Goal: Complete application form: Complete application form

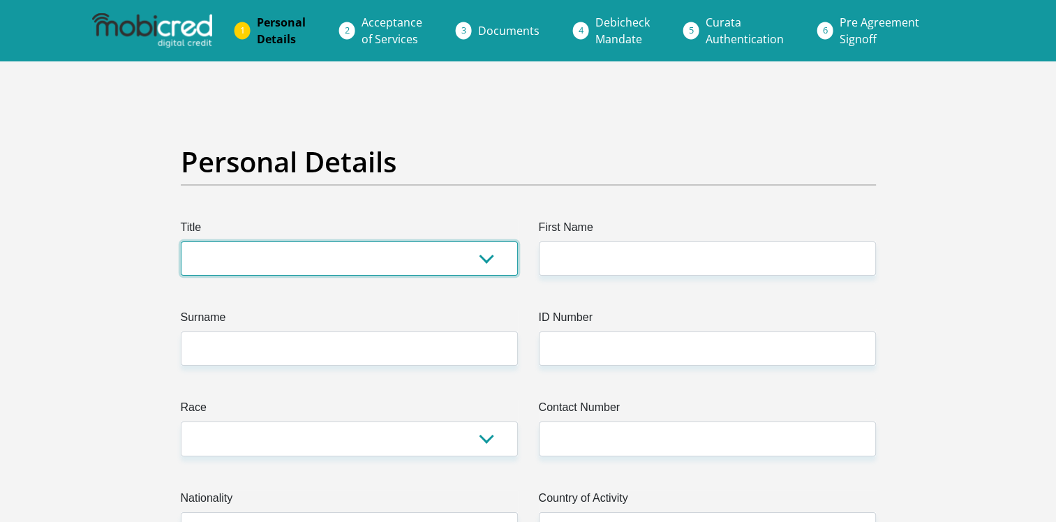
click at [367, 251] on select "Mr Ms Mrs Dr Other" at bounding box center [349, 259] width 337 height 34
select select "Mrs"
click at [181, 242] on select "Mr Ms Mrs Dr Other" at bounding box center [349, 259] width 337 height 34
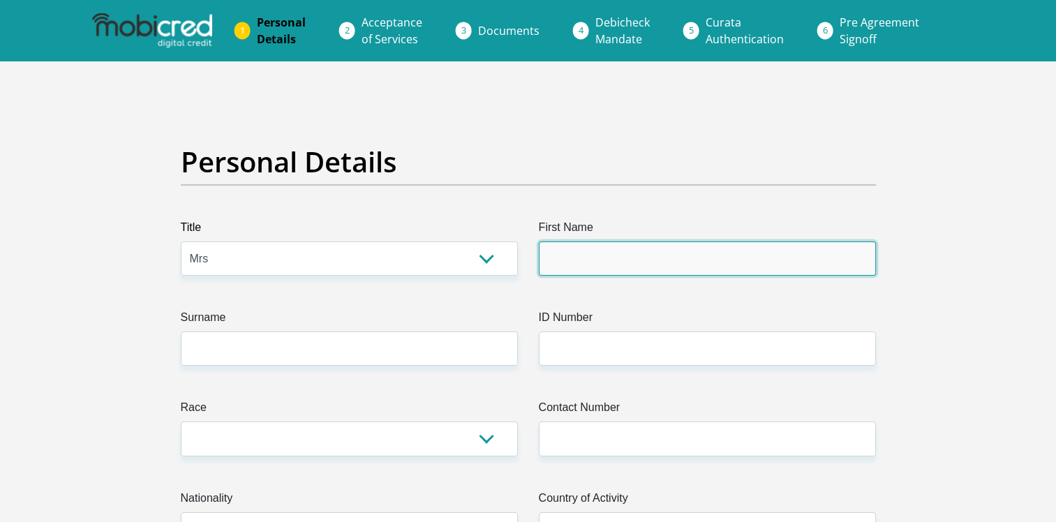
click at [640, 256] on input "First Name" at bounding box center [707, 259] width 337 height 34
type input "Riana"
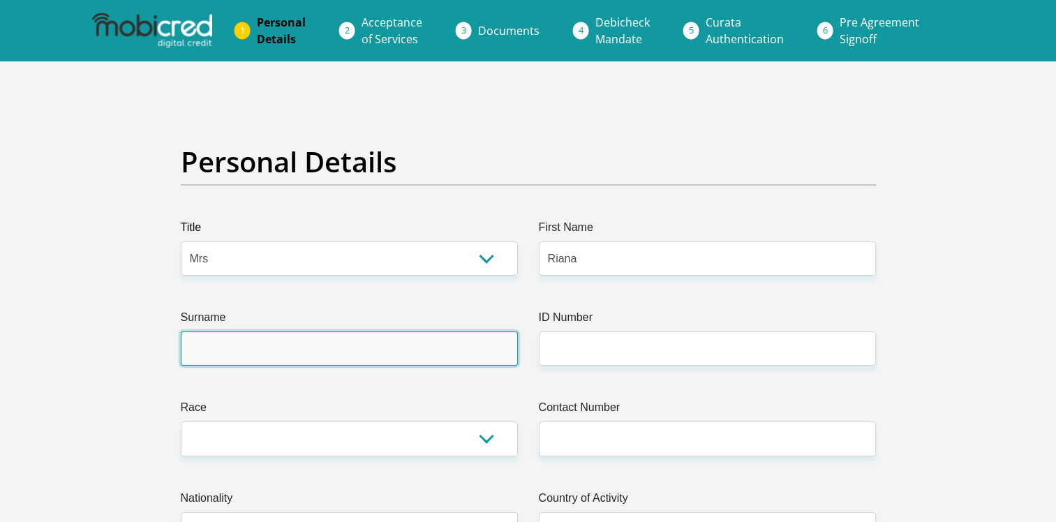
type input "VanEck"
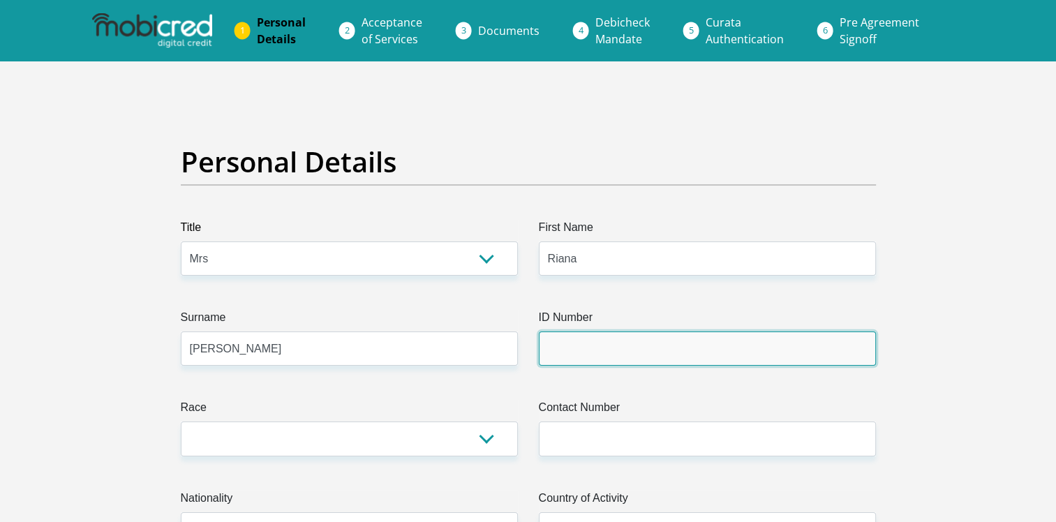
type input "MASTER OF THE HIGH COURT REGISTRATION OFFICE"
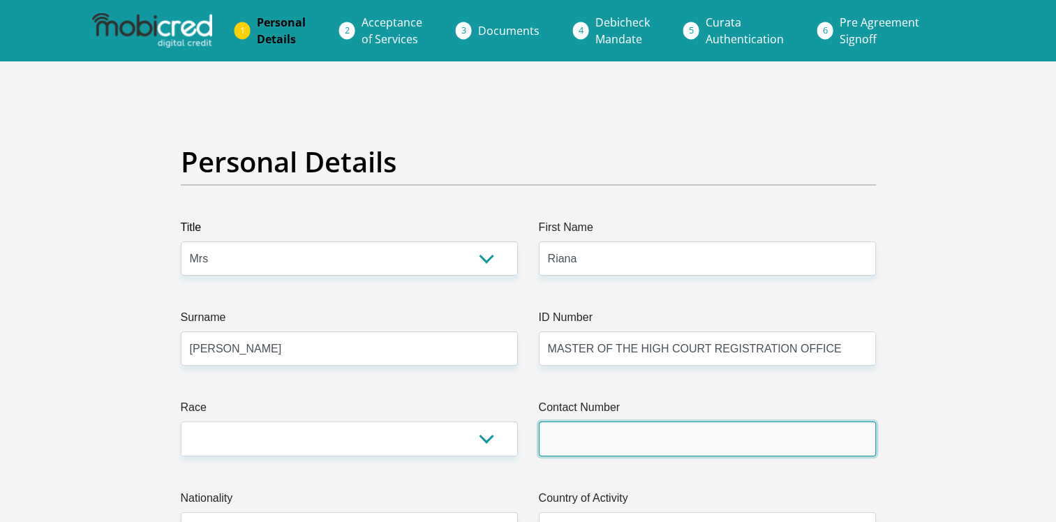
type input "0844232382"
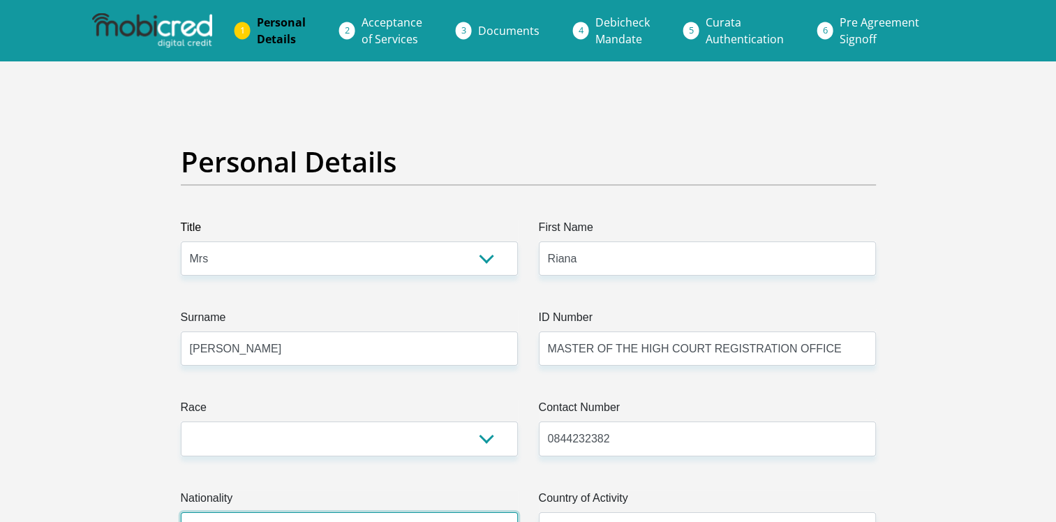
select select "ZAF"
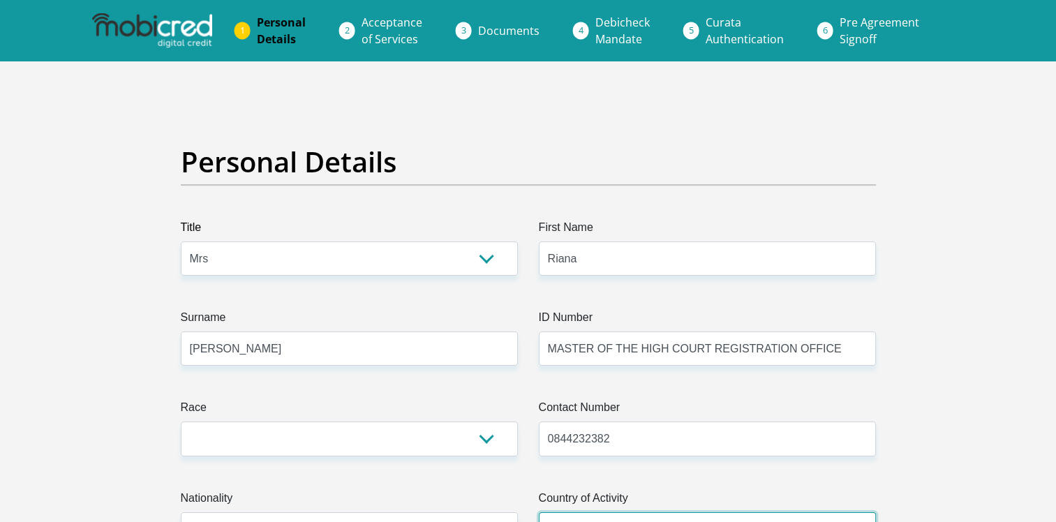
select select "ZAF"
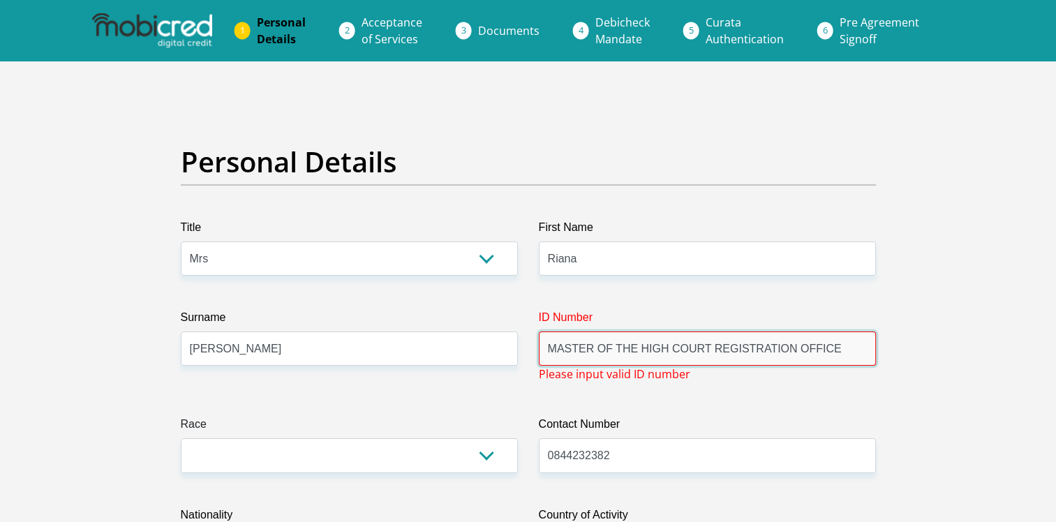
drag, startPoint x: 845, startPoint y: 344, endPoint x: 517, endPoint y: 351, distance: 328.2
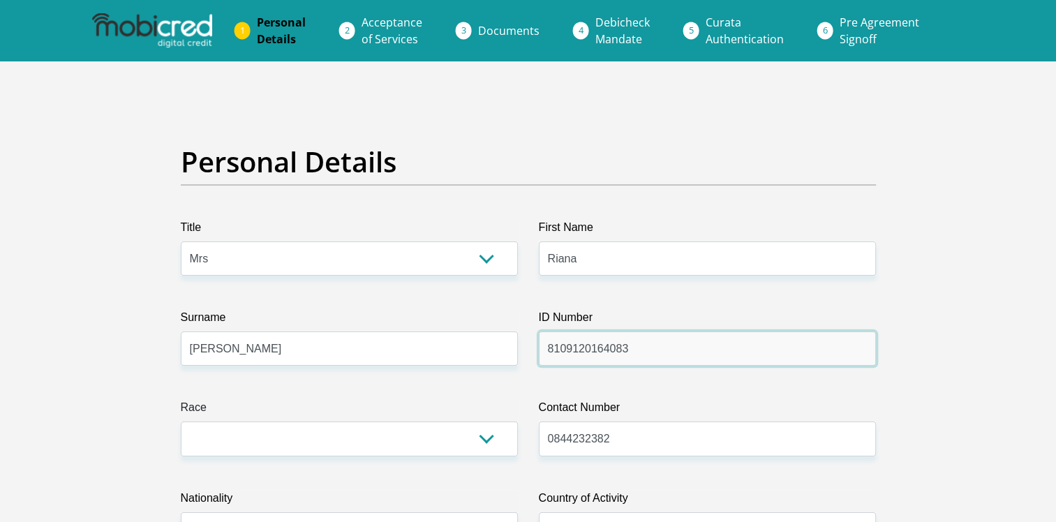
type input "8109120164083"
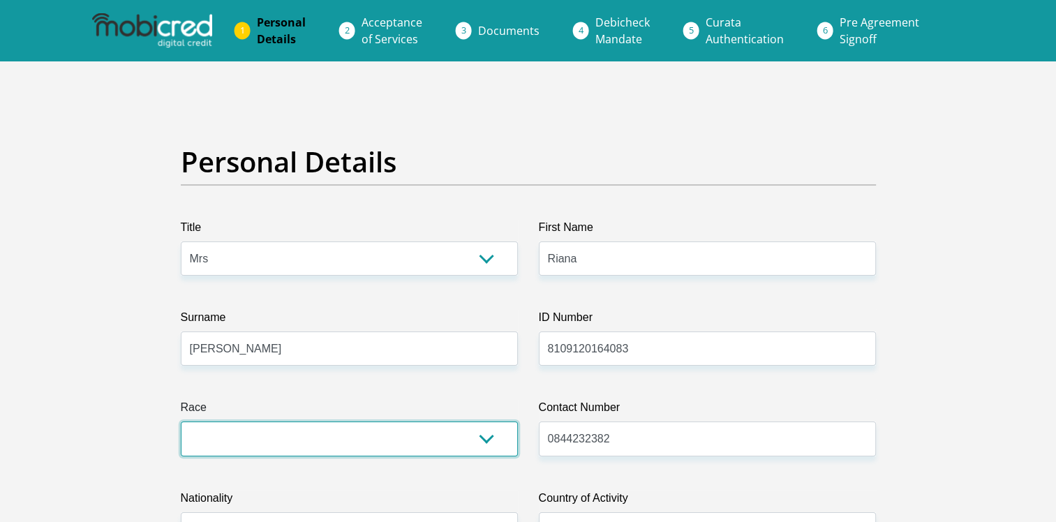
click at [478, 436] on select "Black Coloured Indian White Other" at bounding box center [349, 439] width 337 height 34
select select "4"
click at [181, 422] on select "Black Coloured Indian White Other" at bounding box center [349, 439] width 337 height 34
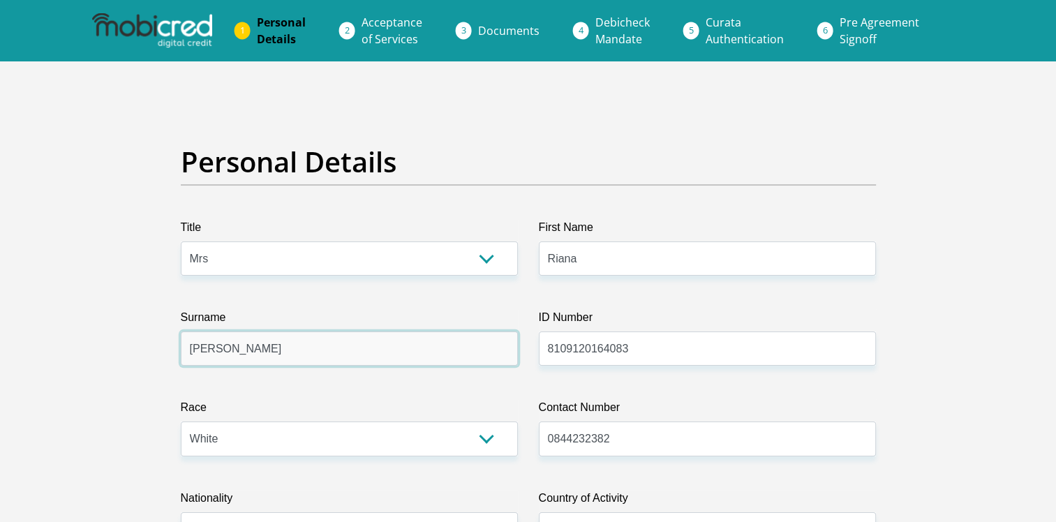
click at [455, 353] on input "VanEck" at bounding box center [349, 349] width 337 height 34
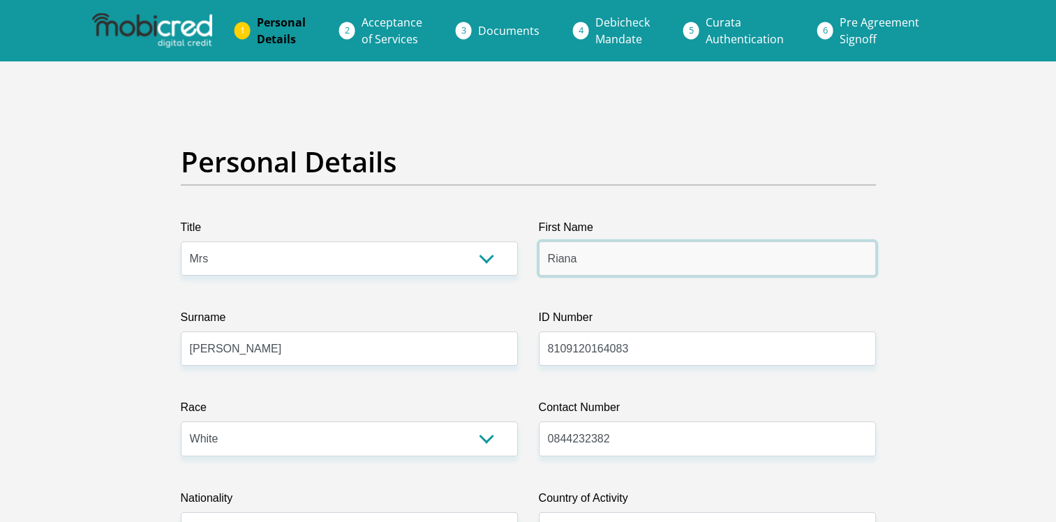
click at [594, 256] on input "Riana" at bounding box center [707, 259] width 337 height 34
drag, startPoint x: 556, startPoint y: 261, endPoint x: 525, endPoint y: 265, distance: 31.7
click at [531, 261] on div "First Name Riana" at bounding box center [708, 247] width 358 height 57
type input "MARIA"
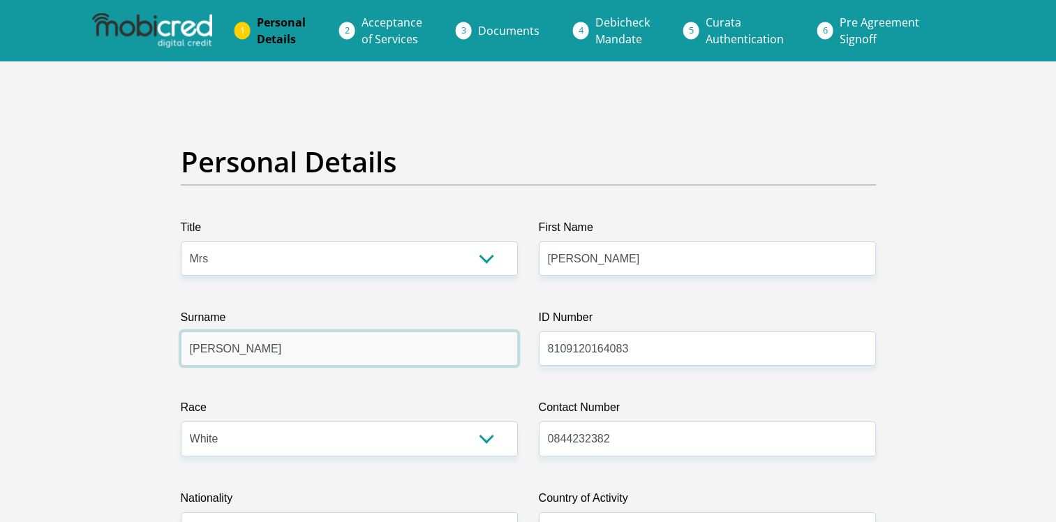
type input "VANECK"
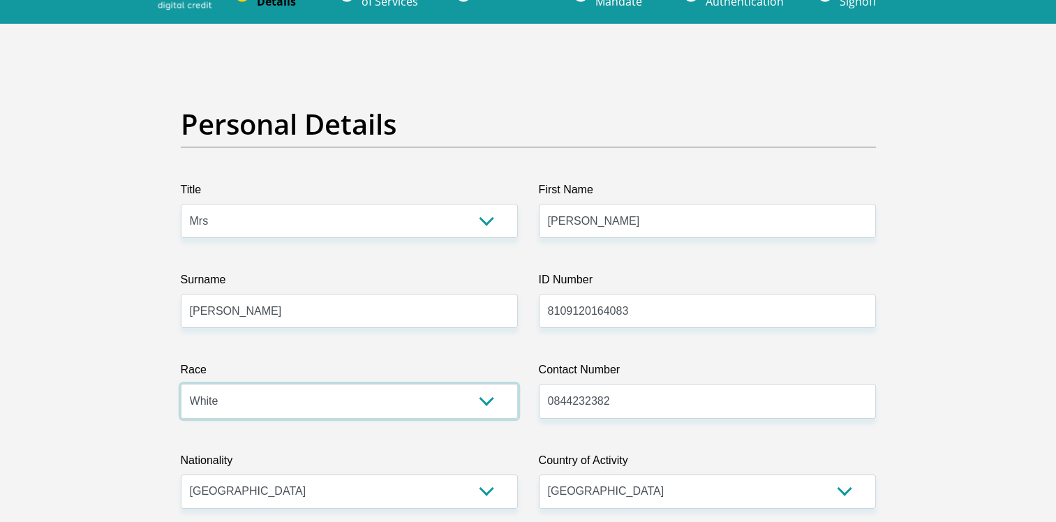
scroll to position [209, 0]
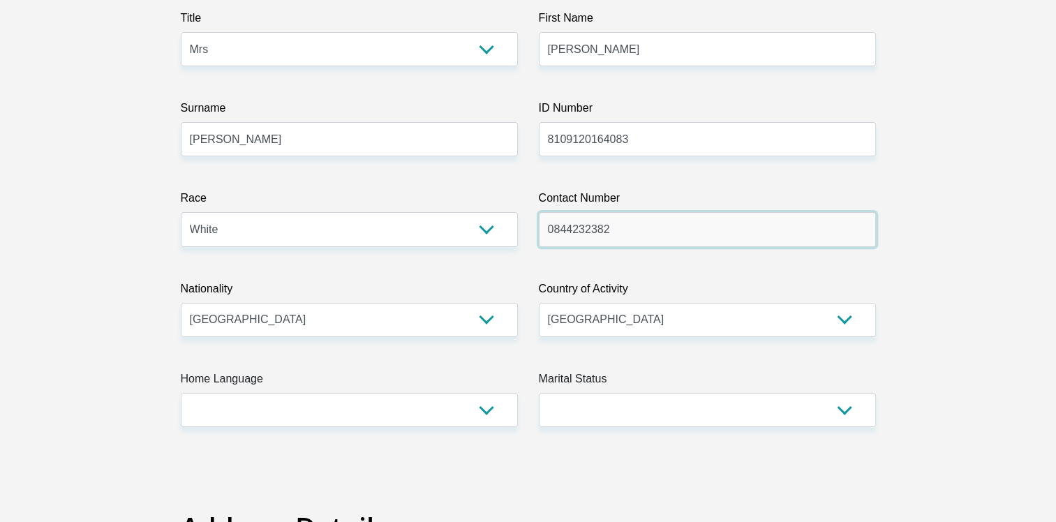
click at [656, 234] on input "0844232382" at bounding box center [707, 229] width 337 height 34
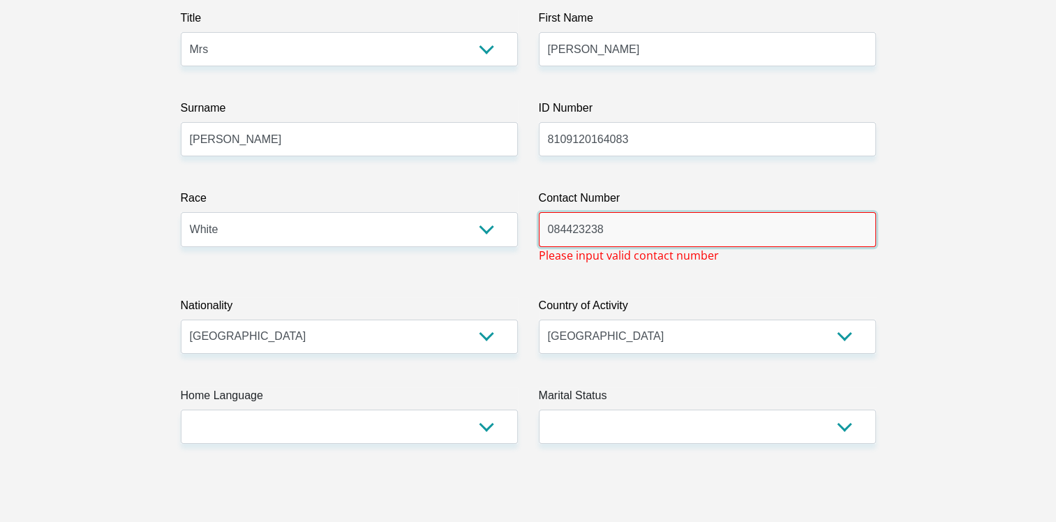
type input "0844232382"
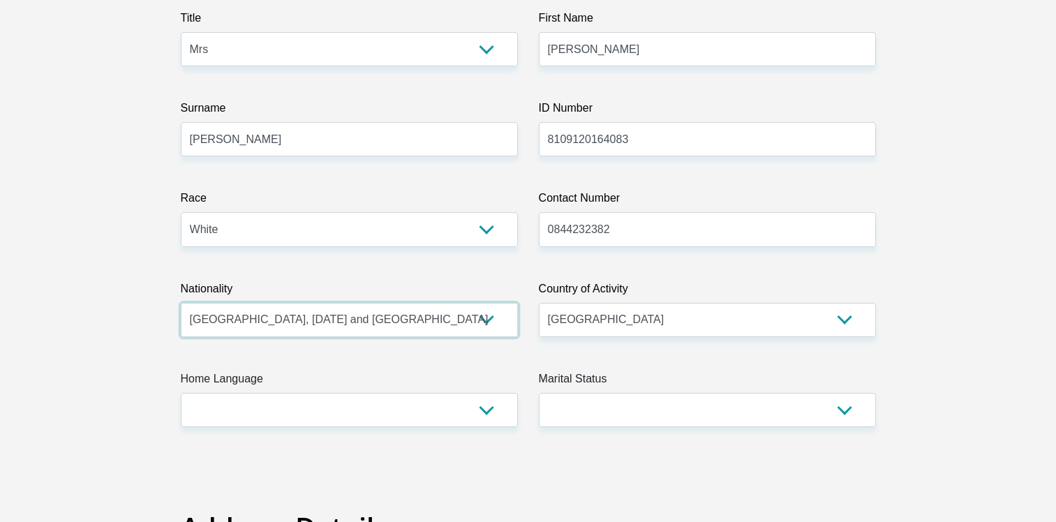
click at [496, 328] on select "South Africa Afghanistan Aland Islands Albania Algeria America Samoa American V…" at bounding box center [349, 320] width 337 height 34
select select "ZAF"
click at [181, 303] on select "South Africa Afghanistan Aland Islands Albania Algeria America Samoa American V…" at bounding box center [349, 320] width 337 height 34
click at [635, 316] on select "South Africa Afghanistan Aland Islands Albania Algeria America Samoa American V…" at bounding box center [707, 320] width 337 height 34
click at [539, 303] on select "South Africa Afghanistan Aland Islands Albania Algeria America Samoa American V…" at bounding box center [707, 320] width 337 height 34
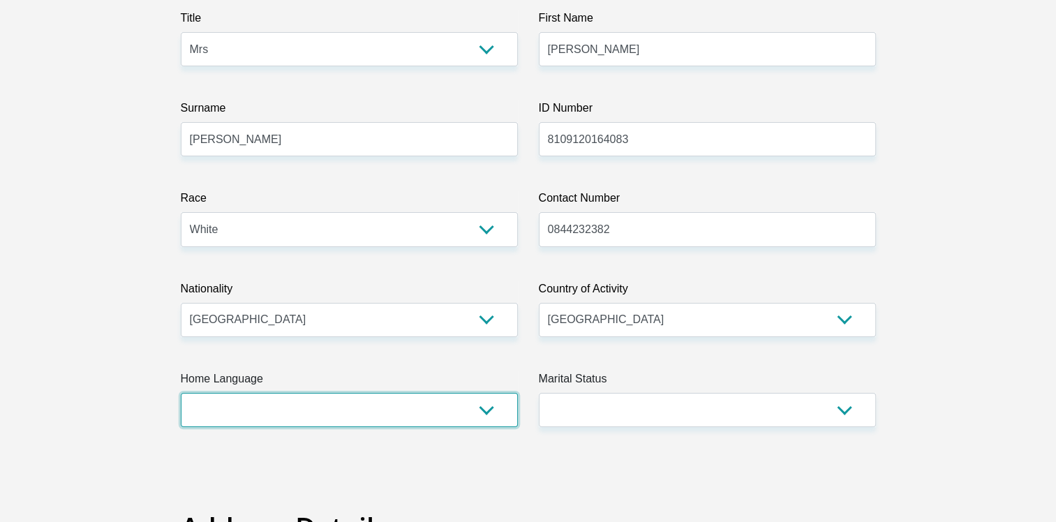
click at [400, 410] on select "Afrikaans English Sepedi South Ndebele Southern Sotho Swati Tsonga Tswana Venda…" at bounding box center [349, 410] width 337 height 34
select select "afr"
click at [181, 393] on select "Afrikaans English Sepedi South Ndebele Southern Sotho Swati Tsonga Tswana Venda…" at bounding box center [349, 410] width 337 height 34
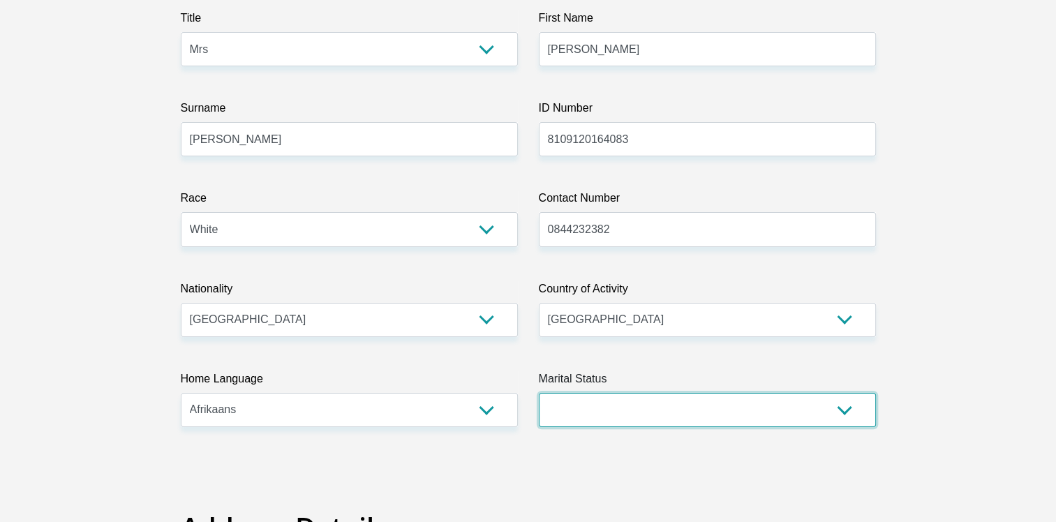
click at [619, 406] on select "Married ANC Single Divorced Widowed Married COP or Customary Law" at bounding box center [707, 410] width 337 height 34
select select "1"
click at [539, 393] on select "Married ANC Single Divorced Widowed Married COP or Customary Law" at bounding box center [707, 410] width 337 height 34
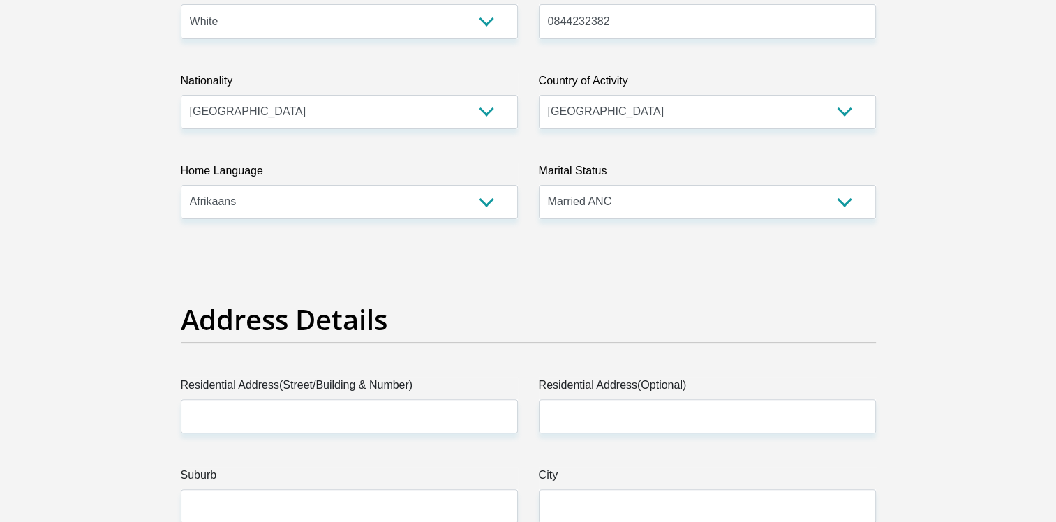
scroll to position [419, 0]
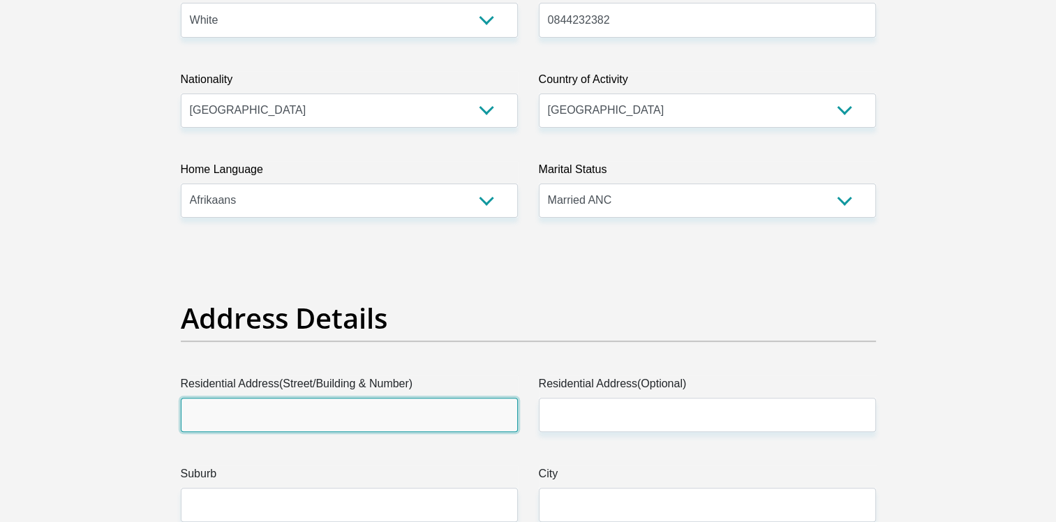
click at [390, 415] on input "Residential Address(Street/Building & Number)" at bounding box center [349, 415] width 337 height 34
type input "964 Weir Street, Claremont, Pretoria, South Africa"
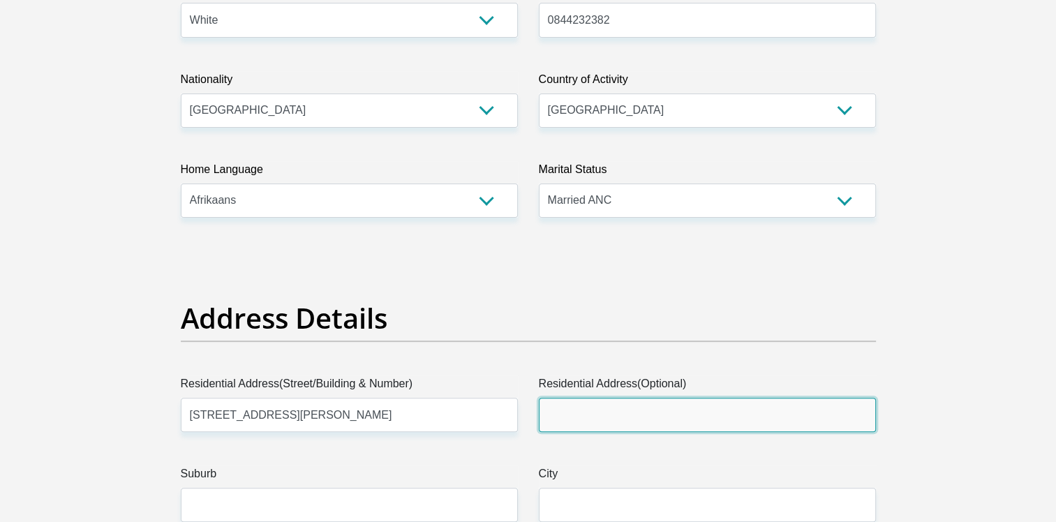
type input "PRETORIA TUINE"
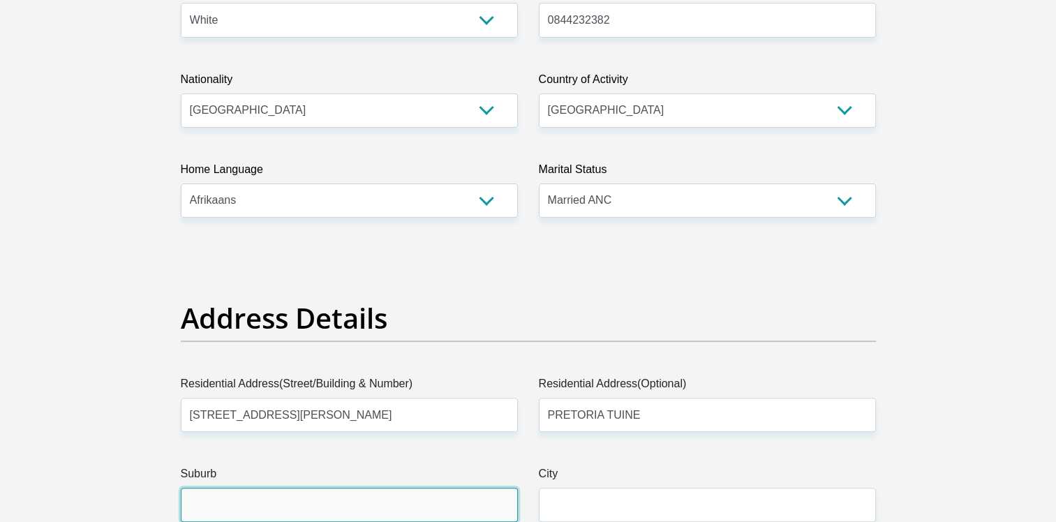
type input "Pretoria"
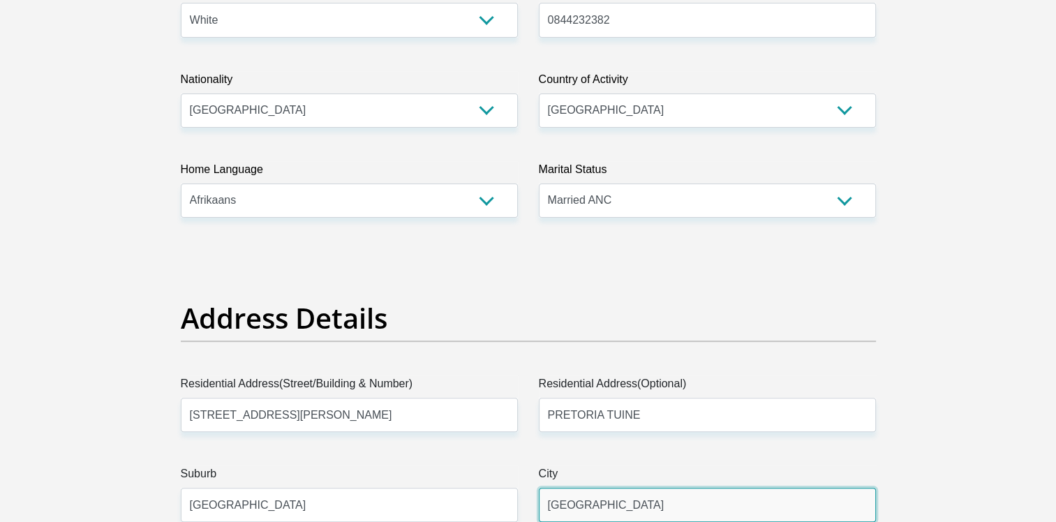
type input "0082"
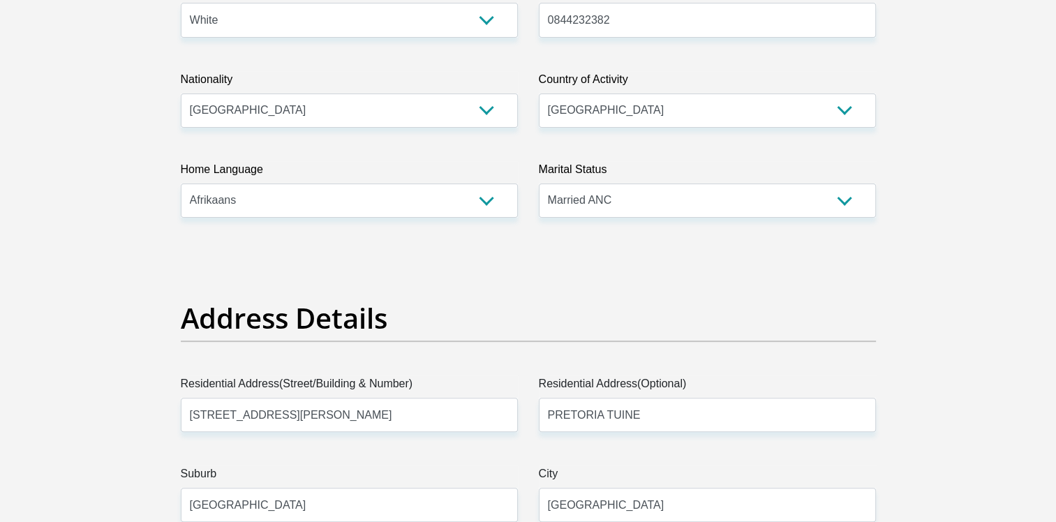
type input "ADMIN1@PIENCO.CO.ZA"
type input "9640082"
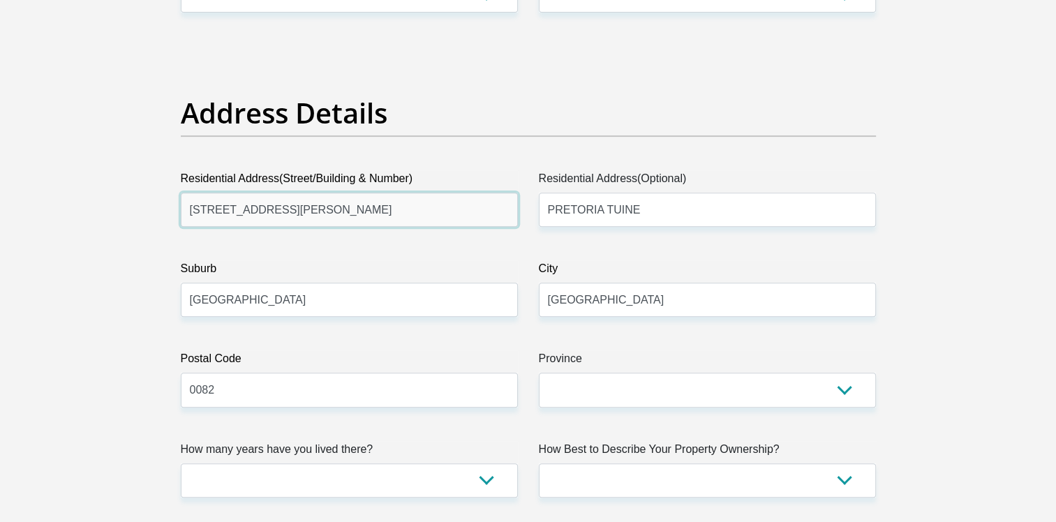
scroll to position [628, 0]
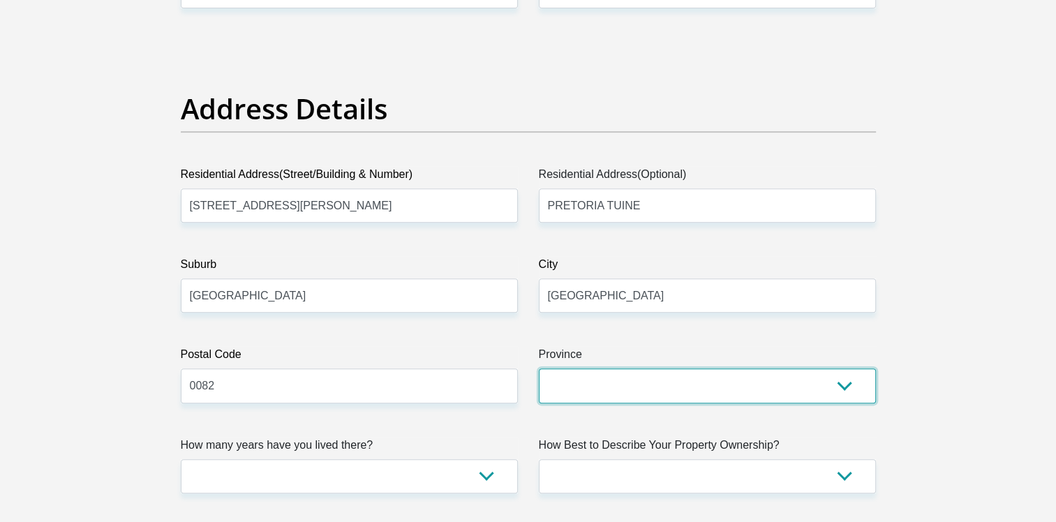
click at [583, 390] on select "Eastern Cape Free State Gauteng KwaZulu-Natal Limpopo Mpumalanga Northern Cape …" at bounding box center [707, 386] width 337 height 34
select select "Gauteng"
click at [539, 369] on select "Eastern Cape Free State Gauteng KwaZulu-Natal Limpopo Mpumalanga Northern Cape …" at bounding box center [707, 386] width 337 height 34
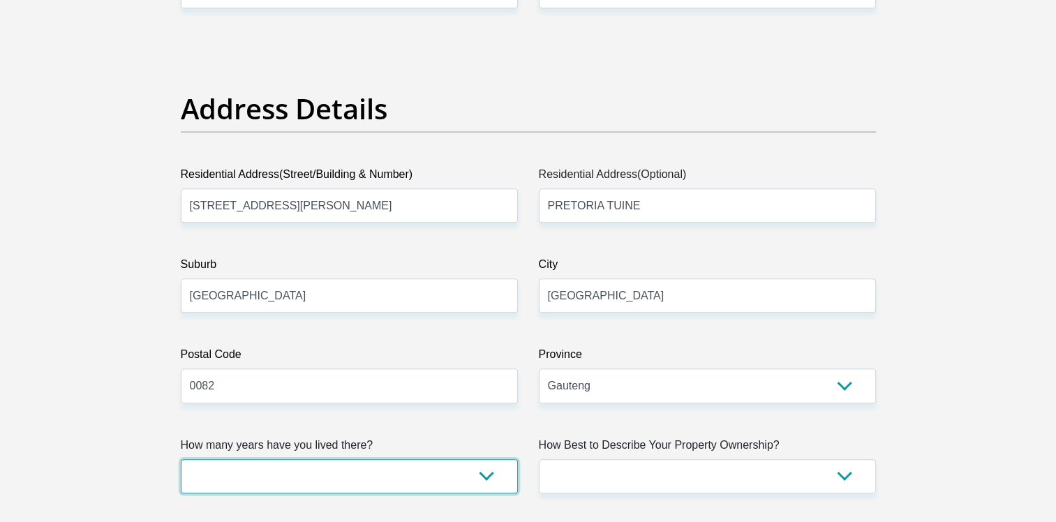
click at [456, 482] on select "less than 1 year 1-3 years 3-5 years 5+ years" at bounding box center [349, 476] width 337 height 34
select select "5"
click at [181, 459] on select "less than 1 year 1-3 years 3-5 years 5+ years" at bounding box center [349, 476] width 337 height 34
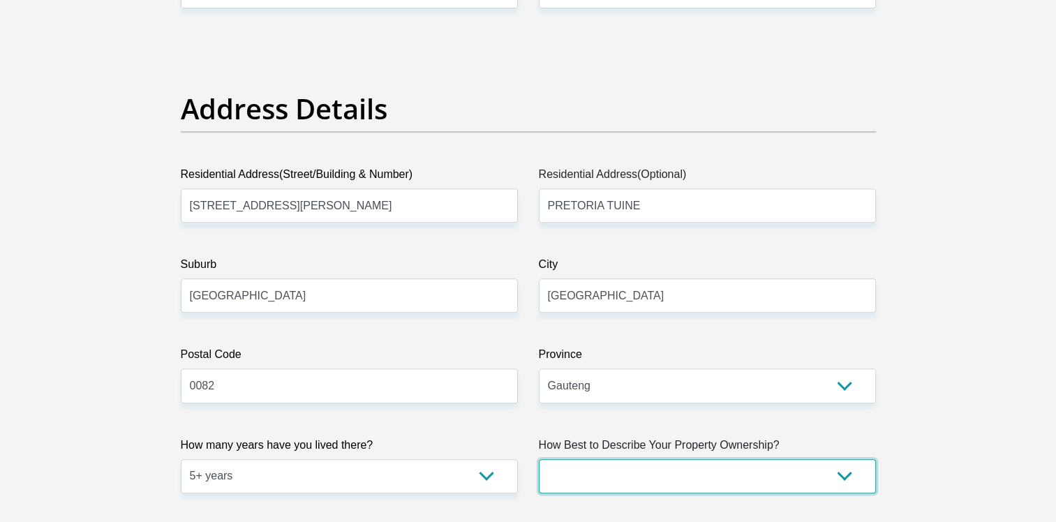
click at [716, 480] on select "Owned Rented Family Owned Company Dwelling" at bounding box center [707, 476] width 337 height 34
select select "Owned"
click at [539, 459] on select "Owned Rented Family Owned Company Dwelling" at bounding box center [707, 476] width 337 height 34
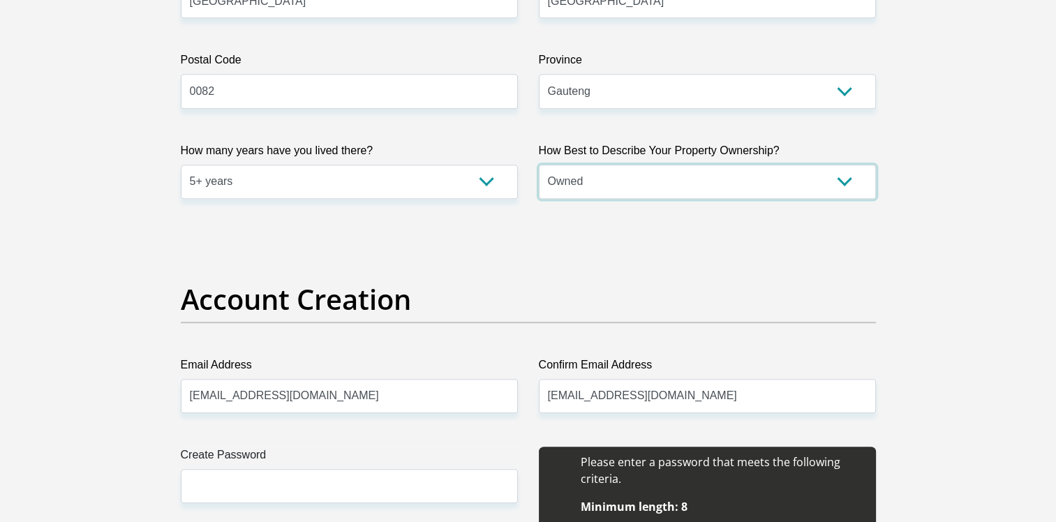
scroll to position [978, 0]
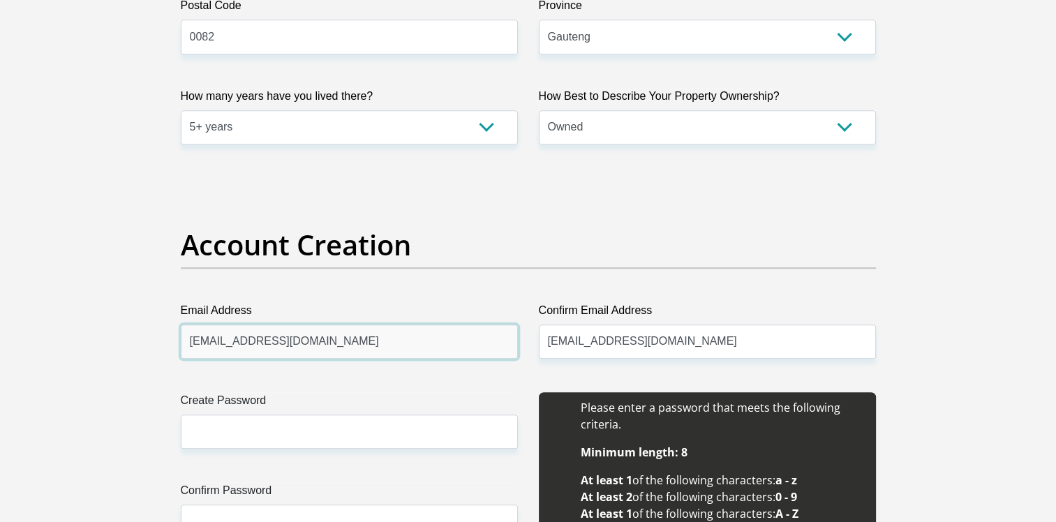
click at [355, 343] on input "ADMIN1@PIENCO.CO.ZA" at bounding box center [349, 342] width 337 height 34
drag, startPoint x: 355, startPoint y: 343, endPoint x: 119, endPoint y: 334, distance: 235.5
type input "admin1@pienco.co.za"
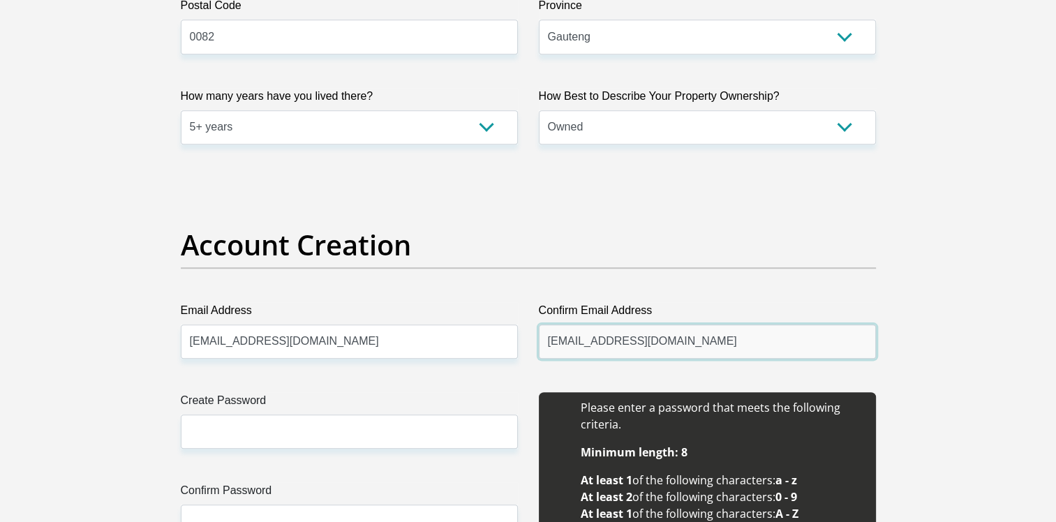
type input "admin1@pienco.co.za"
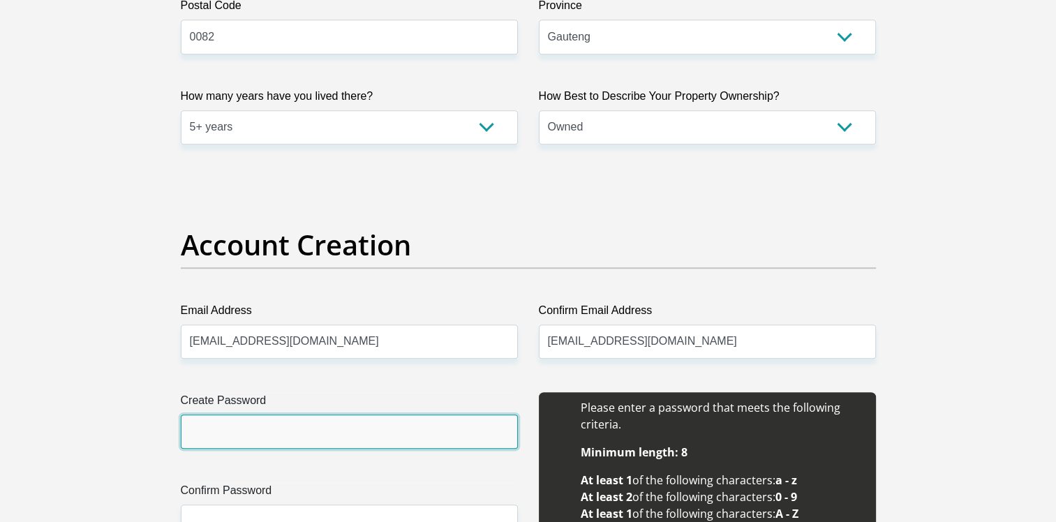
type input "E"
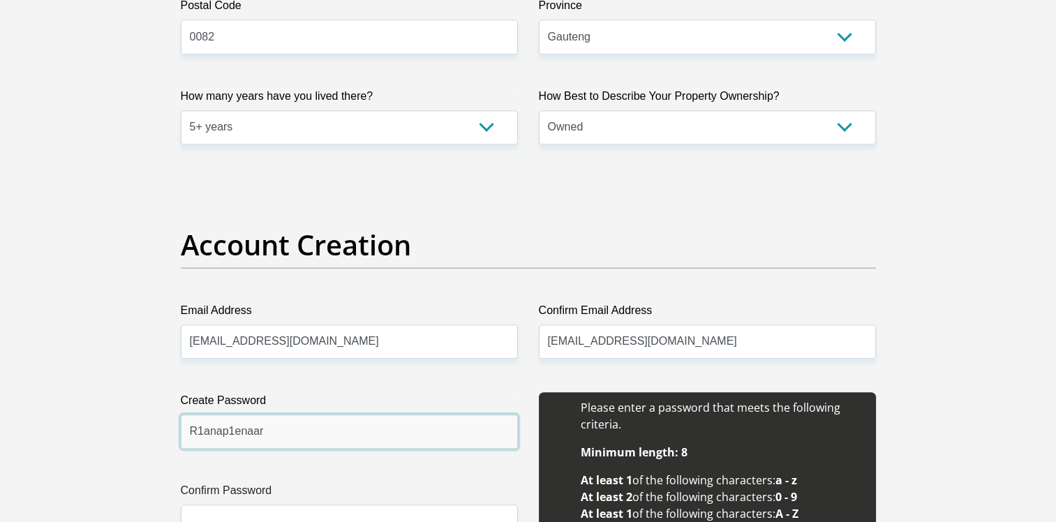
type input "R1anap1enaar"
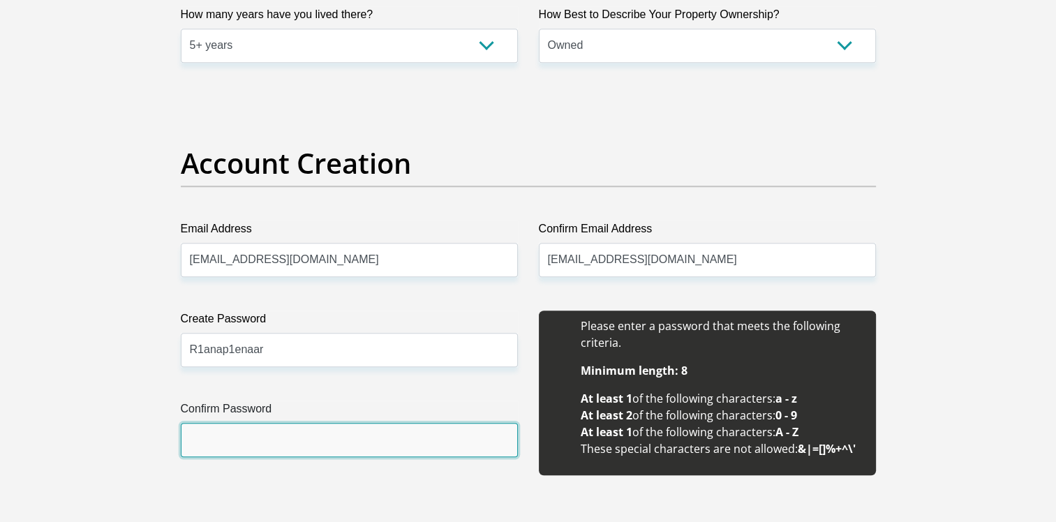
scroll to position [1063, 0]
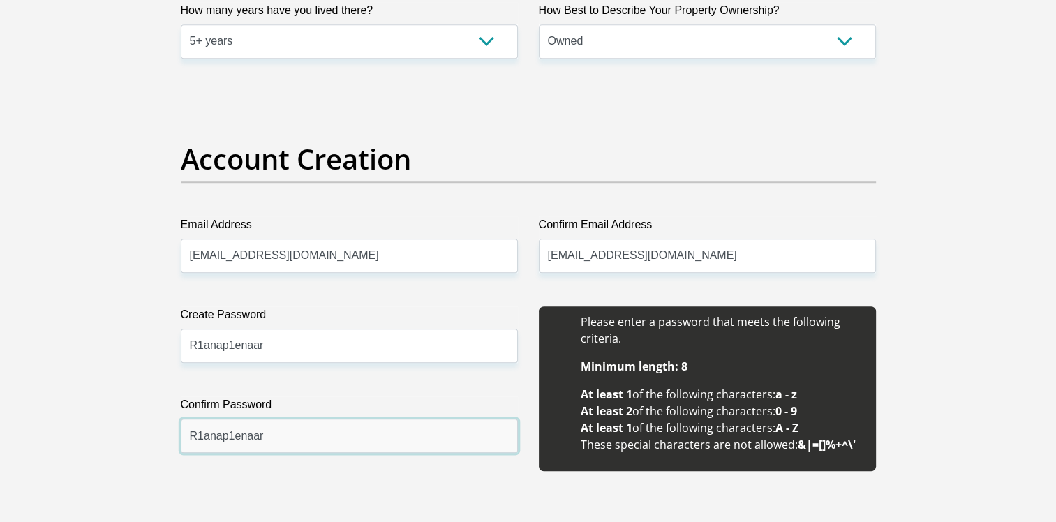
type input "R1anap1enaar"
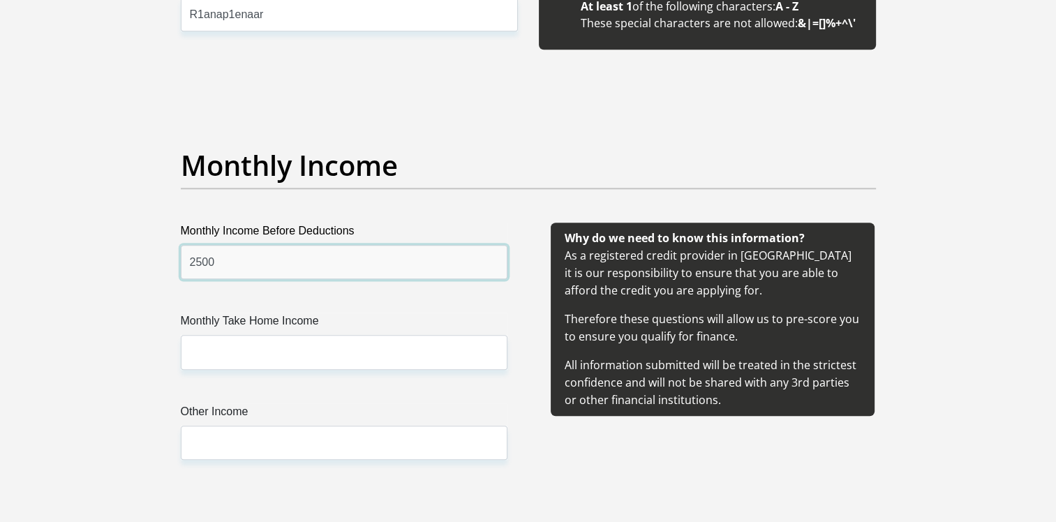
type input "2500"
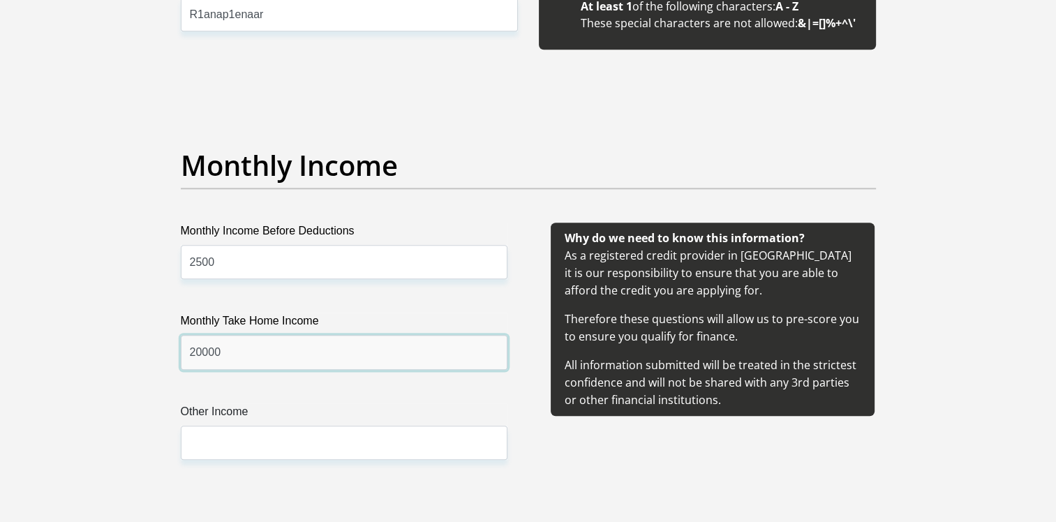
type input "20000"
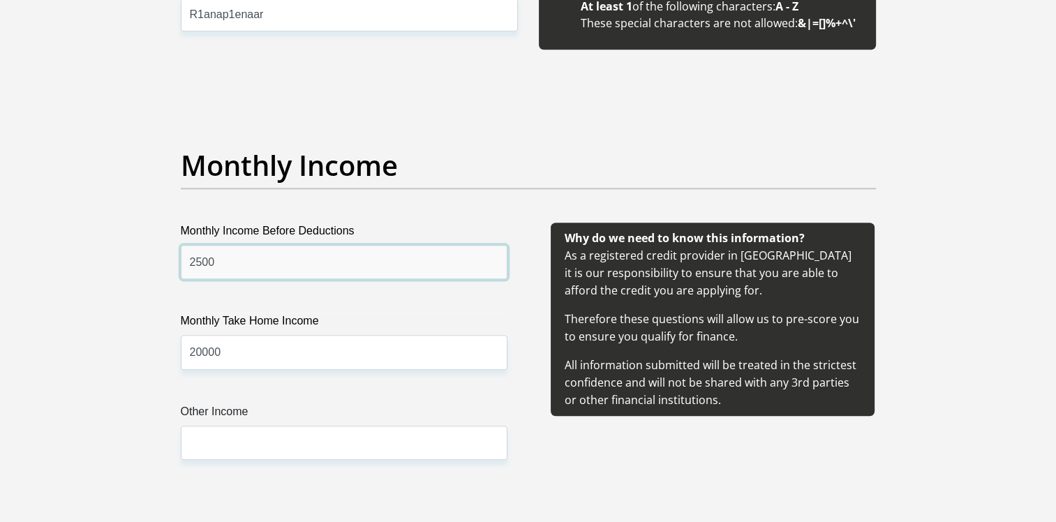
click at [246, 266] on input "2500" at bounding box center [344, 262] width 327 height 34
type input "25000"
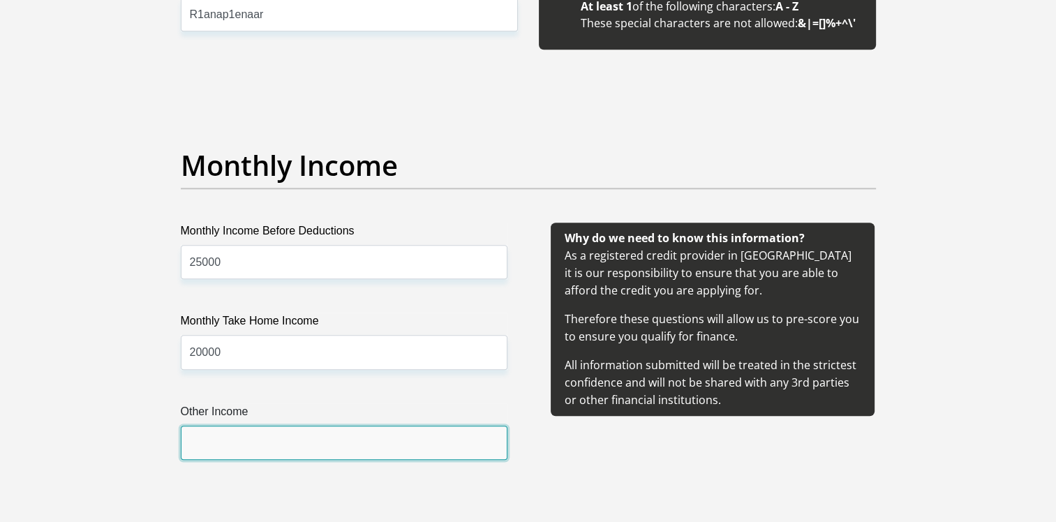
click at [220, 441] on input "Other Income" at bounding box center [344, 443] width 327 height 34
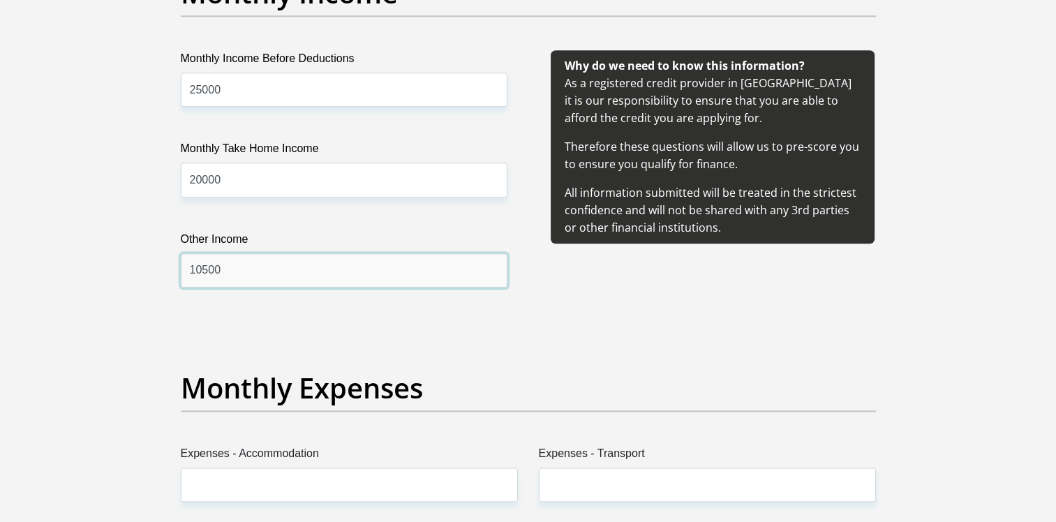
scroll to position [1764, 0]
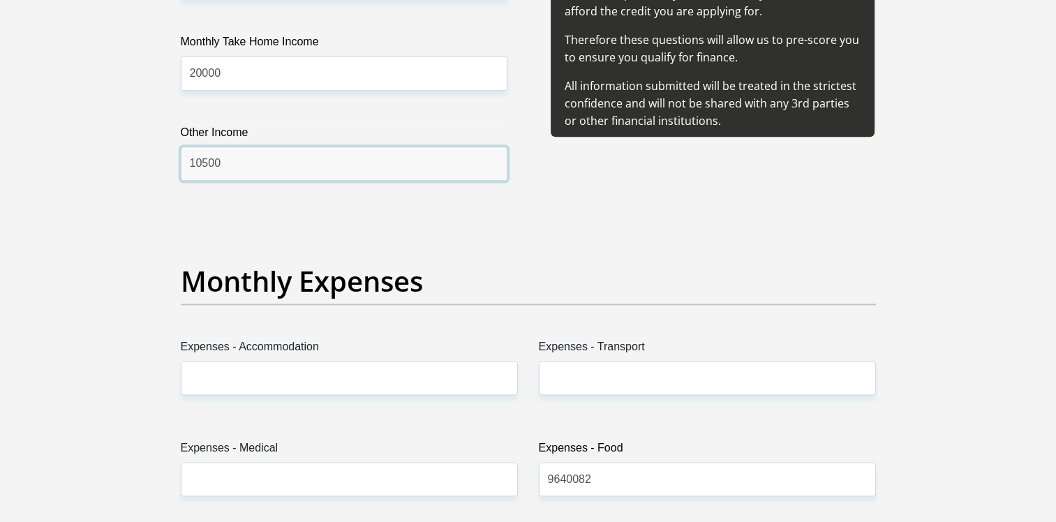
type input "10500"
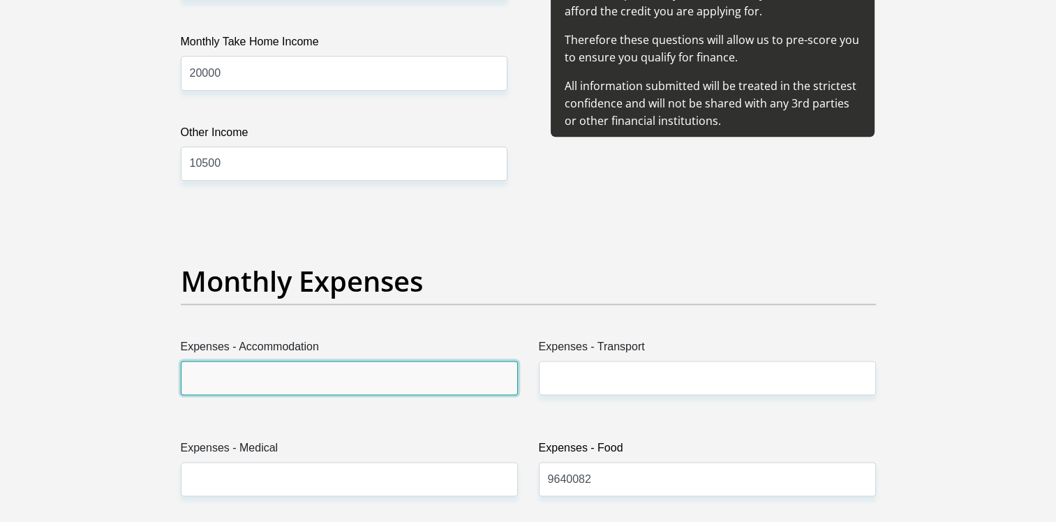
click at [258, 374] on input "Expenses - Accommodation" at bounding box center [349, 378] width 337 height 34
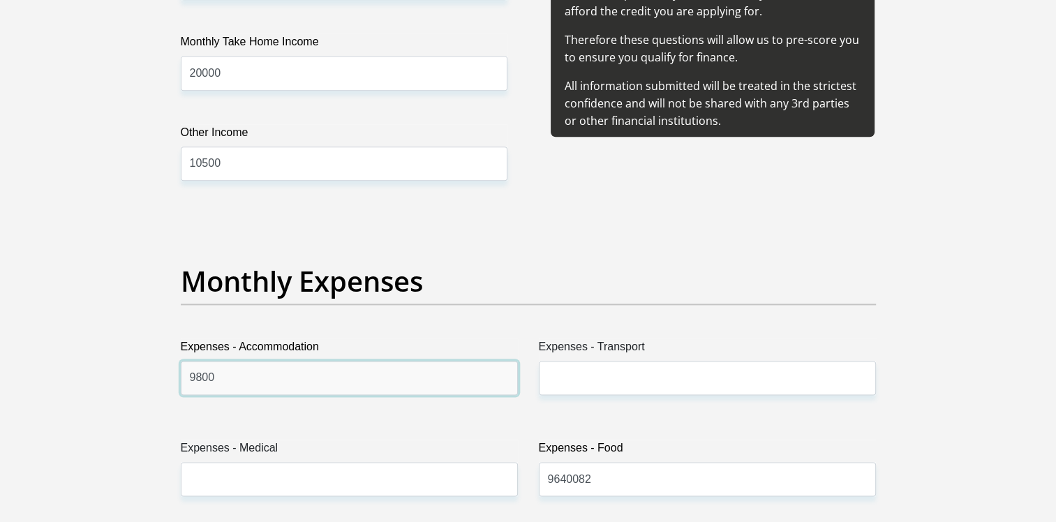
type input "9800"
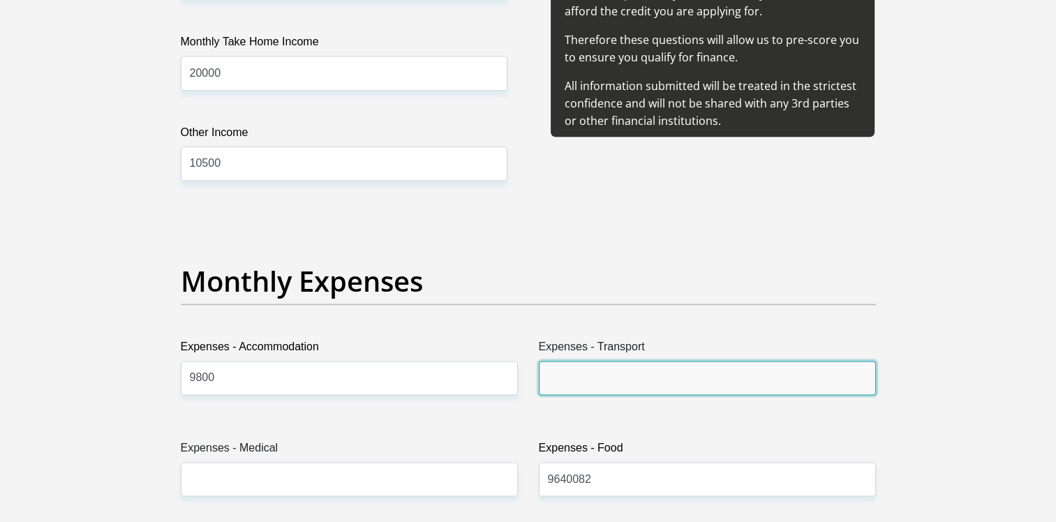
click at [574, 384] on input "Expenses - Transport" at bounding box center [707, 378] width 337 height 34
type input "0"
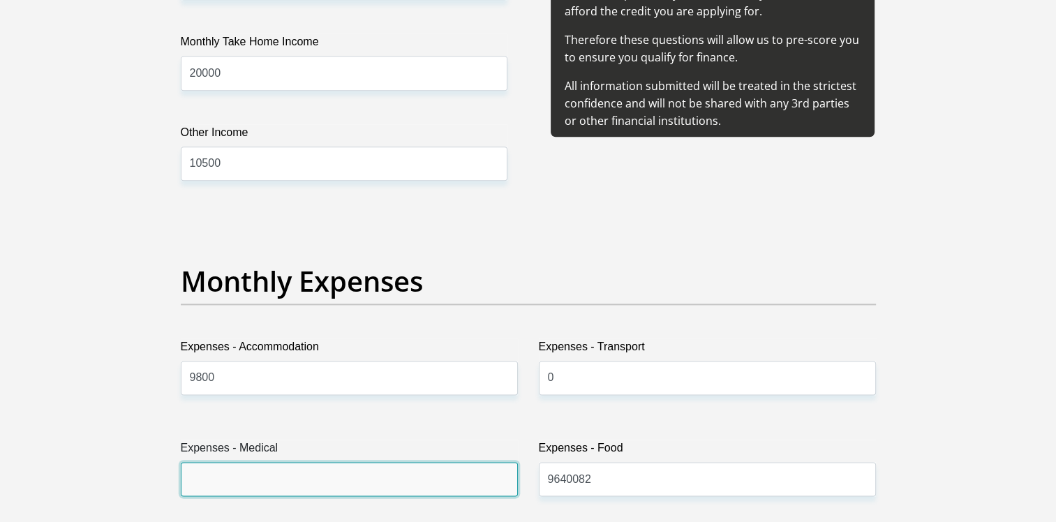
click at [296, 482] on input "Expenses - Medical" at bounding box center [349, 479] width 337 height 34
type input "0"
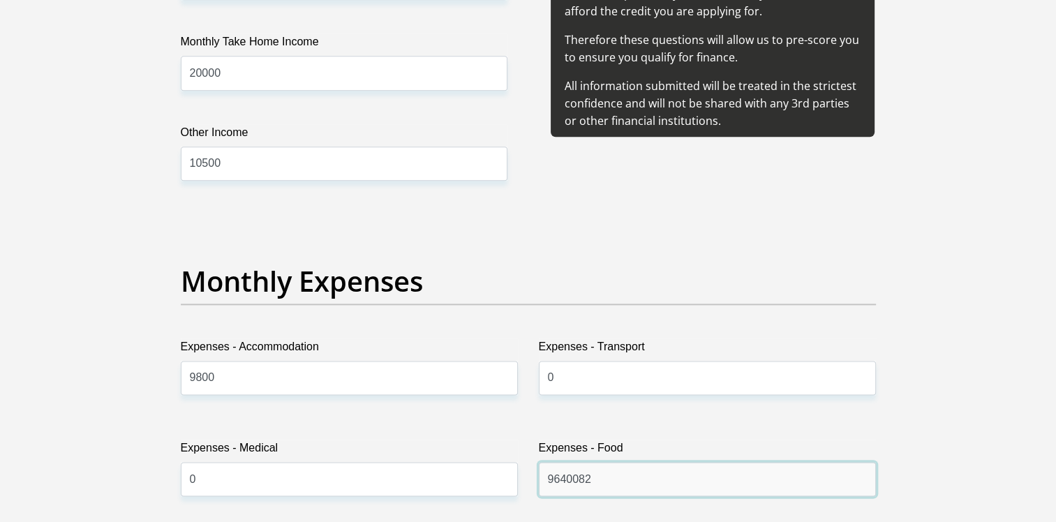
click at [631, 486] on input "9640082" at bounding box center [707, 479] width 337 height 34
drag, startPoint x: 617, startPoint y: 479, endPoint x: 506, endPoint y: 478, distance: 111.7
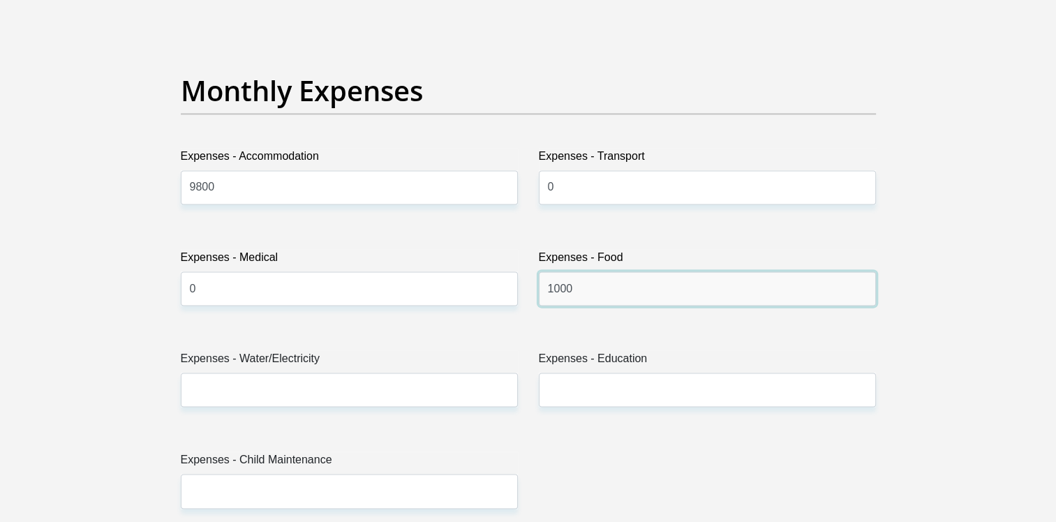
scroll to position [1974, 0]
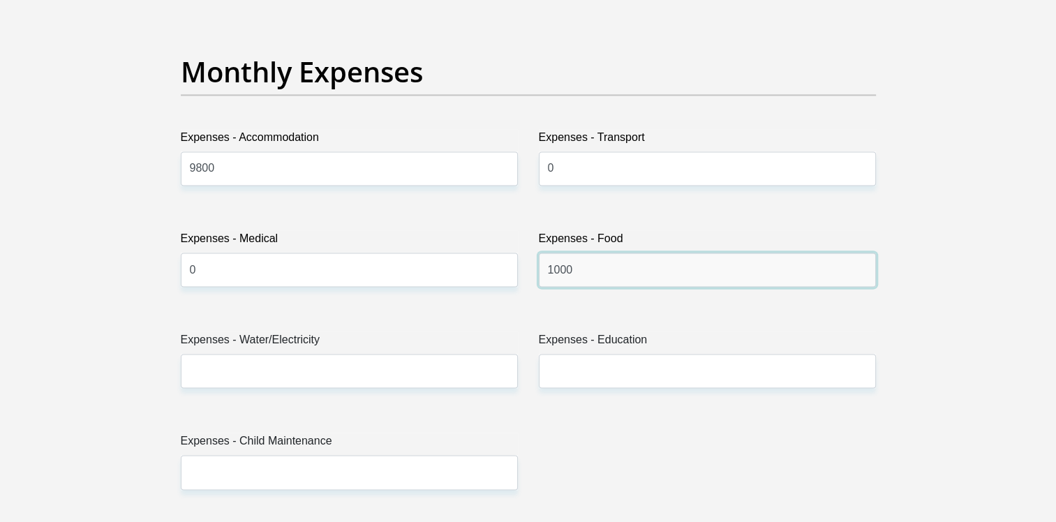
type input "1000"
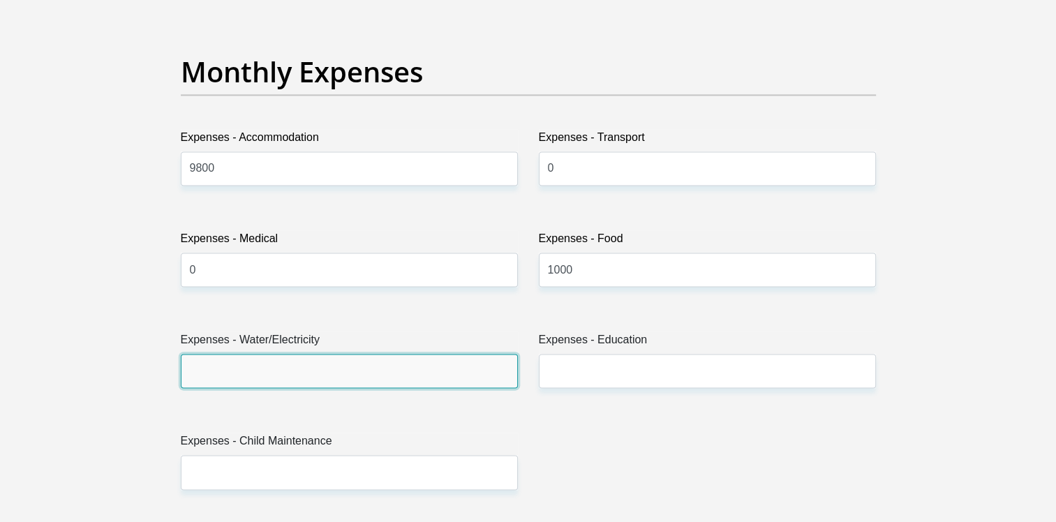
click at [265, 372] on input "Expenses - Water/Electricity" at bounding box center [349, 371] width 337 height 34
type input "1500"
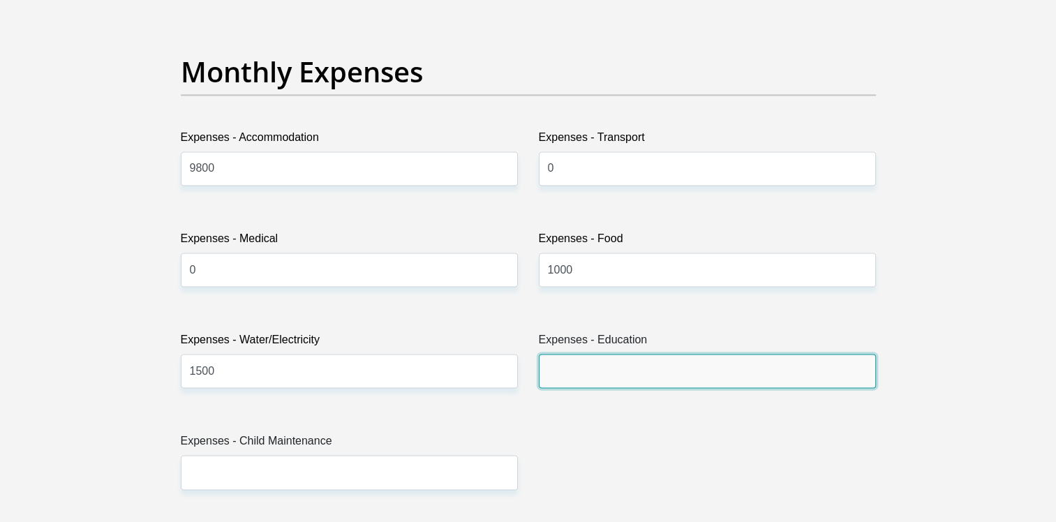
click at [567, 367] on input "Expenses - Education" at bounding box center [707, 371] width 337 height 34
type input "1400"
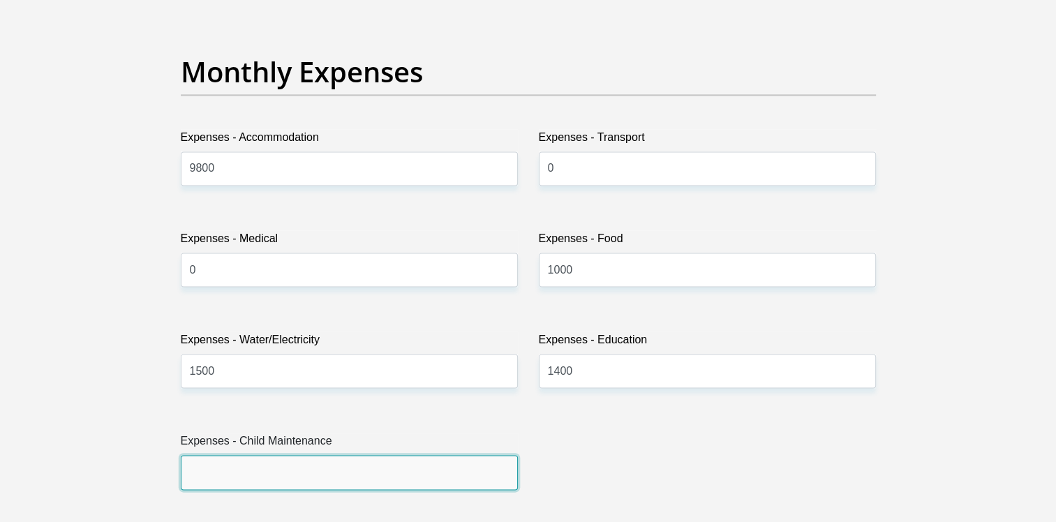
click at [207, 471] on input "Expenses - Child Maintenance" at bounding box center [349, 472] width 337 height 34
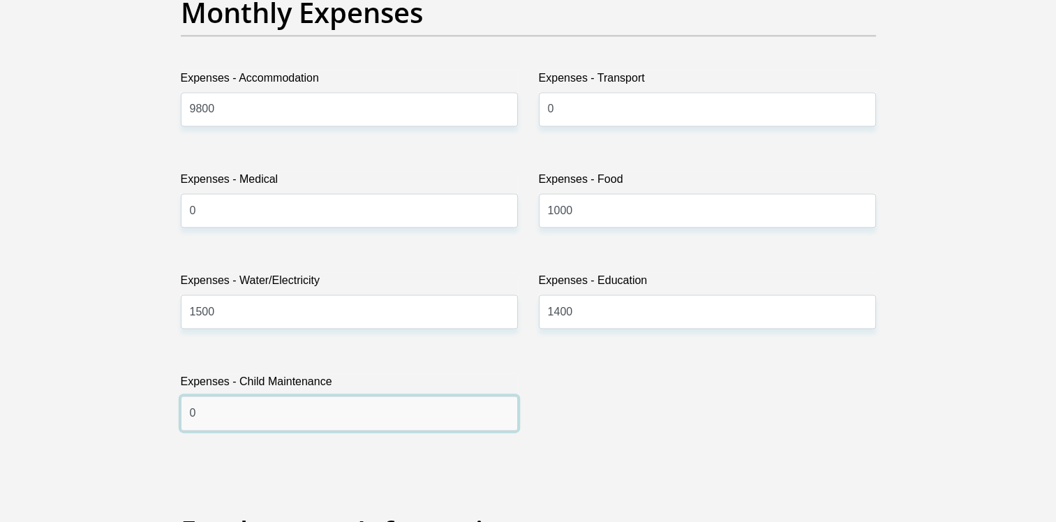
scroll to position [2183, 0]
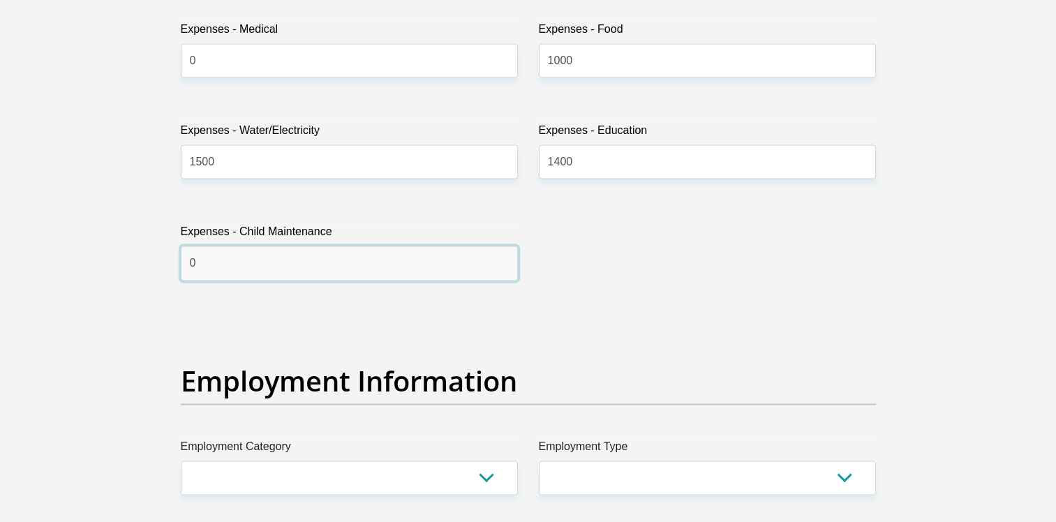
type input "0"
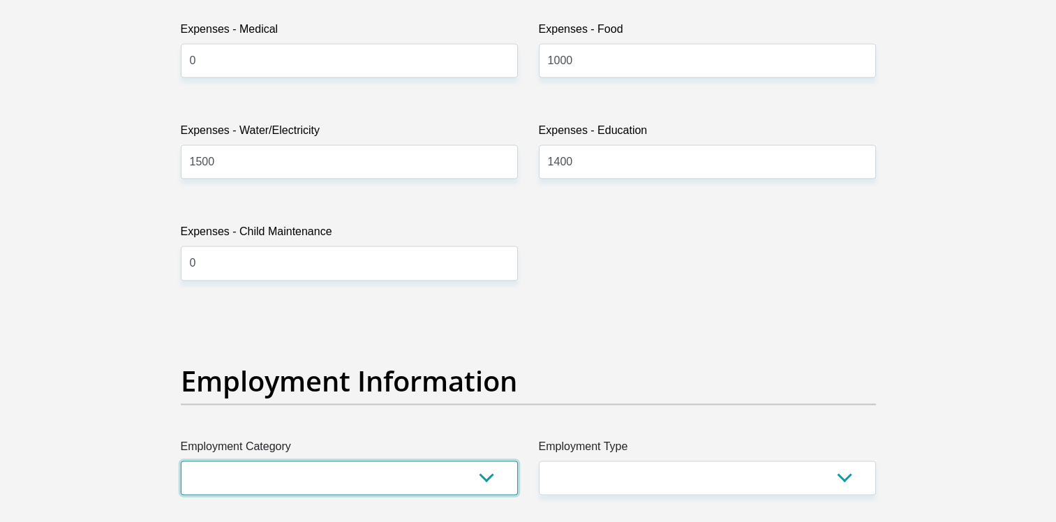
click at [265, 476] on select "AGRICULTURE ALCOHOL & TOBACCO CONSTRUCTION MATERIALS METALLURGY EQUIPMENT FOR R…" at bounding box center [349, 478] width 337 height 34
select select "67"
click at [181, 461] on select "AGRICULTURE ALCOHOL & TOBACCO CONSTRUCTION MATERIALS METALLURGY EQUIPMENT FOR R…" at bounding box center [349, 478] width 337 height 34
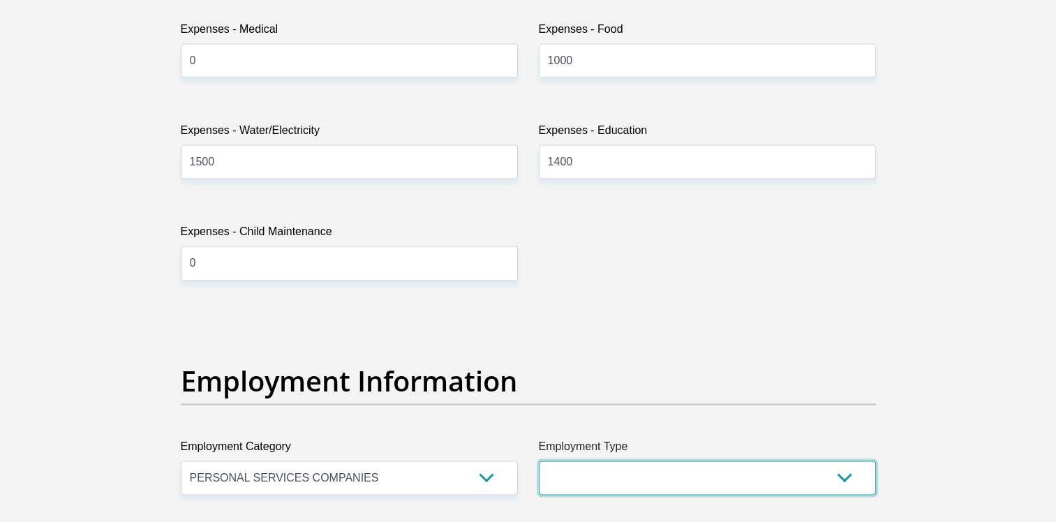
click at [633, 479] on select "College/Lecturer Craft Seller Creative Driver Executive Farmer Forces - Non Com…" at bounding box center [707, 478] width 337 height 34
select select "Office Staff/Clerk"
click at [539, 461] on select "College/Lecturer Craft Seller Creative Driver Executive Farmer Forces - Non Com…" at bounding box center [707, 478] width 337 height 34
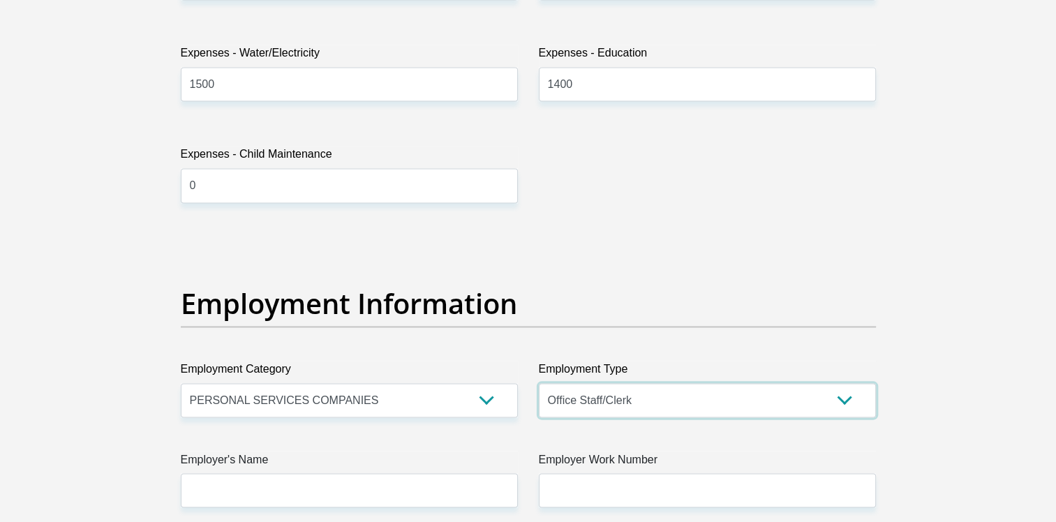
scroll to position [2323, 0]
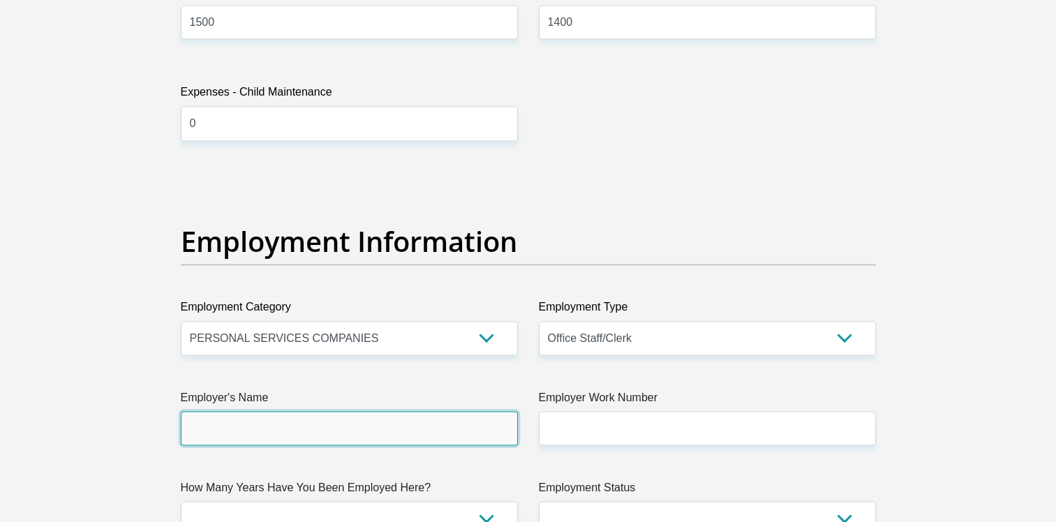
click at [396, 418] on input "Employer's Name" at bounding box center [349, 428] width 337 height 34
type input "piencoadmin"
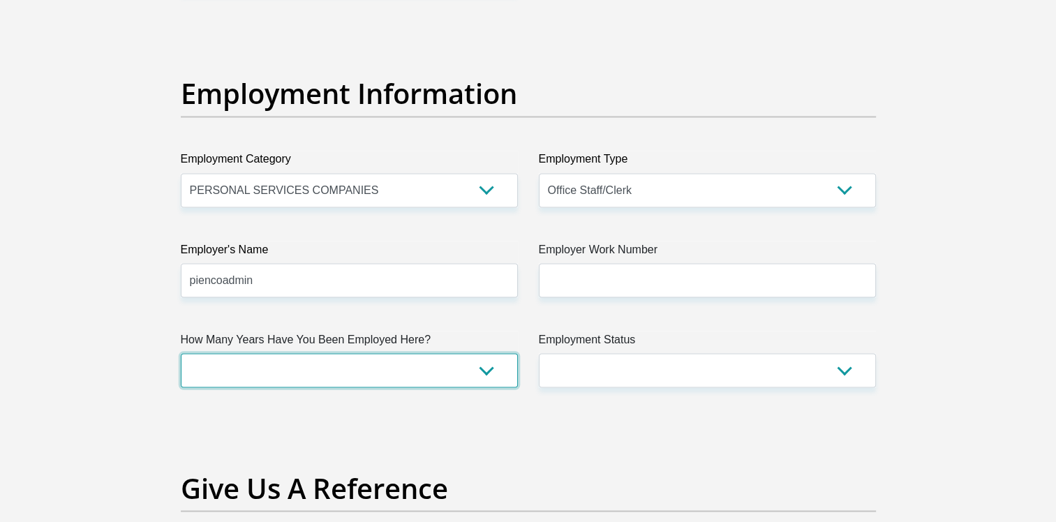
scroll to position [2474, 0]
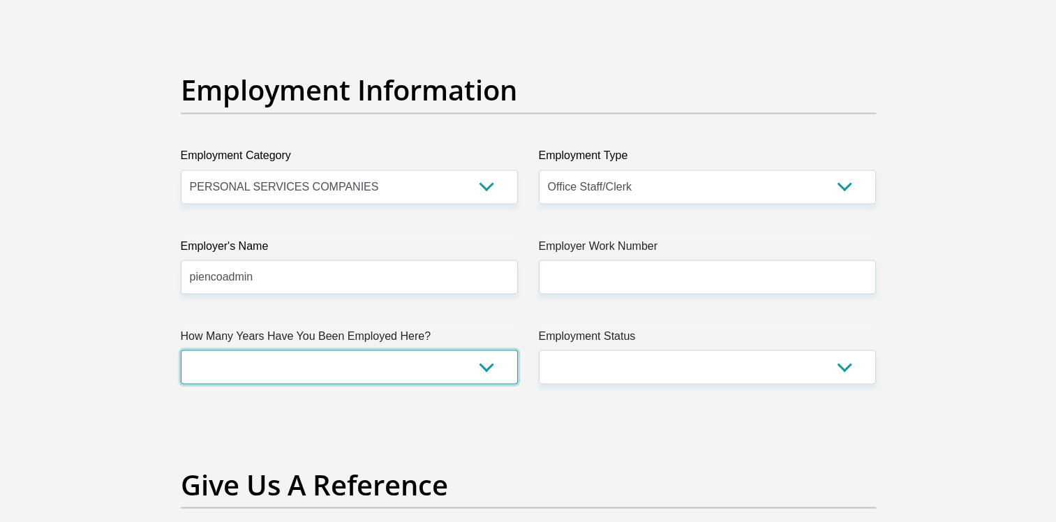
click at [381, 367] on select "less than 1 year 1-3 years 3-5 years 5+ years" at bounding box center [349, 367] width 337 height 34
select select "60"
click at [181, 350] on select "less than 1 year 1-3 years 3-5 years 5+ years" at bounding box center [349, 367] width 337 height 34
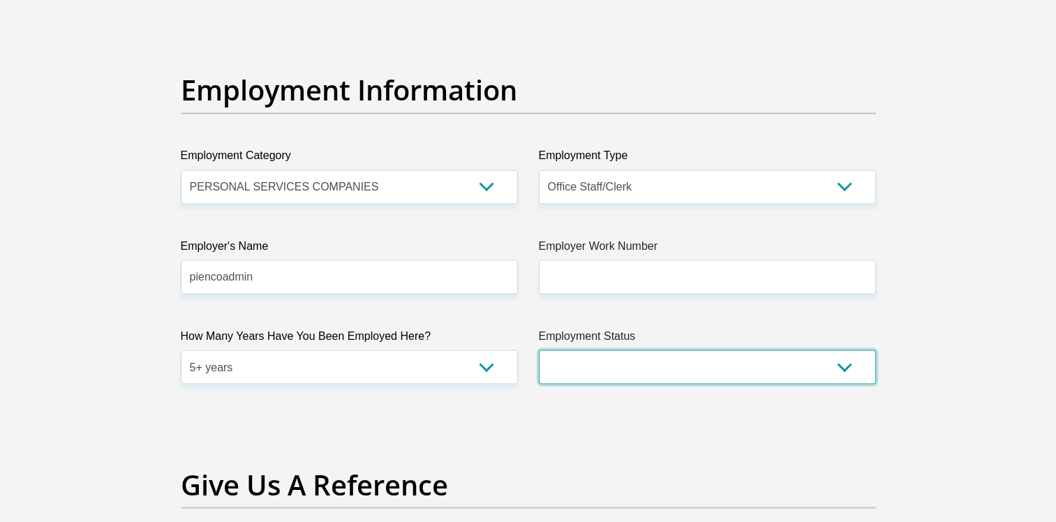
click at [656, 374] on select "Permanent/Full-time Part-time/Casual Contract Worker Self-Employed Housewife Re…" at bounding box center [707, 367] width 337 height 34
select select "4"
click at [539, 350] on select "Permanent/Full-time Part-time/Casual Contract Worker Self-Employed Housewife Re…" at bounding box center [707, 367] width 337 height 34
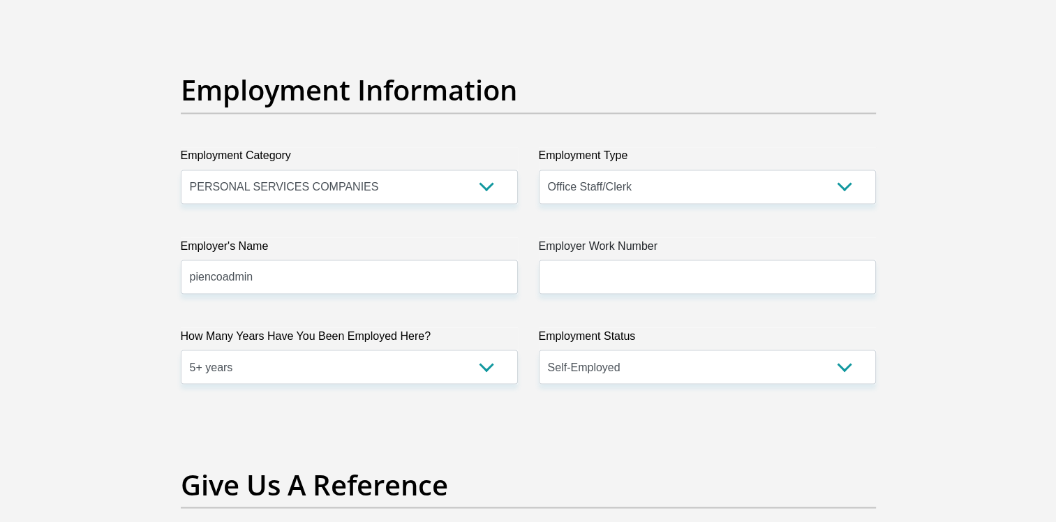
click at [575, 411] on div "Title Mr Ms Mrs Dr Other First Name MARIA Surname VANECK ID Number 810912016408…" at bounding box center [528, 16] width 716 height 4543
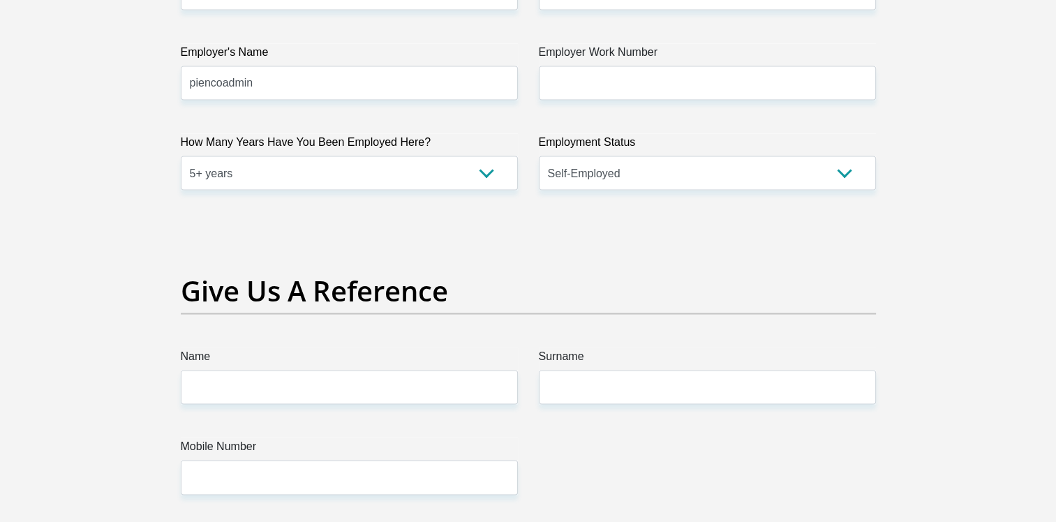
scroll to position [2684, 0]
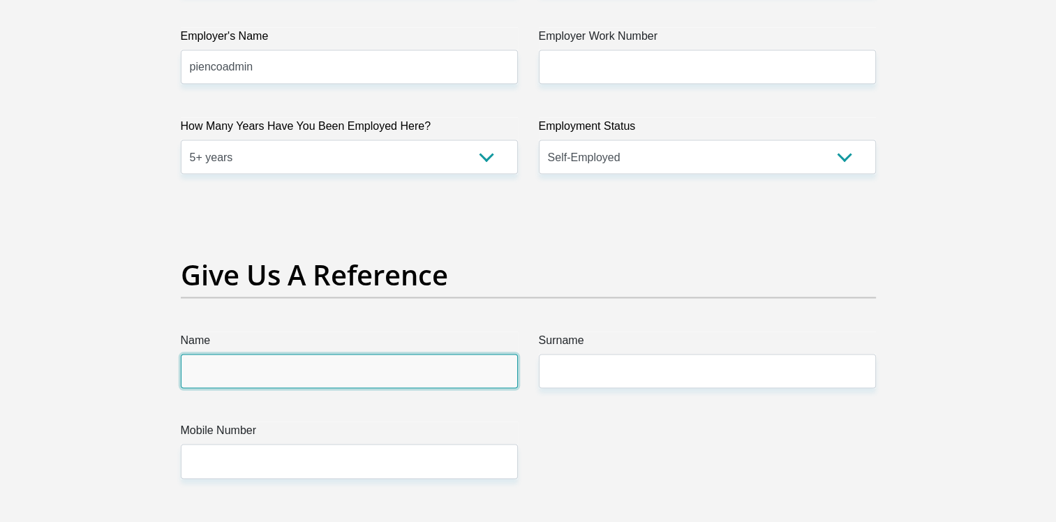
click at [346, 376] on input "Name" at bounding box center [349, 372] width 337 height 34
type input "jacques"
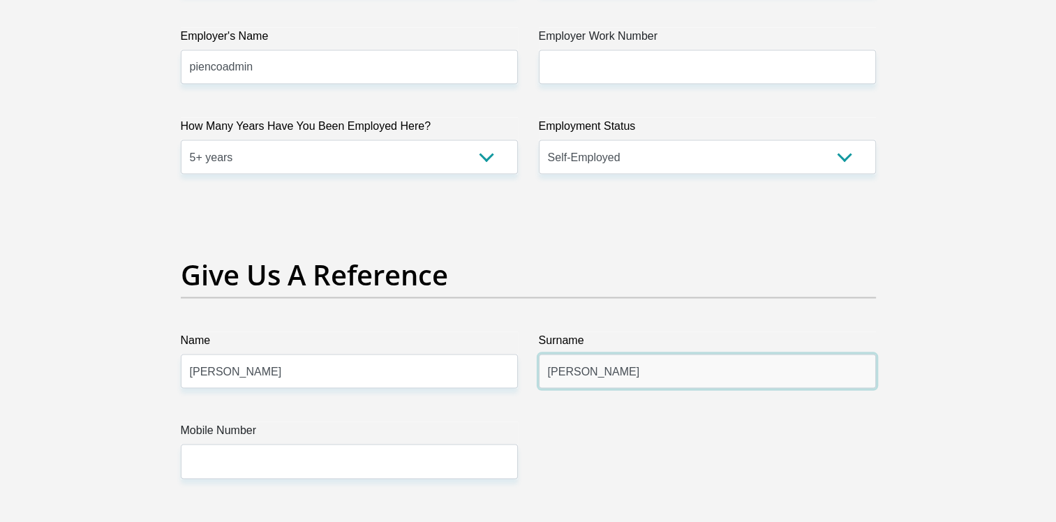
type input "van eck"
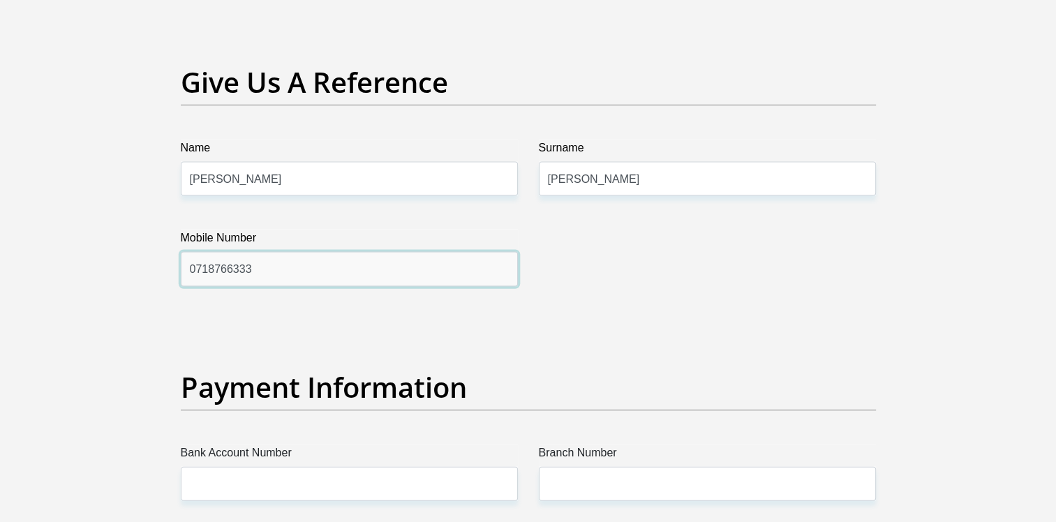
scroll to position [2893, 0]
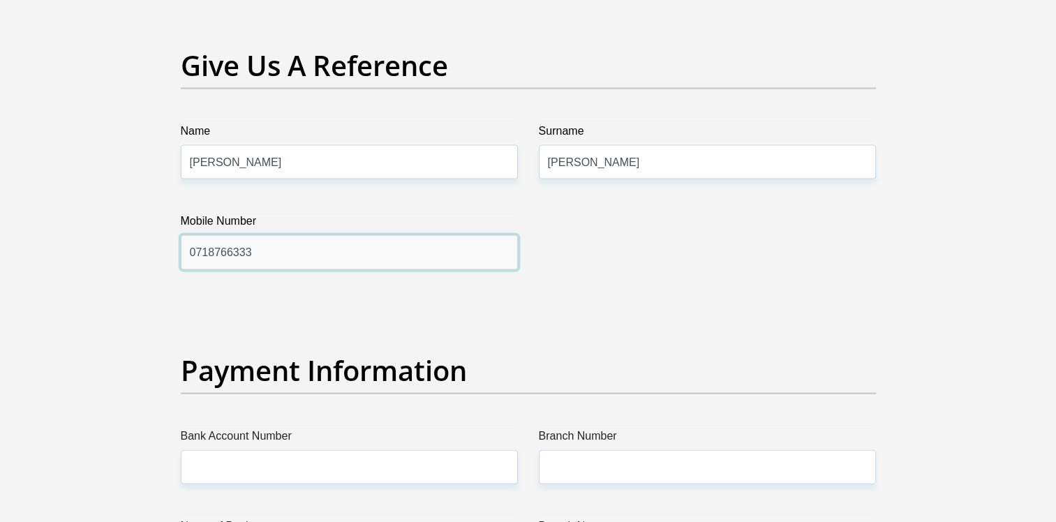
type input "0718766333"
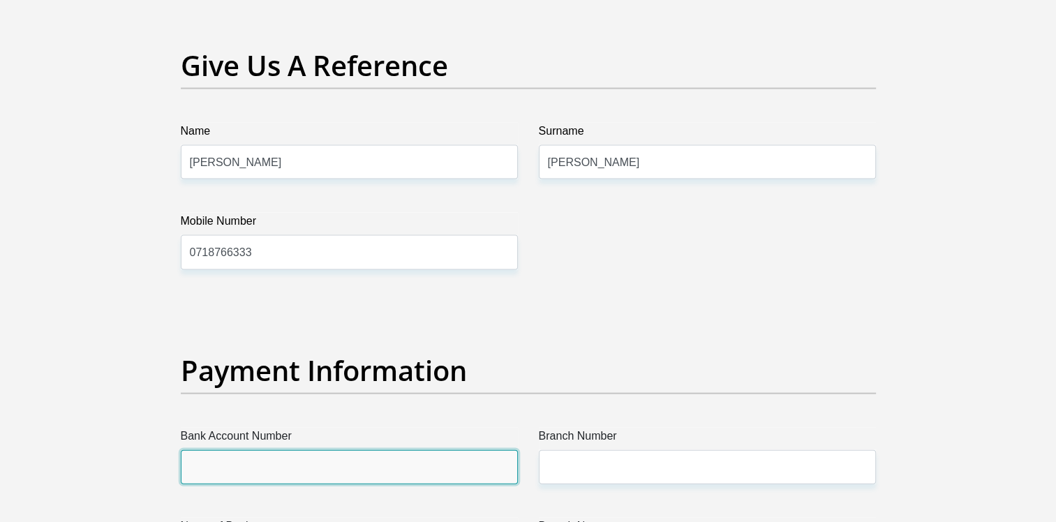
click at [314, 469] on input "Bank Account Number" at bounding box center [349, 467] width 337 height 34
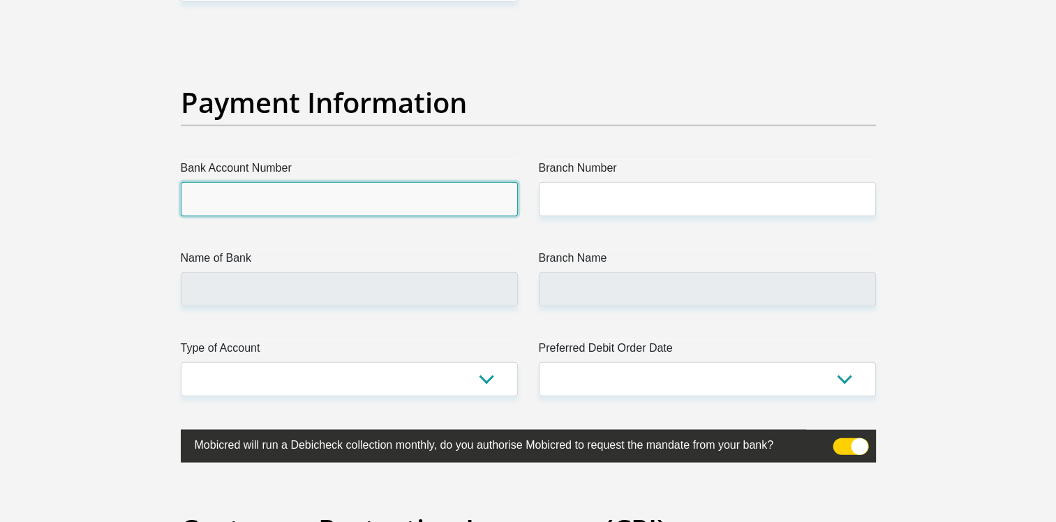
scroll to position [3173, 0]
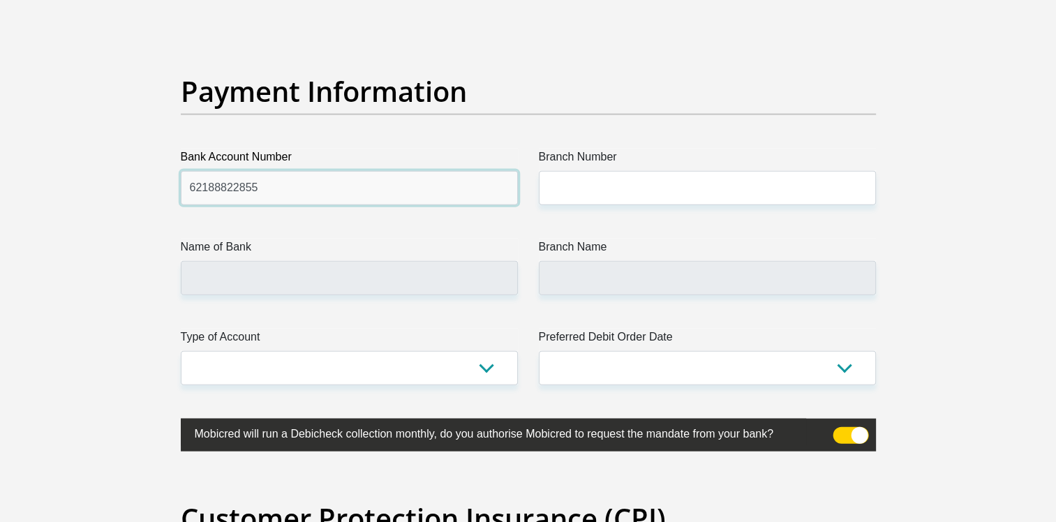
type input "62188822855"
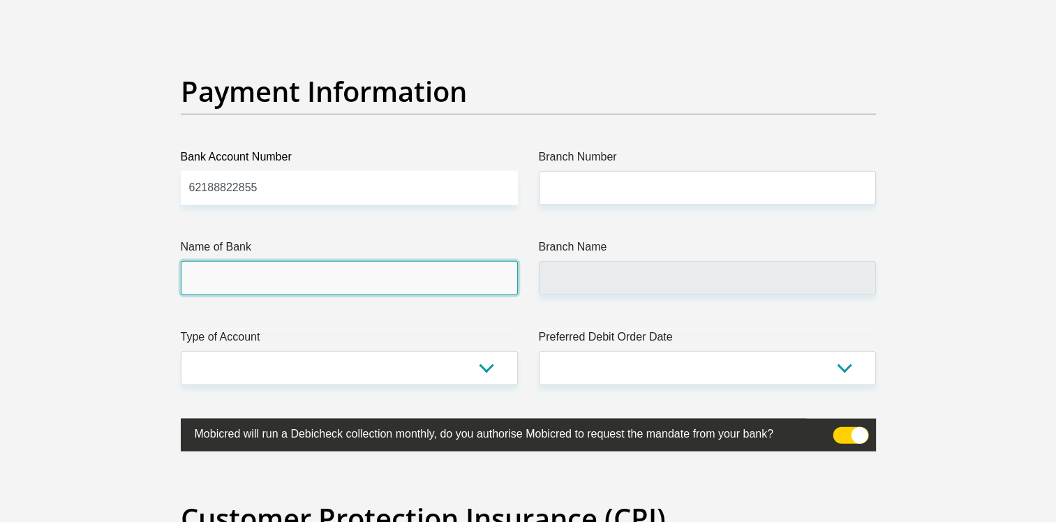
click at [457, 276] on input "Name of Bank" at bounding box center [349, 278] width 337 height 34
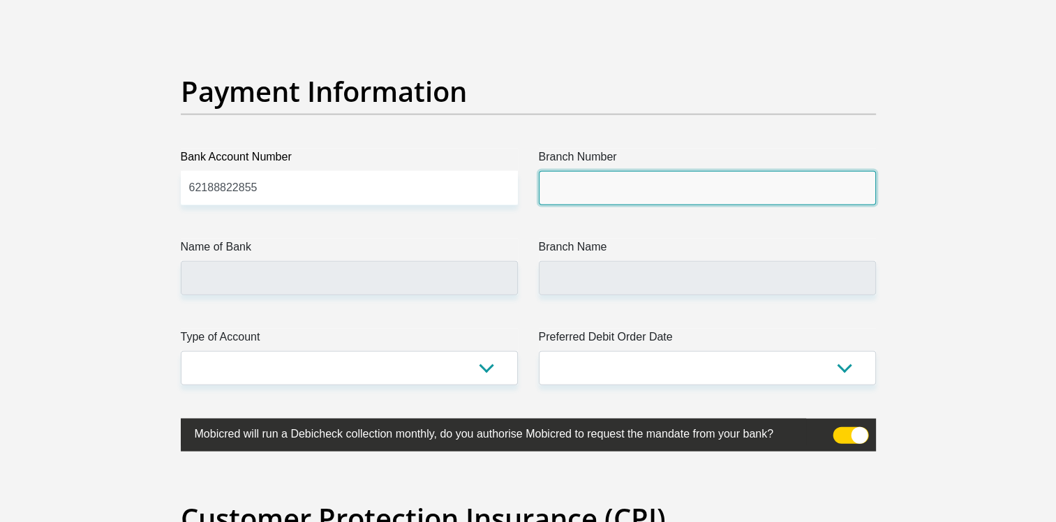
click at [825, 189] on input "Branch Number" at bounding box center [707, 188] width 337 height 34
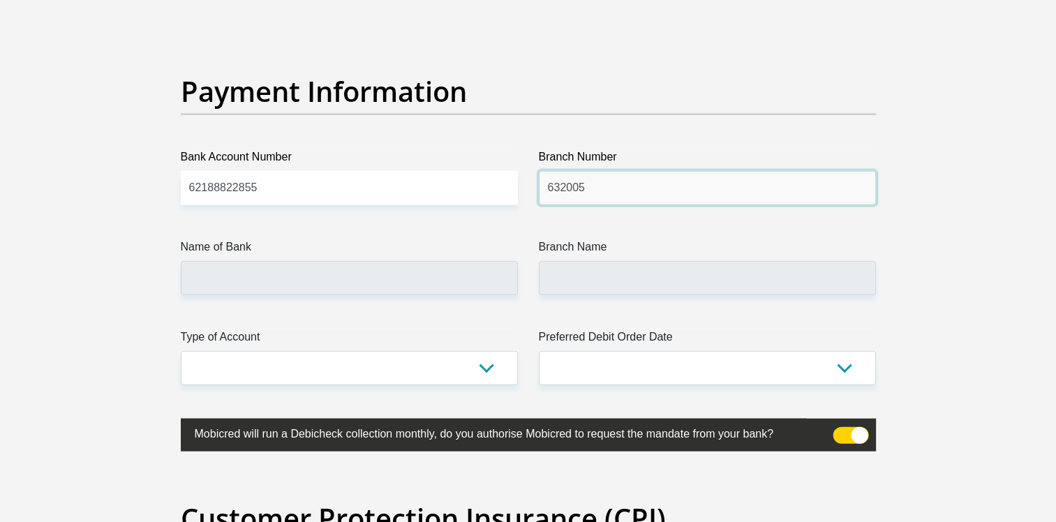
type input "632005"
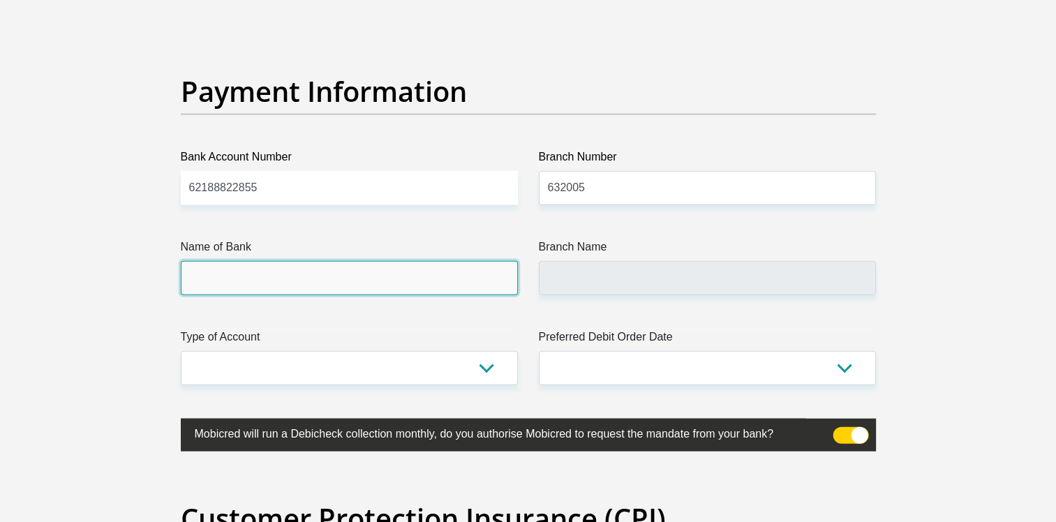
type input "ABSA BANK"
type input "ABSA ELECTRONIC SETTLEMENT CNT"
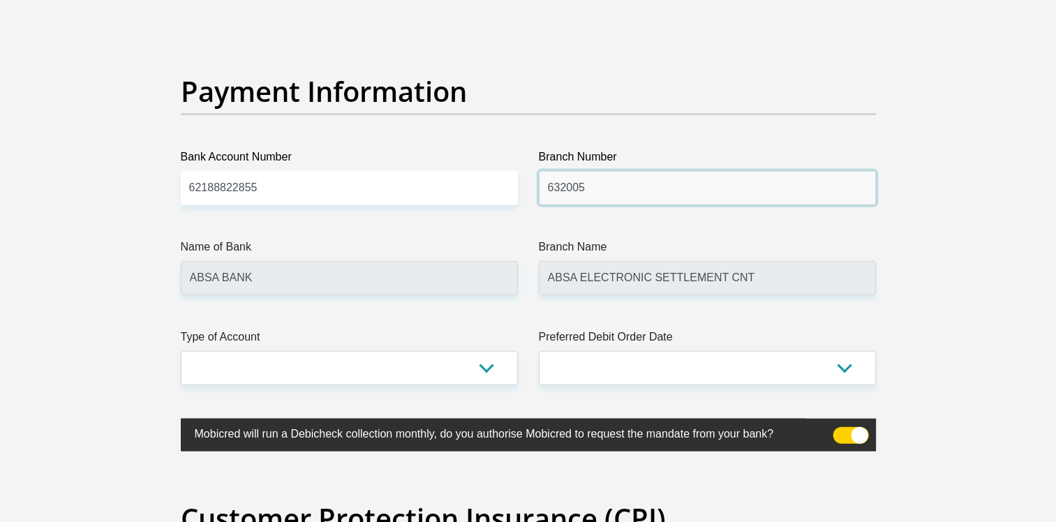
click at [717, 189] on input "632005" at bounding box center [707, 188] width 337 height 34
drag, startPoint x: 609, startPoint y: 181, endPoint x: 516, endPoint y: 180, distance: 92.9
type input "250655"
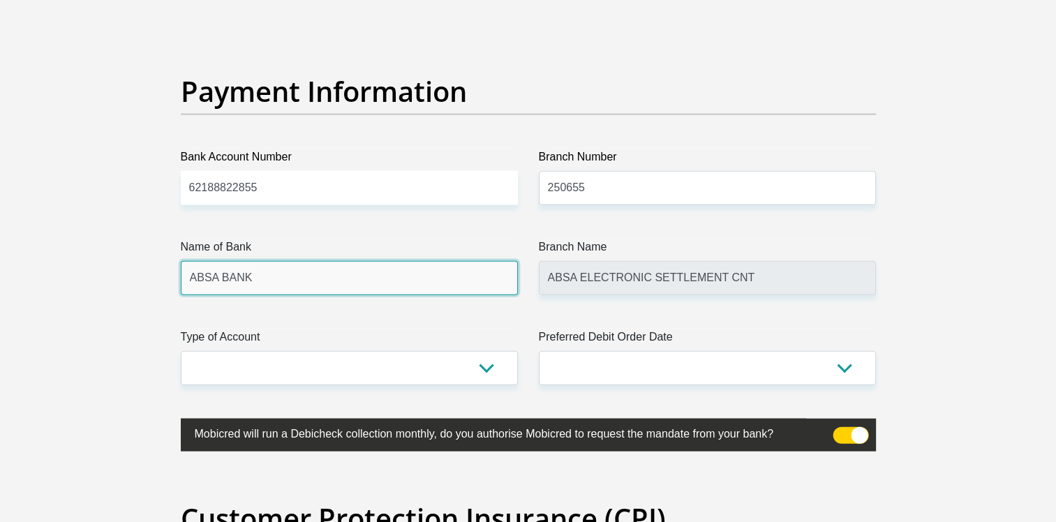
type input "FIRSTRAND BANK"
type input "BRANCH 560"
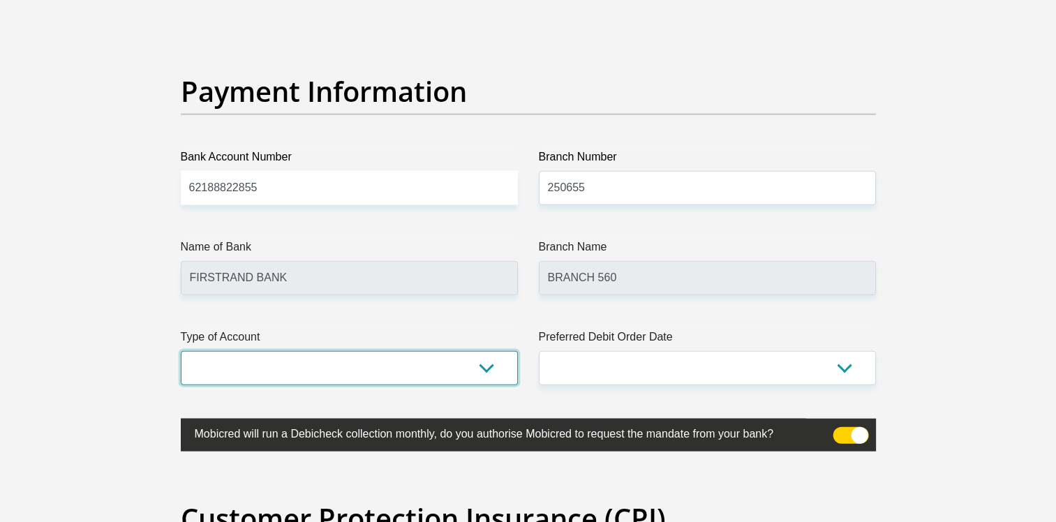
click at [419, 376] on select "Cheque Savings" at bounding box center [349, 368] width 337 height 34
select select "SAV"
click at [181, 351] on select "Cheque Savings" at bounding box center [349, 368] width 337 height 34
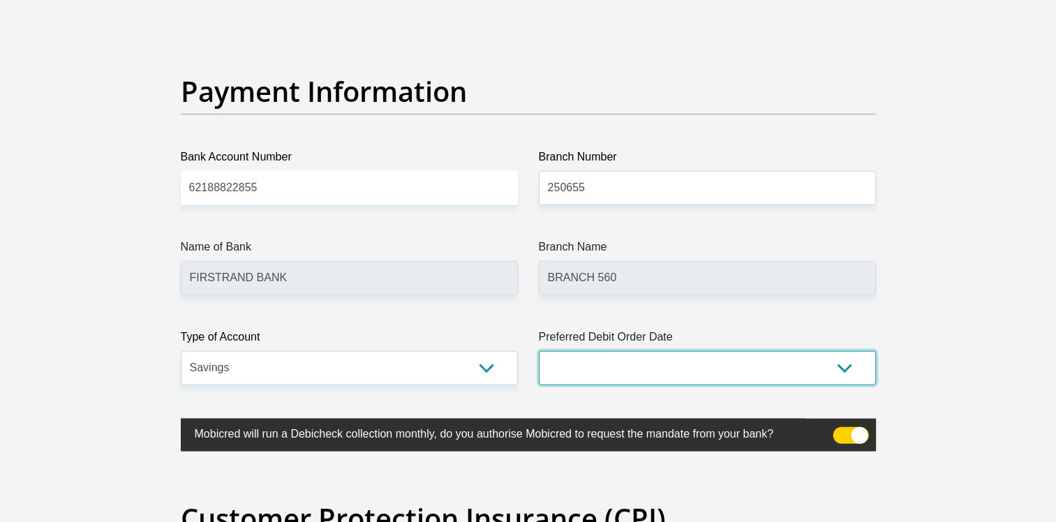
click at [616, 366] on select "1st 2nd 3rd 4th 5th 7th 18th 19th 20th 21st 22nd 23rd 24th 25th 26th 27th 28th …" at bounding box center [707, 368] width 337 height 34
select select "3"
click at [539, 351] on select "1st 2nd 3rd 4th 5th 7th 18th 19th 20th 21st 22nd 23rd 24th 25th 26th 27th 28th …" at bounding box center [707, 368] width 337 height 34
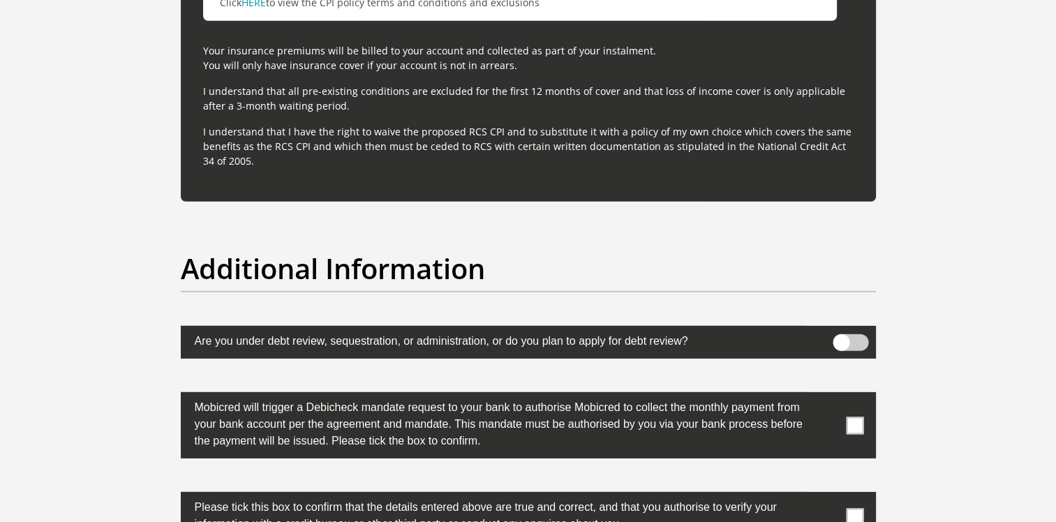
scroll to position [4220, 0]
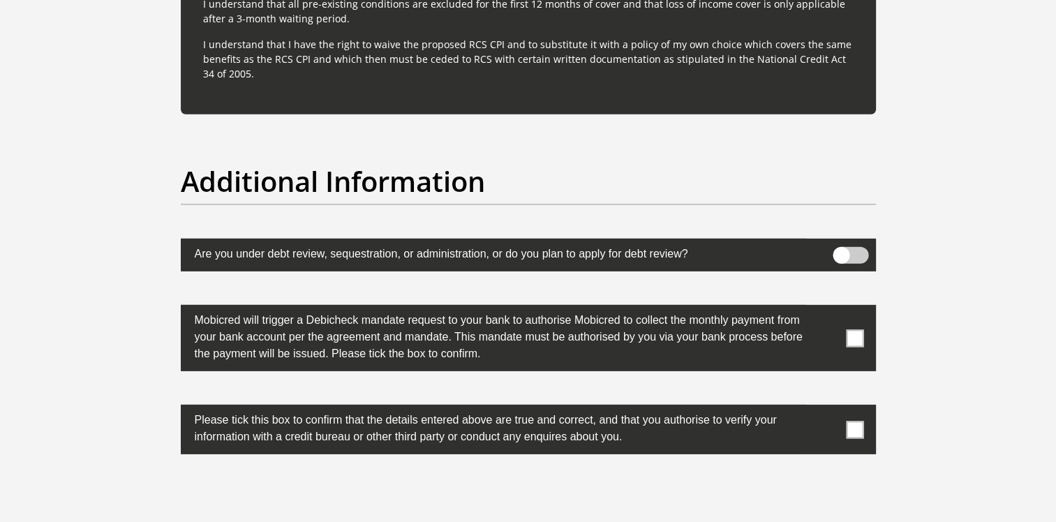
click at [860, 335] on span at bounding box center [854, 338] width 17 height 17
click at [827, 309] on input "checkbox" at bounding box center [827, 309] width 0 height 0
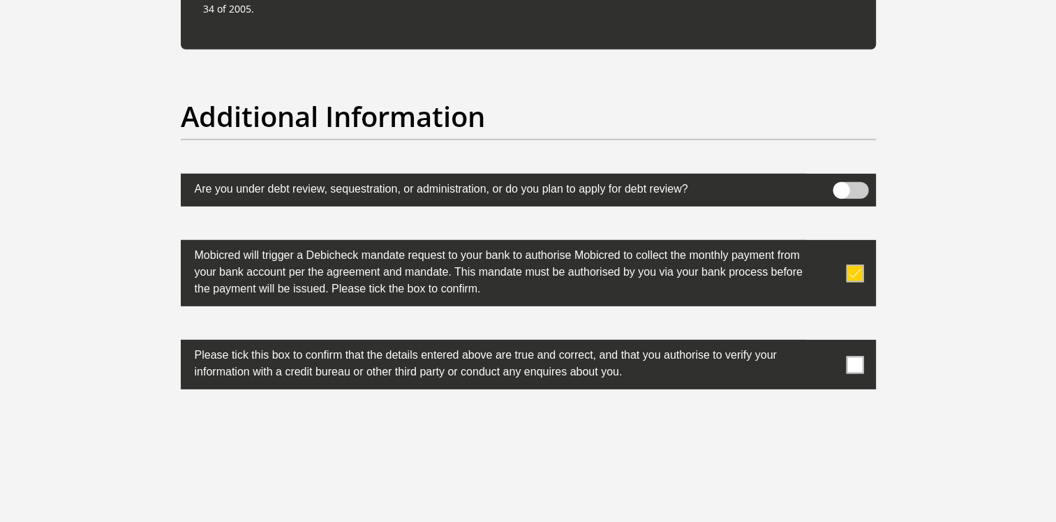
scroll to position [4290, 0]
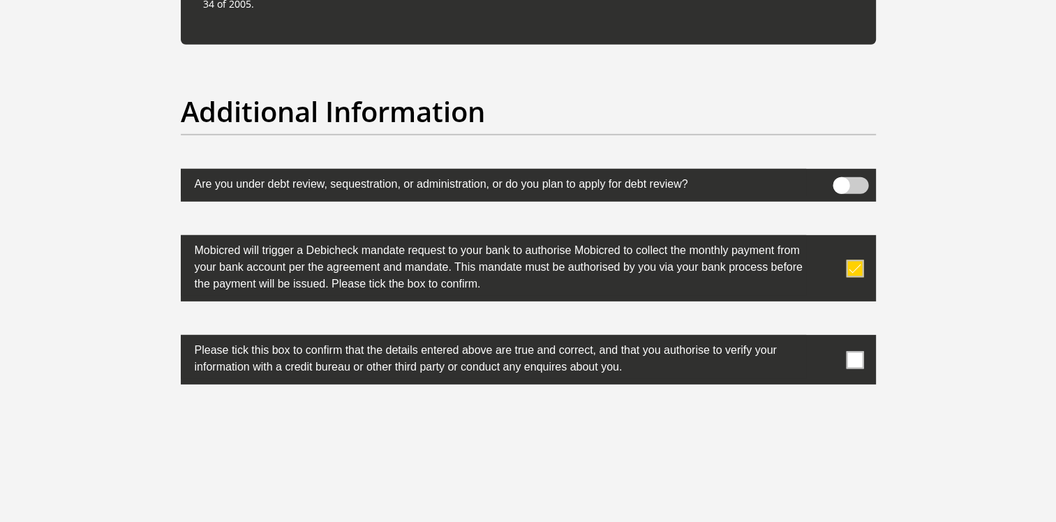
click at [855, 354] on span at bounding box center [854, 359] width 17 height 17
click at [827, 339] on input "checkbox" at bounding box center [827, 339] width 0 height 0
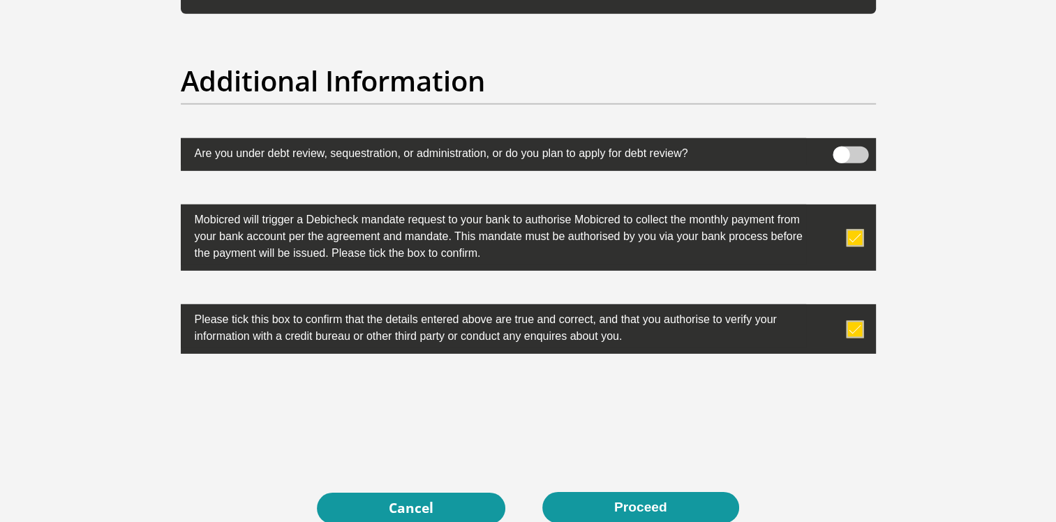
scroll to position [4430, 0]
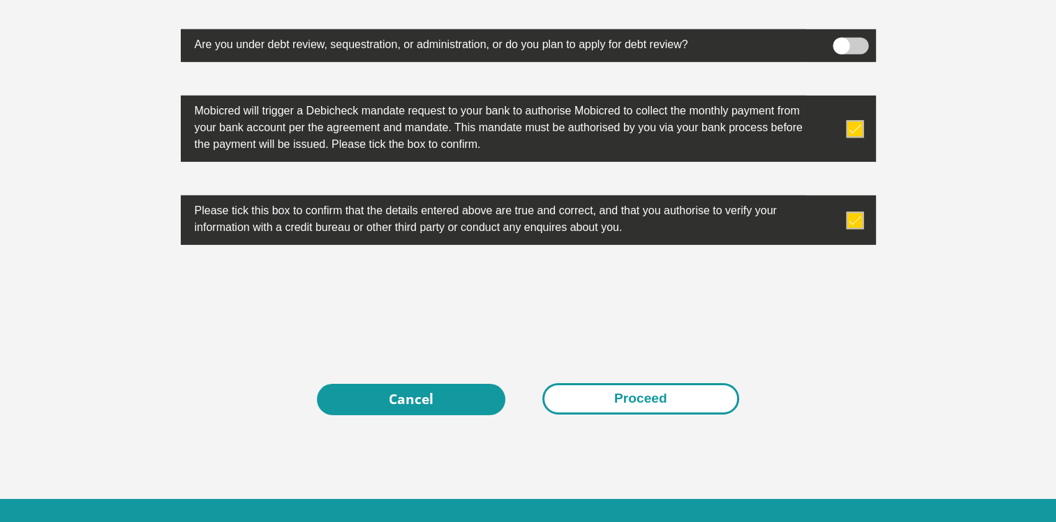
click at [656, 401] on button "Proceed" at bounding box center [641, 398] width 197 height 31
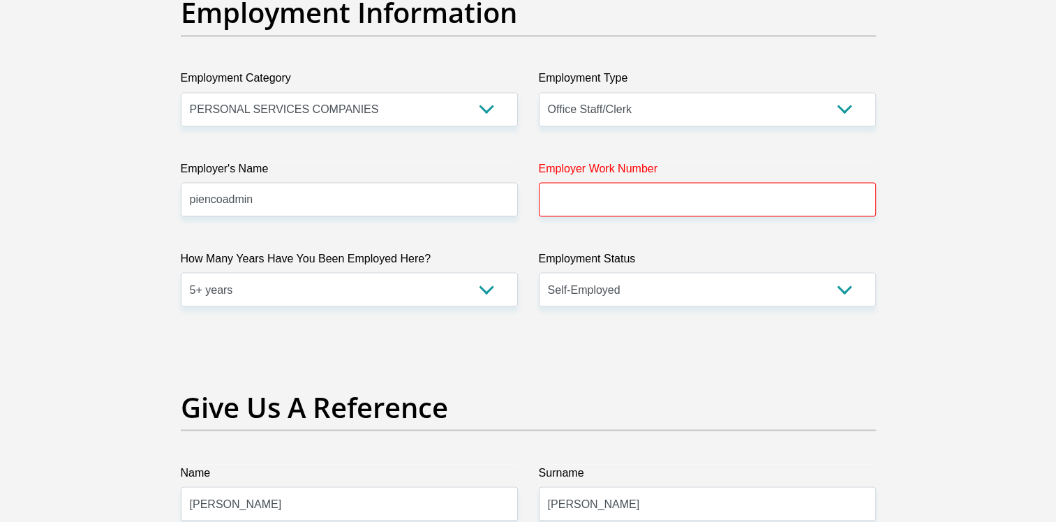
scroll to position [2544, 0]
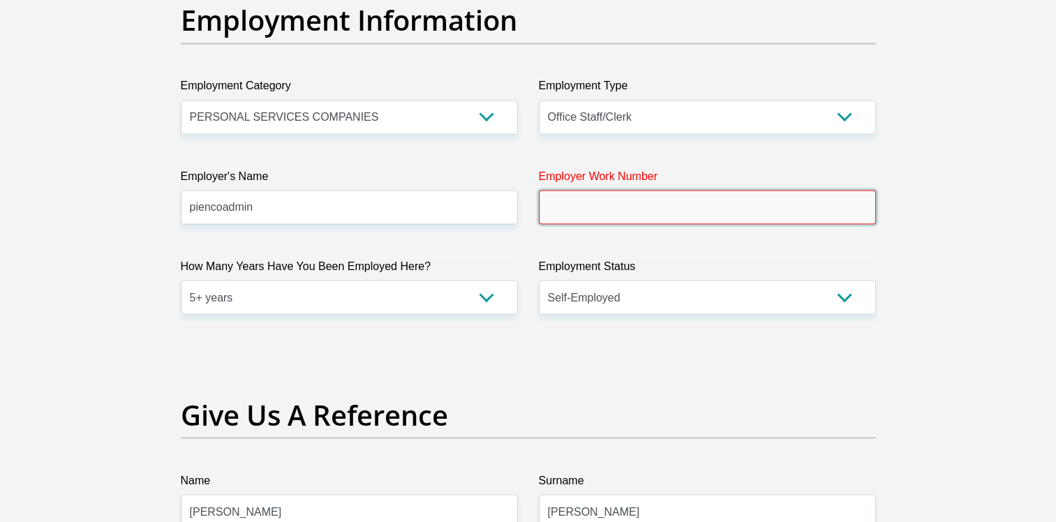
click at [587, 204] on input "Employer Work Number" at bounding box center [707, 207] width 337 height 34
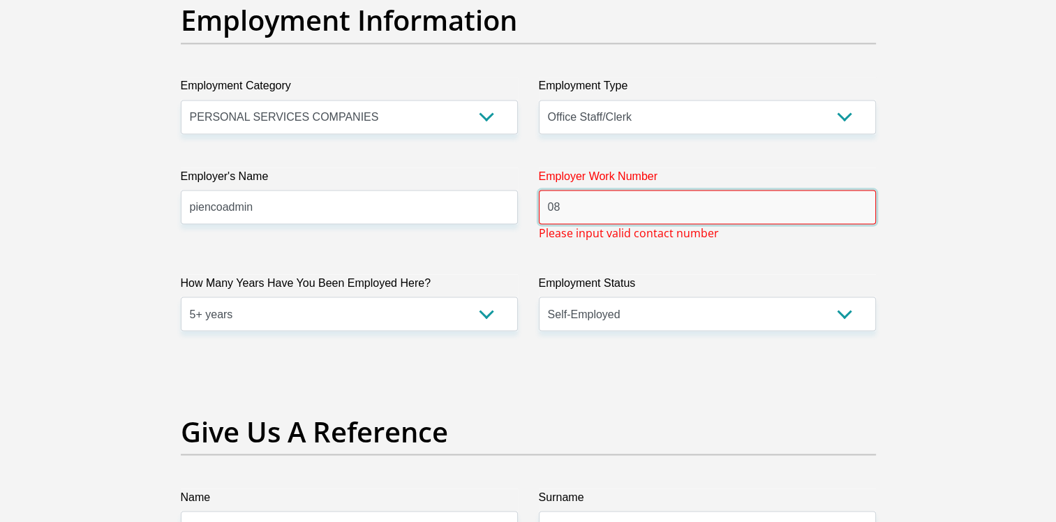
type input "0"
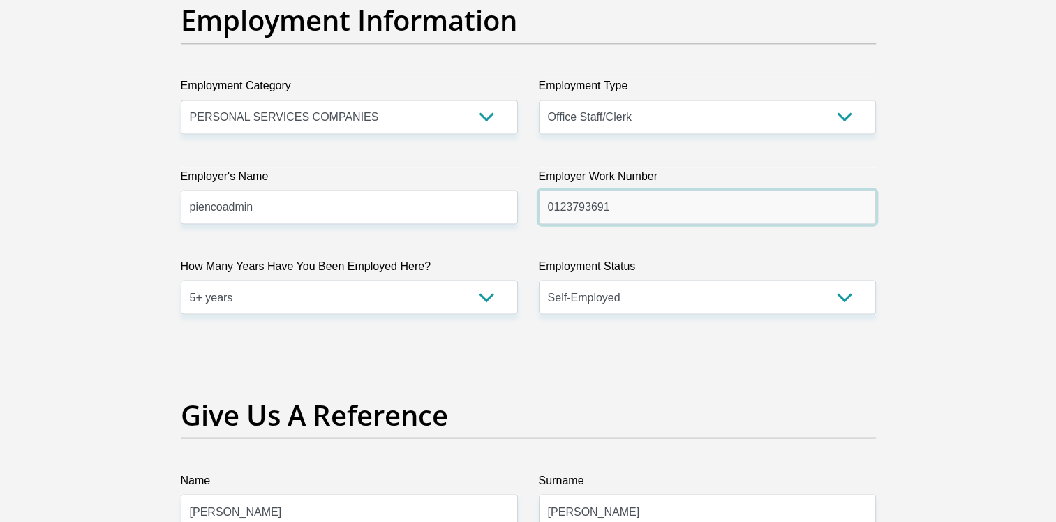
type input "0123793691"
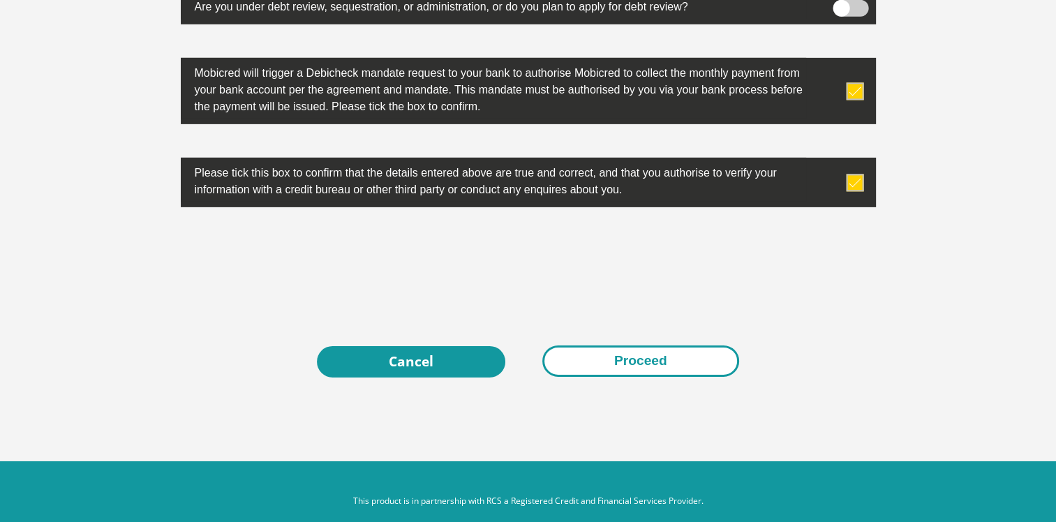
scroll to position [4485, 0]
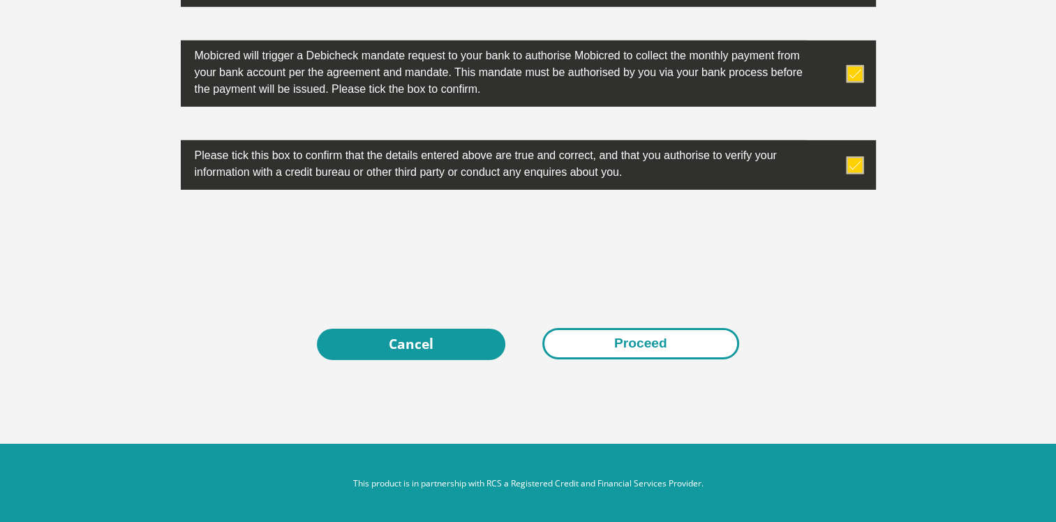
click at [650, 344] on button "Proceed" at bounding box center [641, 343] width 197 height 31
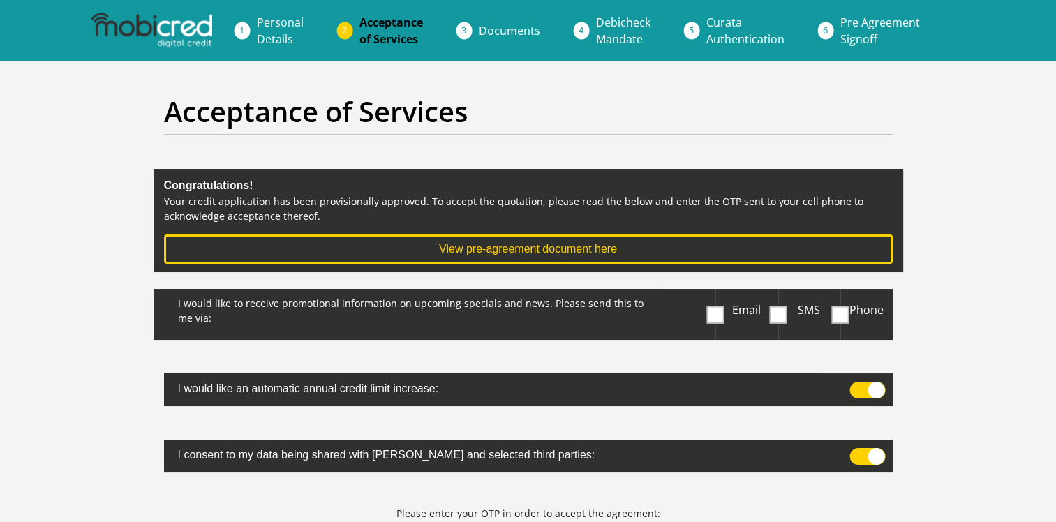
click at [712, 312] on span at bounding box center [715, 314] width 17 height 17
click at [718, 293] on input "Email" at bounding box center [718, 293] width 0 height 0
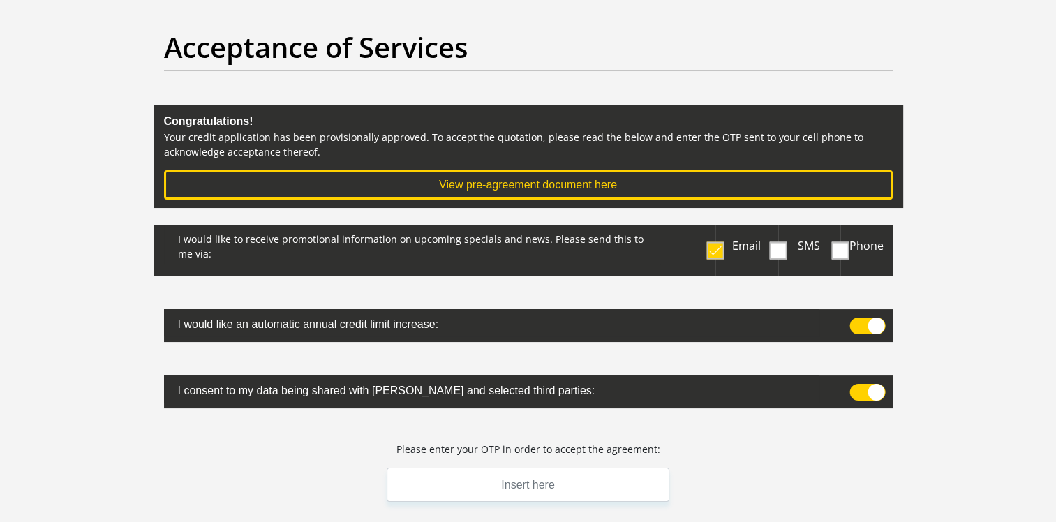
scroll to position [70, 0]
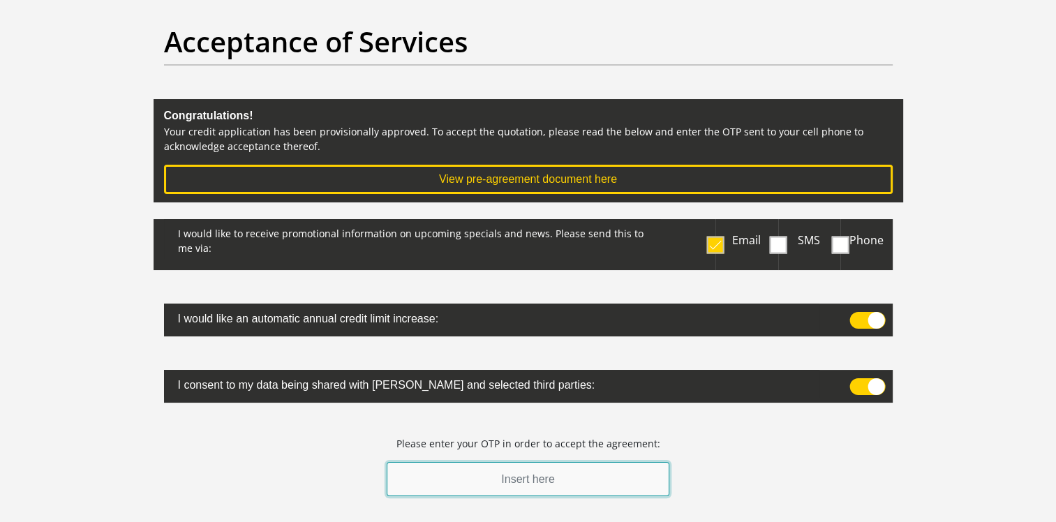
click at [521, 484] on input "text" at bounding box center [528, 479] width 283 height 34
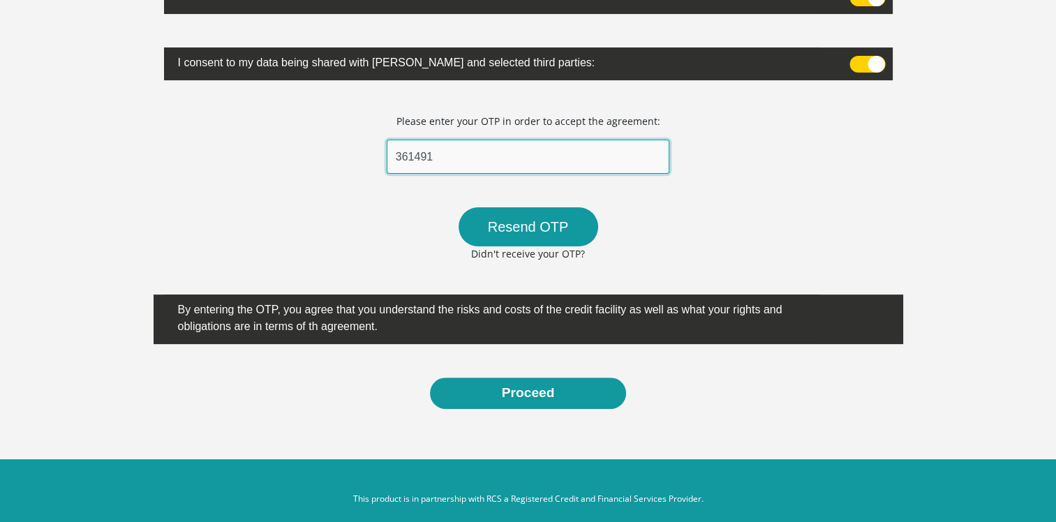
scroll to position [406, 0]
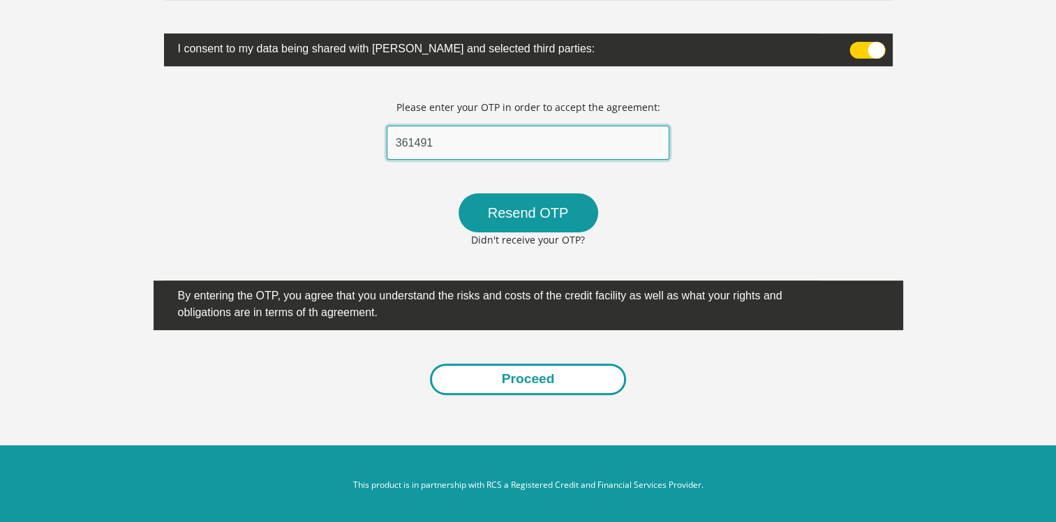
type input "361491"
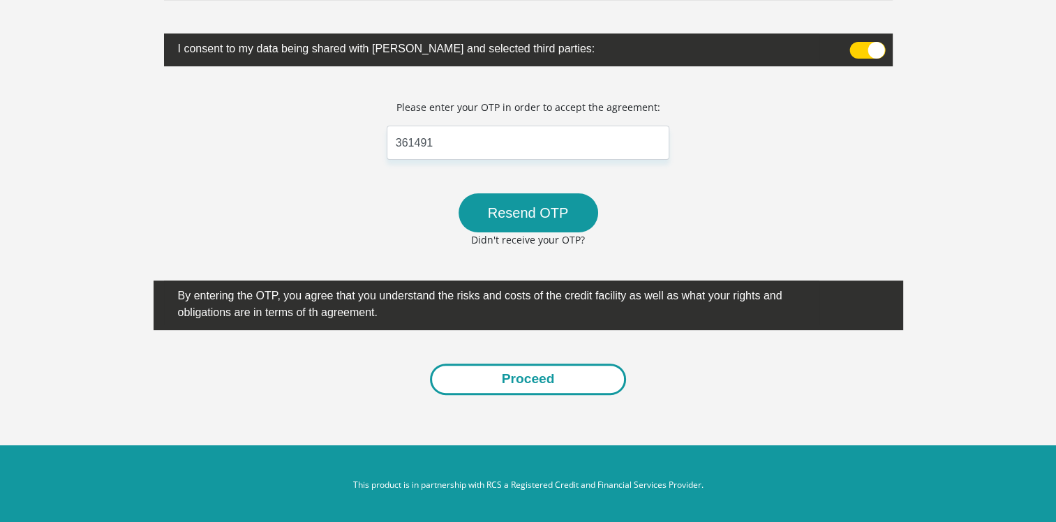
click at [503, 378] on button "Proceed" at bounding box center [528, 379] width 197 height 31
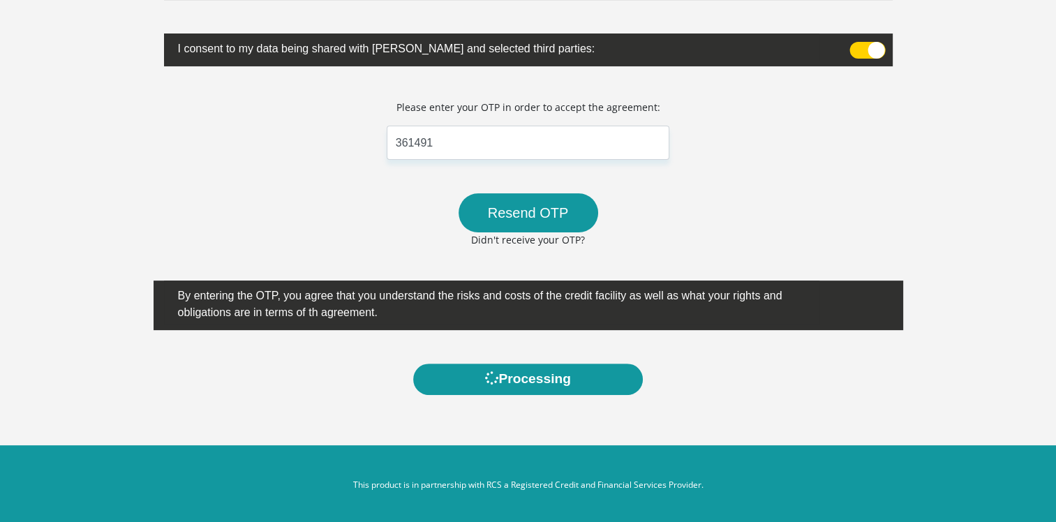
scroll to position [0, 0]
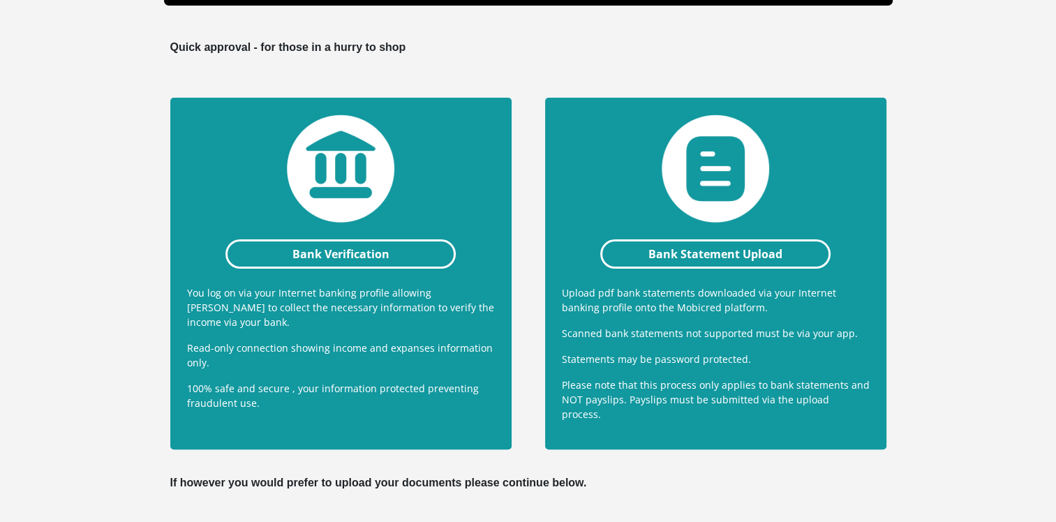
scroll to position [209, 0]
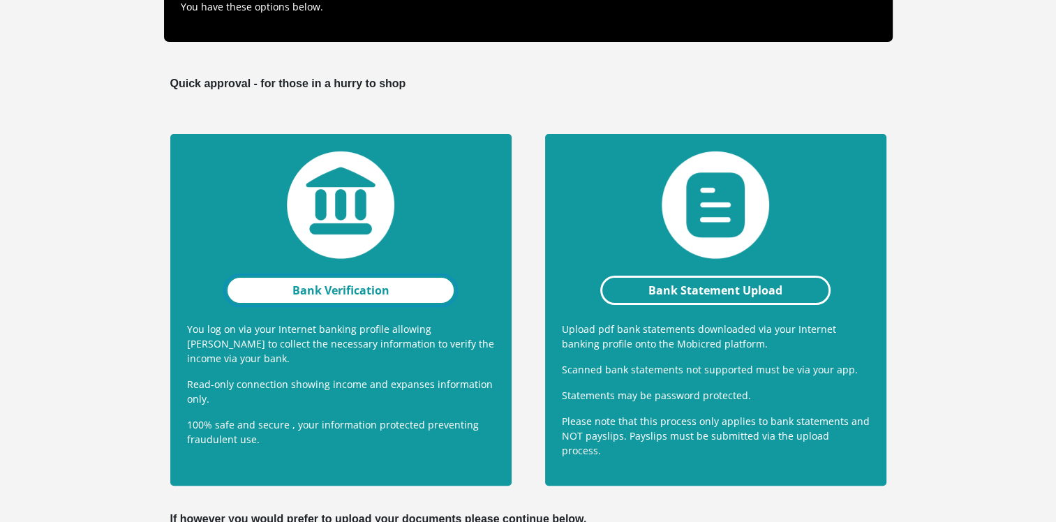
click at [332, 284] on link "Bank Verification" at bounding box center [341, 290] width 231 height 29
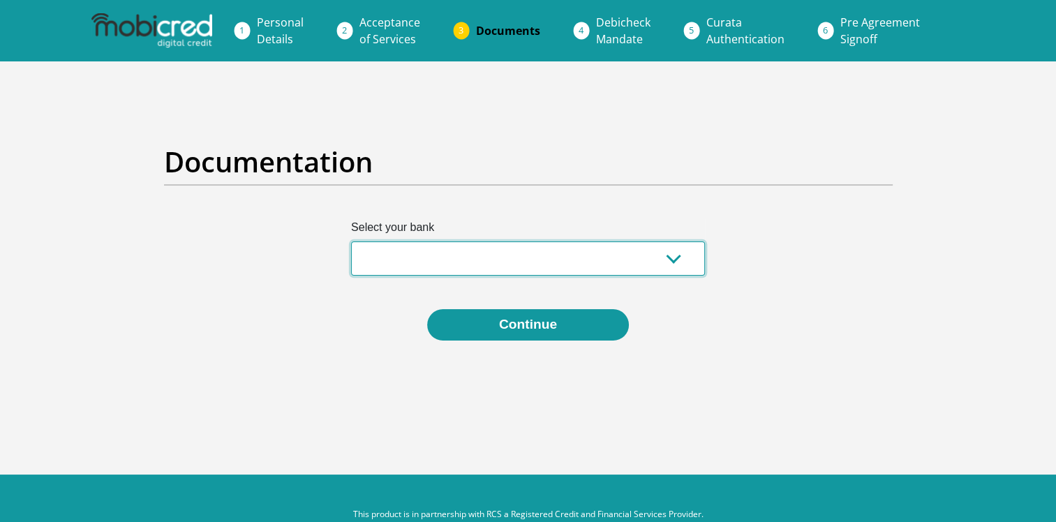
click at [668, 261] on select "Absa Capitec Bank Discovery Bank First National Bank Nedbank Standard Bank Tyme…" at bounding box center [528, 259] width 354 height 34
select select "{"id":"1","title":"First National Bank","institution":"Rand Merchant Bank","ali…"
click at [351, 242] on select "Absa Capitec Bank Discovery Bank First National Bank Nedbank Standard Bank Tyme…" at bounding box center [528, 259] width 354 height 34
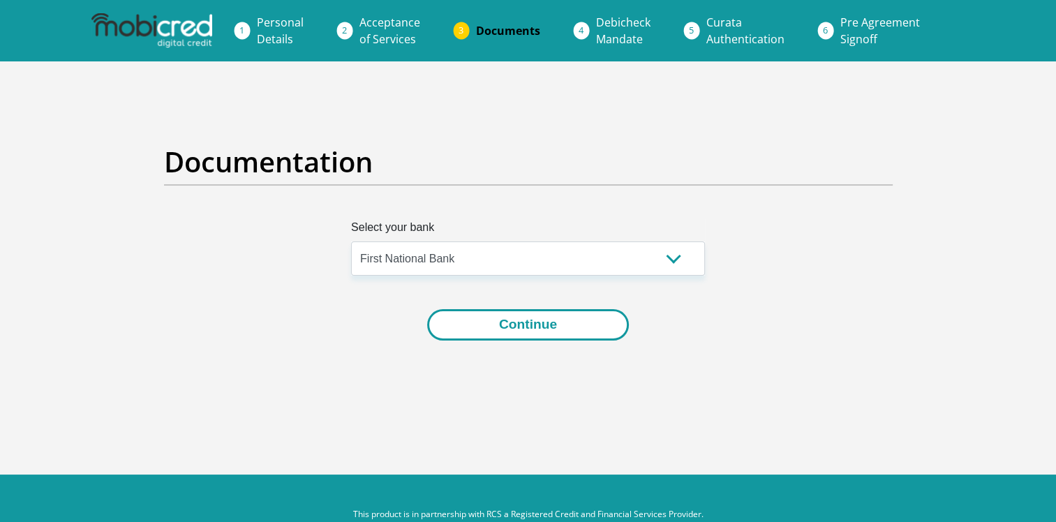
click at [529, 328] on button "Continue" at bounding box center [528, 324] width 202 height 31
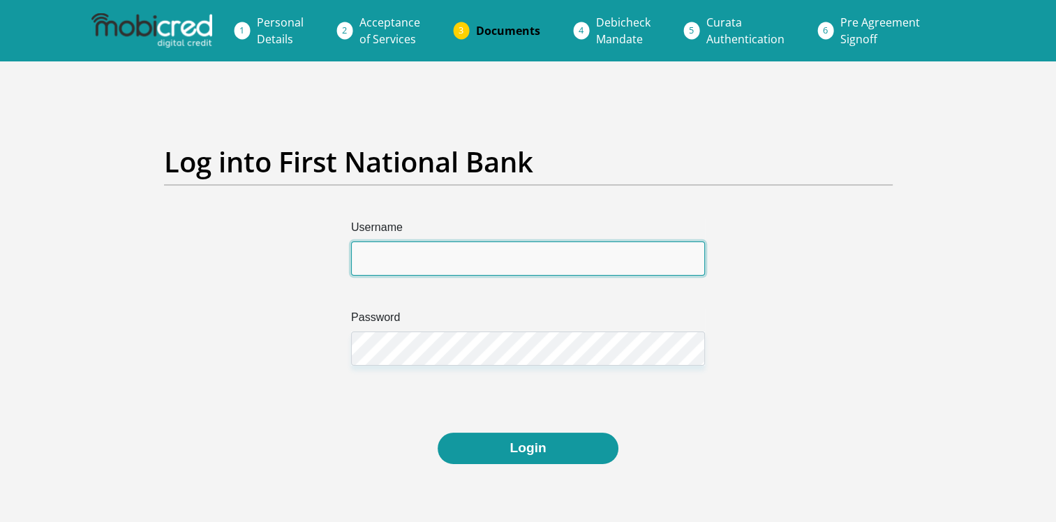
click at [443, 259] on input "Username" at bounding box center [528, 259] width 354 height 34
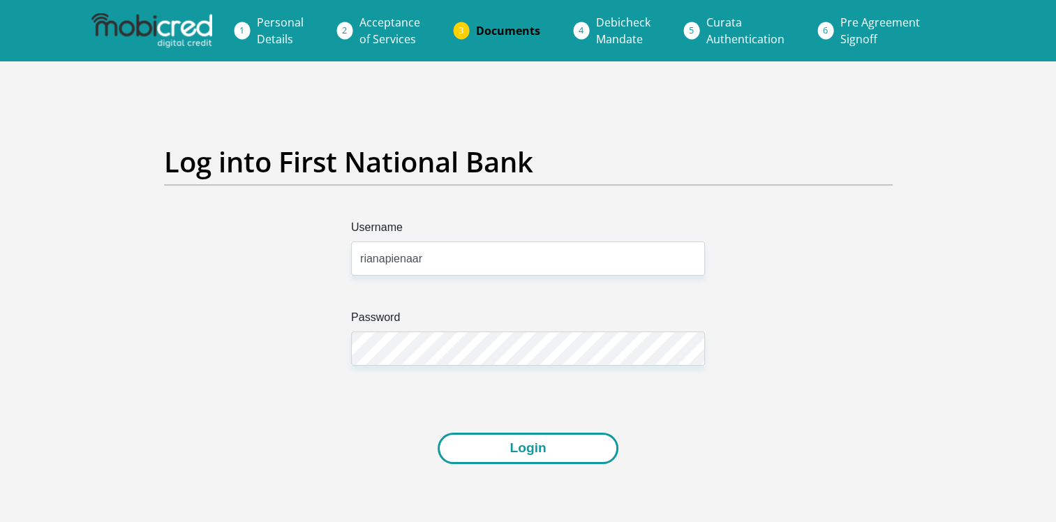
click at [511, 450] on button "Login" at bounding box center [528, 448] width 180 height 31
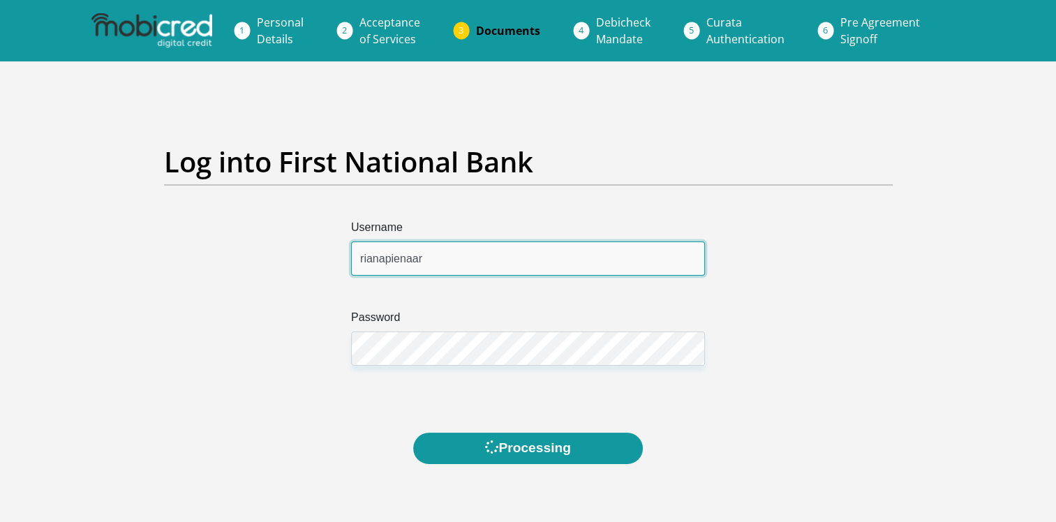
click at [506, 261] on input "rianapienaar" at bounding box center [528, 259] width 354 height 34
drag, startPoint x: 506, startPoint y: 261, endPoint x: 291, endPoint y: 256, distance: 215.1
click at [291, 256] on div "Username rianapienaar Password" at bounding box center [529, 326] width 750 height 214
type input "8109120164083"
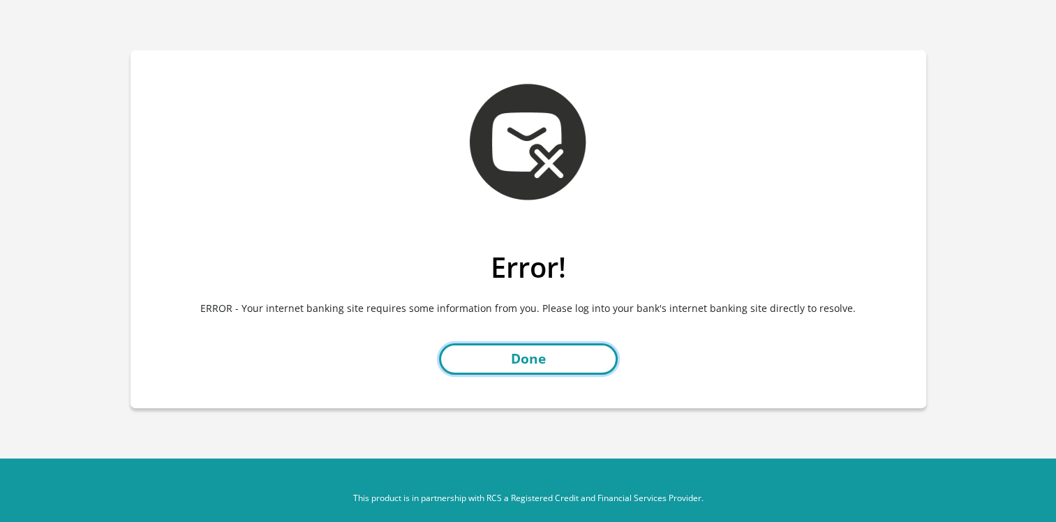
click at [543, 360] on link "Done" at bounding box center [528, 359] width 179 height 31
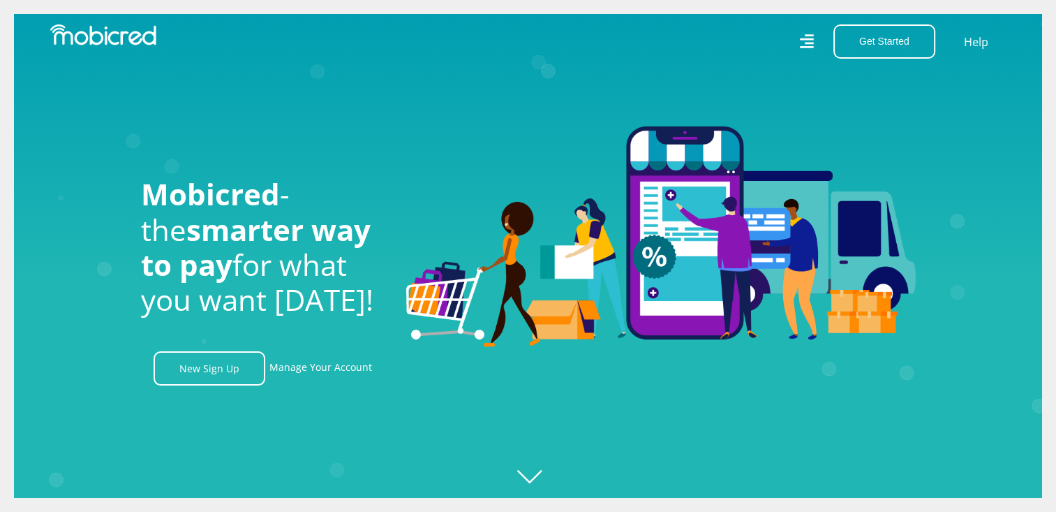
scroll to position [0, 1592]
click at [892, 43] on button "Get Started" at bounding box center [885, 41] width 102 height 34
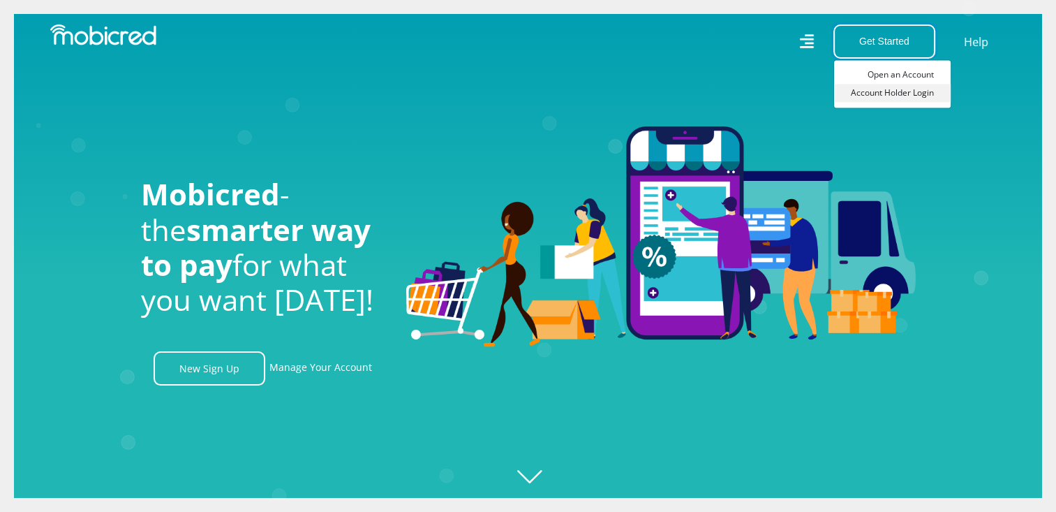
scroll to position [0, 2388]
click at [897, 96] on link "Account Holder Login" at bounding box center [892, 93] width 117 height 18
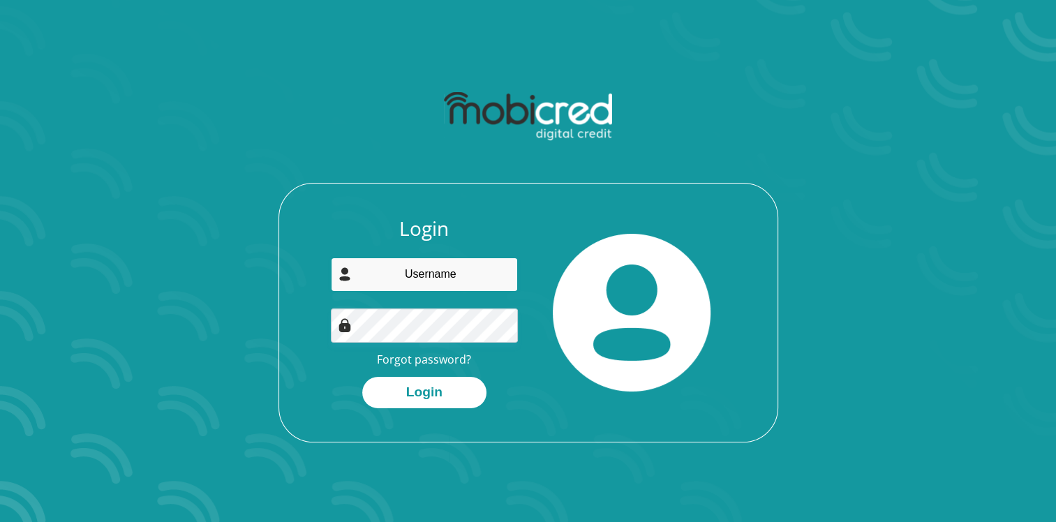
click at [450, 278] on input "email" at bounding box center [424, 275] width 187 height 34
type input "admin1@pienco.co.za"
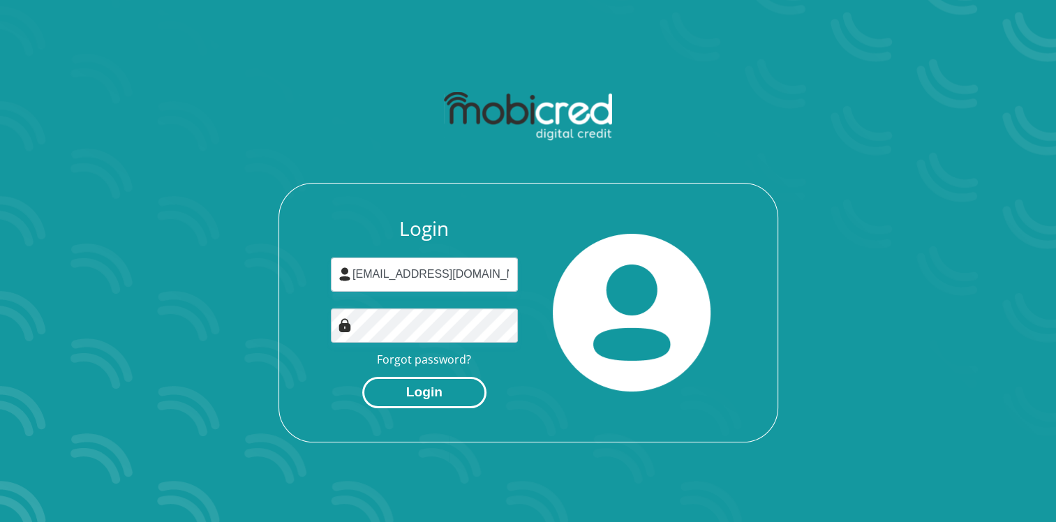
click at [431, 387] on button "Login" at bounding box center [424, 392] width 124 height 31
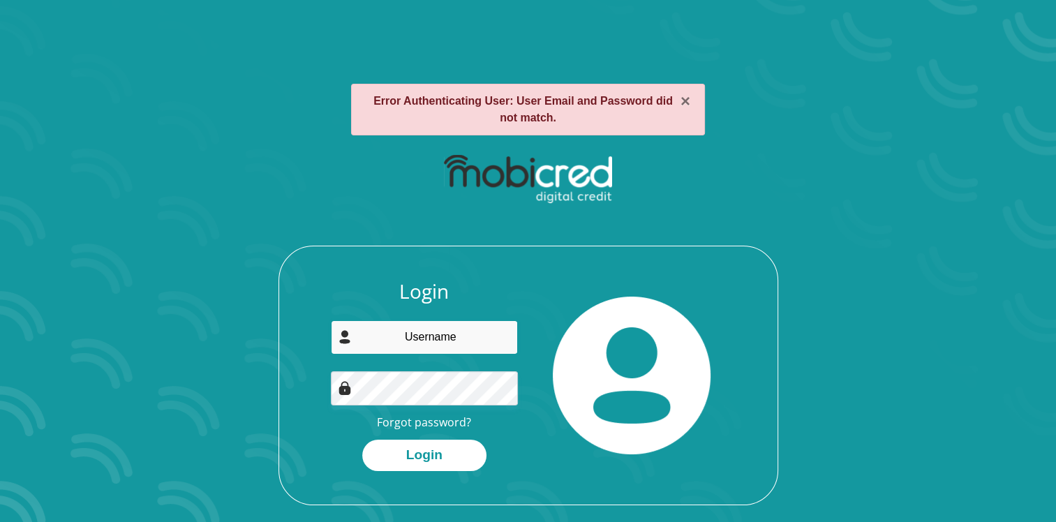
click at [461, 342] on input "email" at bounding box center [424, 337] width 187 height 34
type input "ADMIN1@PIENCO.CO.ZA"
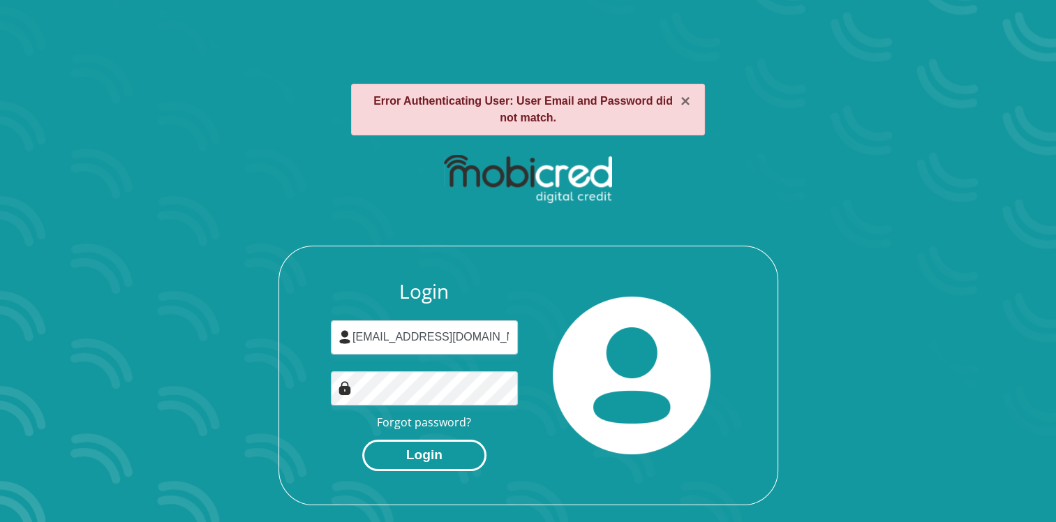
click at [438, 452] on button "Login" at bounding box center [424, 455] width 124 height 31
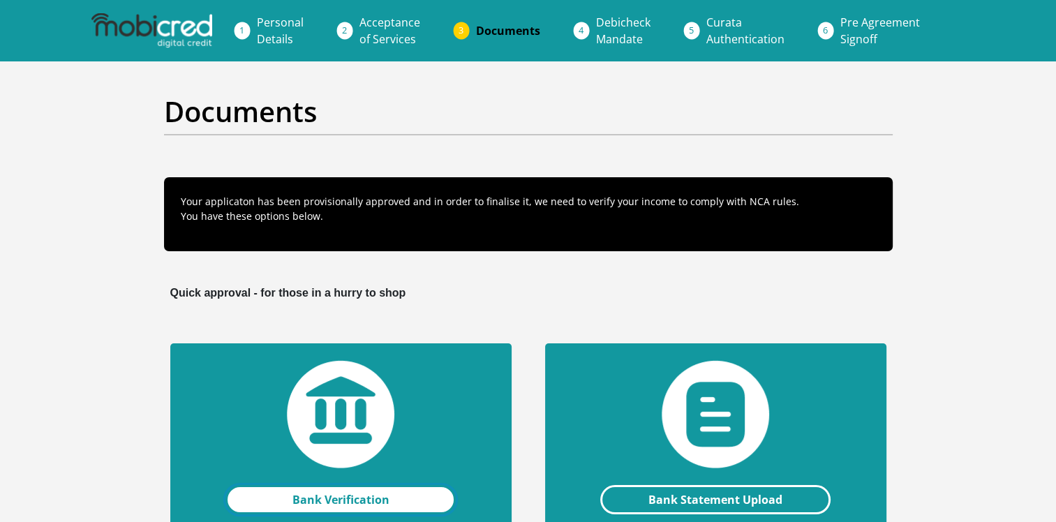
click at [341, 499] on link "Bank Verification" at bounding box center [341, 499] width 231 height 29
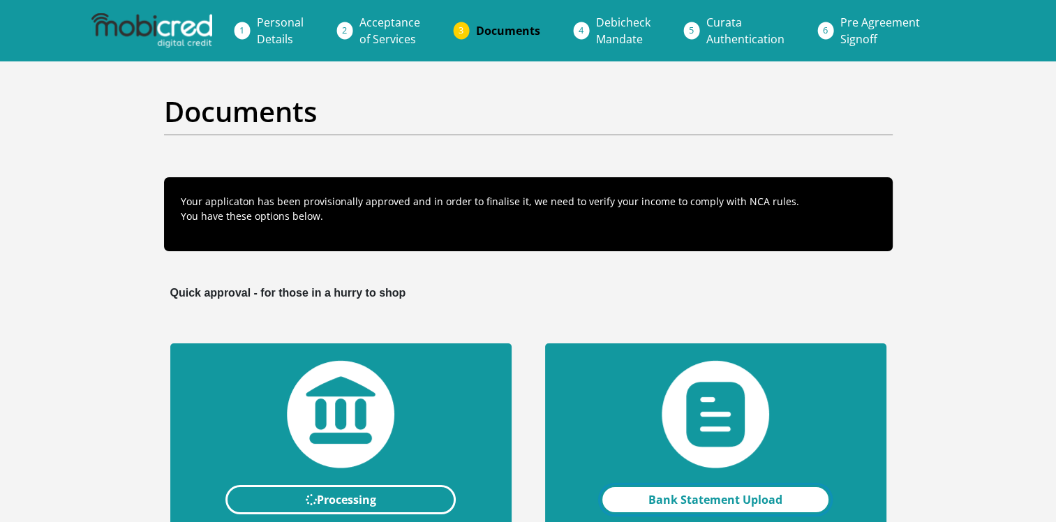
click at [668, 501] on link "Bank Statement Upload" at bounding box center [715, 499] width 231 height 29
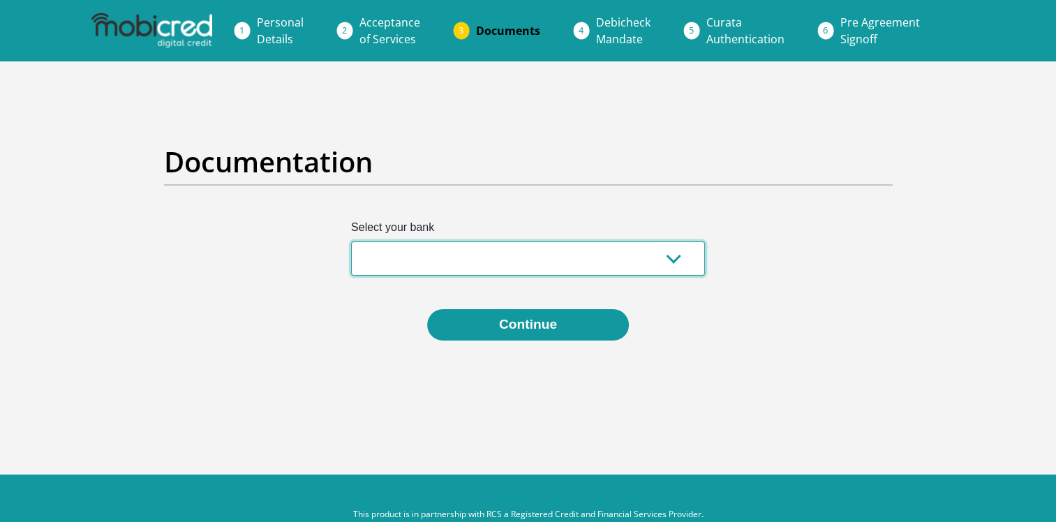
click at [430, 262] on select "Absa Capitec Bank Discovery Bank First National Bank Nedbank Standard Bank Tyme…" at bounding box center [528, 259] width 354 height 34
select select "{"id":"1","title":"First National Bank","institution":"Rand Merchant Bank","ali…"
click at [351, 242] on select "Absa Capitec Bank Discovery Bank First National Bank Nedbank Standard Bank Tyme…" at bounding box center [528, 259] width 354 height 34
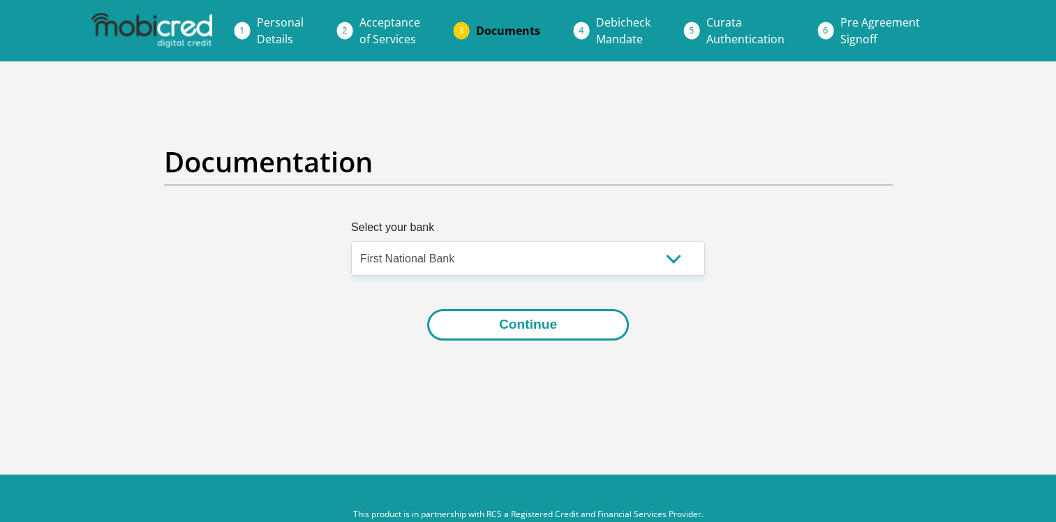
click at [518, 330] on button "Continue" at bounding box center [528, 324] width 202 height 31
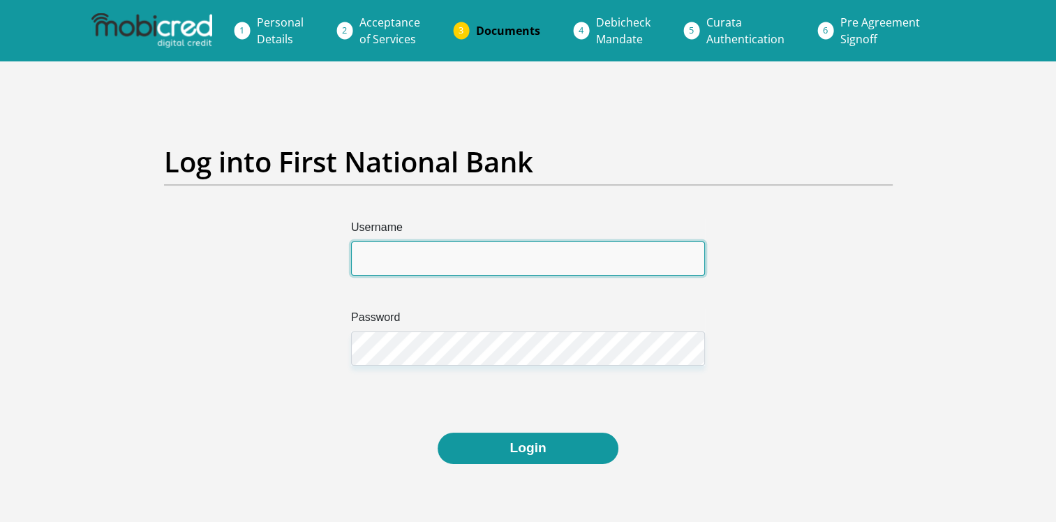
click at [443, 244] on input "Username" at bounding box center [528, 259] width 354 height 34
type input "rianapienaar"
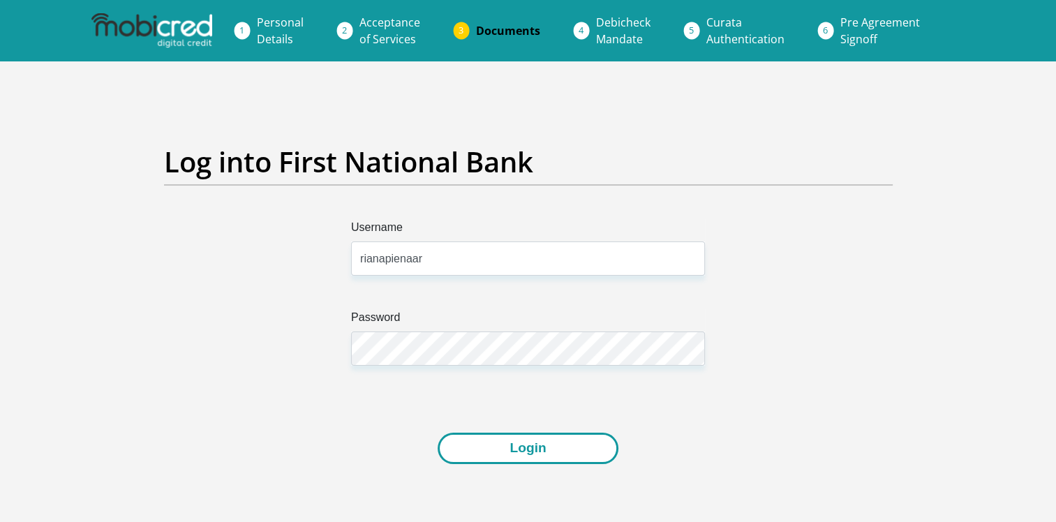
click at [574, 453] on button "Login" at bounding box center [528, 448] width 180 height 31
click at [561, 452] on button "Login" at bounding box center [528, 448] width 180 height 31
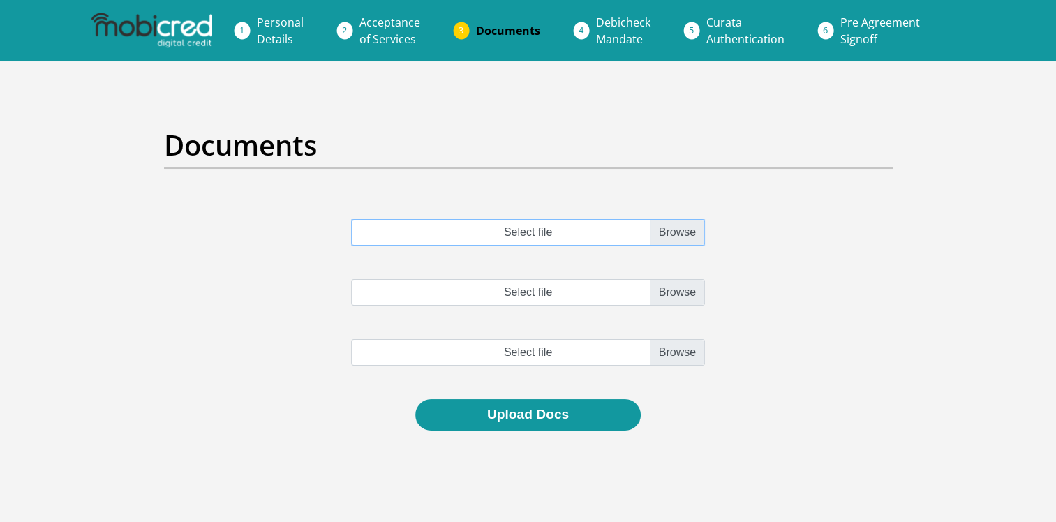
click at [688, 227] on input "Select file" at bounding box center [528, 232] width 354 height 27
type input "C:\fakepath\fnb statement jun.pdf"
click at [679, 293] on input "Select file" at bounding box center [528, 292] width 354 height 27
type input "C:\fakepath\fnb statement jul.pdf"
click at [688, 354] on input "file" at bounding box center [528, 352] width 354 height 27
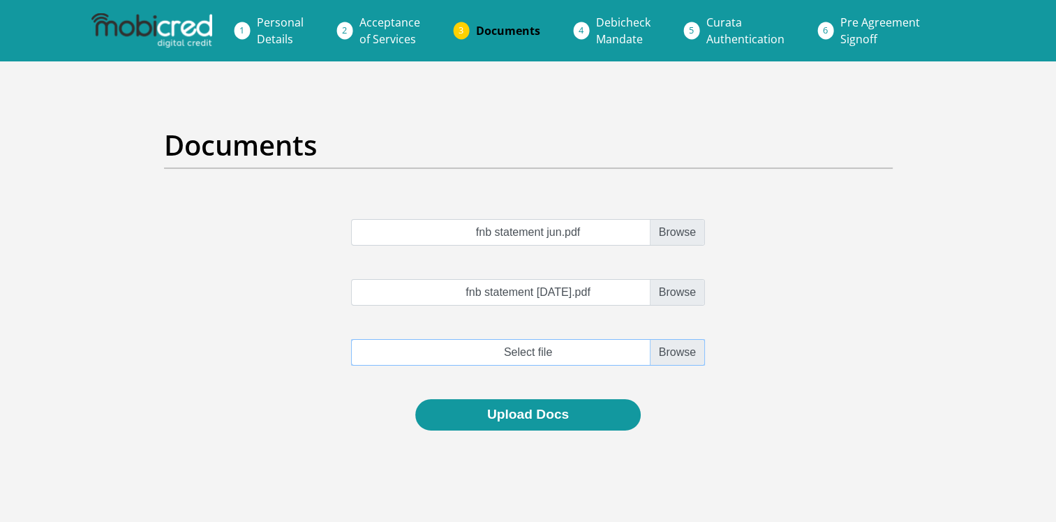
type input "C:\fakepath\fnb statement sept.pdf"
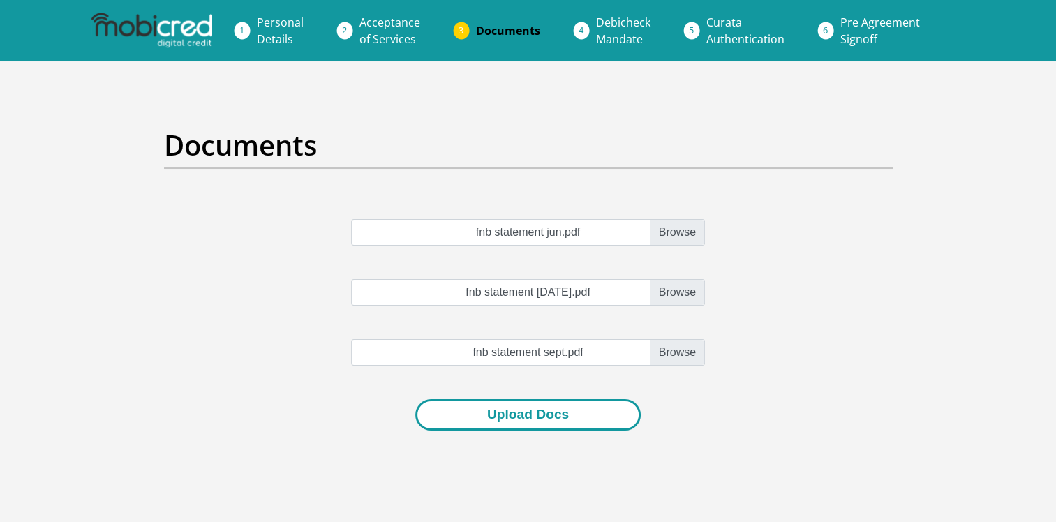
click at [525, 418] on button "Upload Docs" at bounding box center [528, 414] width 226 height 31
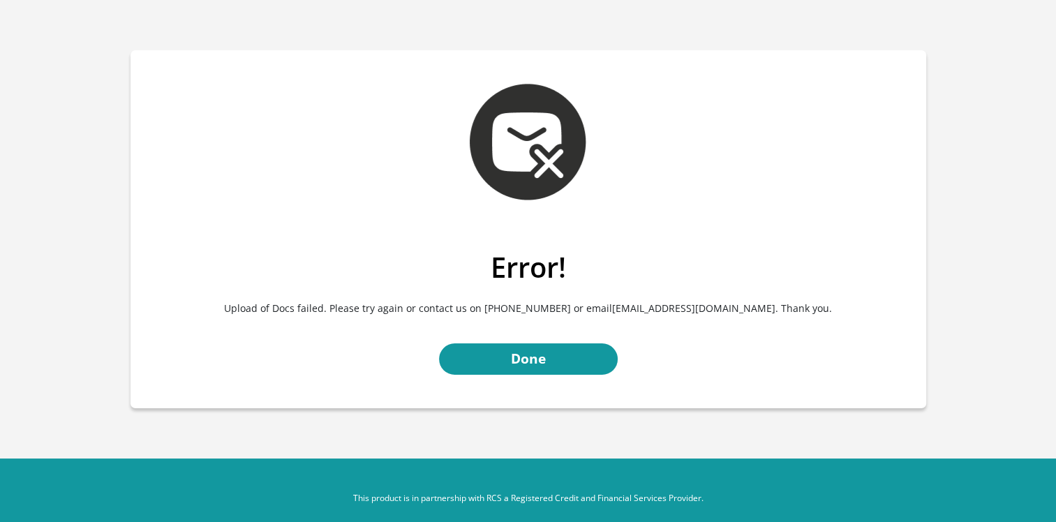
drag, startPoint x: 603, startPoint y: 309, endPoint x: 755, endPoint y: 306, distance: 151.5
click at [755, 306] on p "Upload of Docs failed. Please try again or contact us on 021 126 0700 or email …" at bounding box center [528, 308] width 775 height 48
drag, startPoint x: 755, startPoint y: 306, endPoint x: 736, endPoint y: 309, distance: 19.1
copy p "customerservice@mobicred.co.za"
click at [546, 359] on link "Done" at bounding box center [528, 359] width 179 height 31
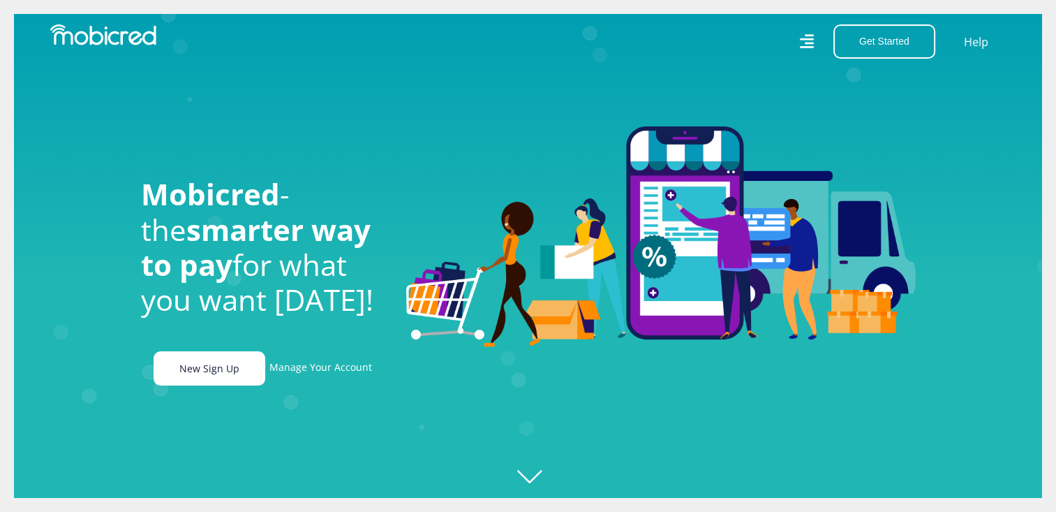
click at [198, 377] on link "New Sign Up" at bounding box center [210, 368] width 112 height 34
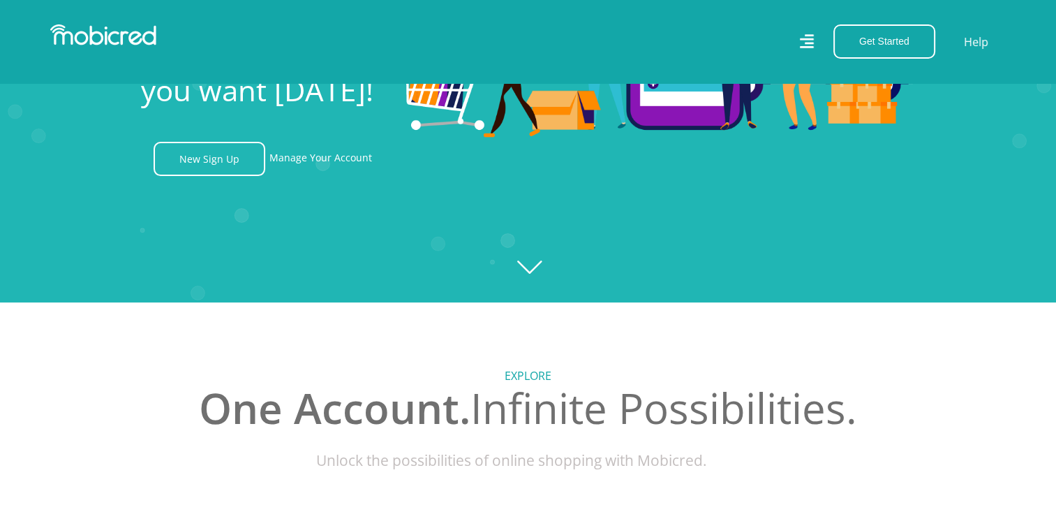
scroll to position [0, 3143]
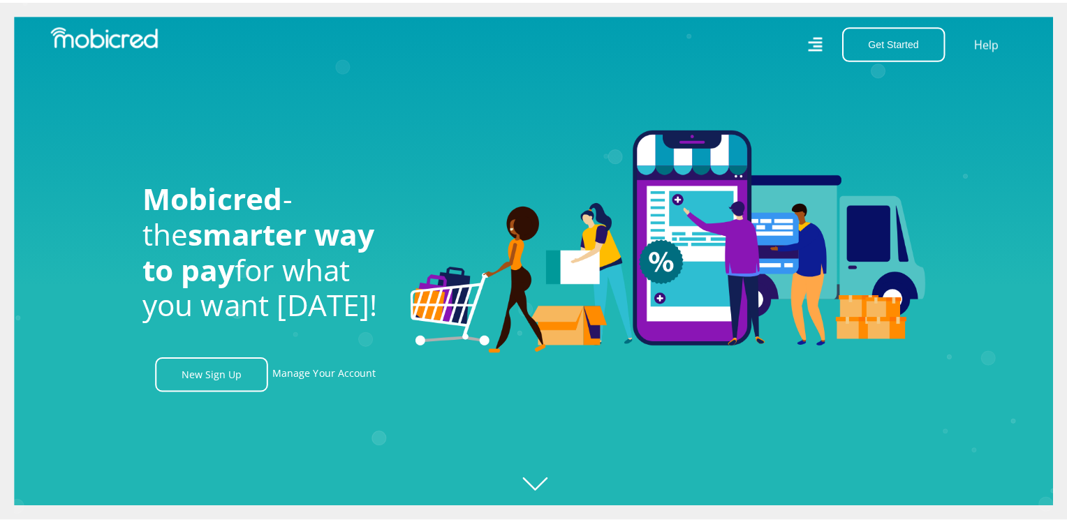
scroll to position [0, 1790]
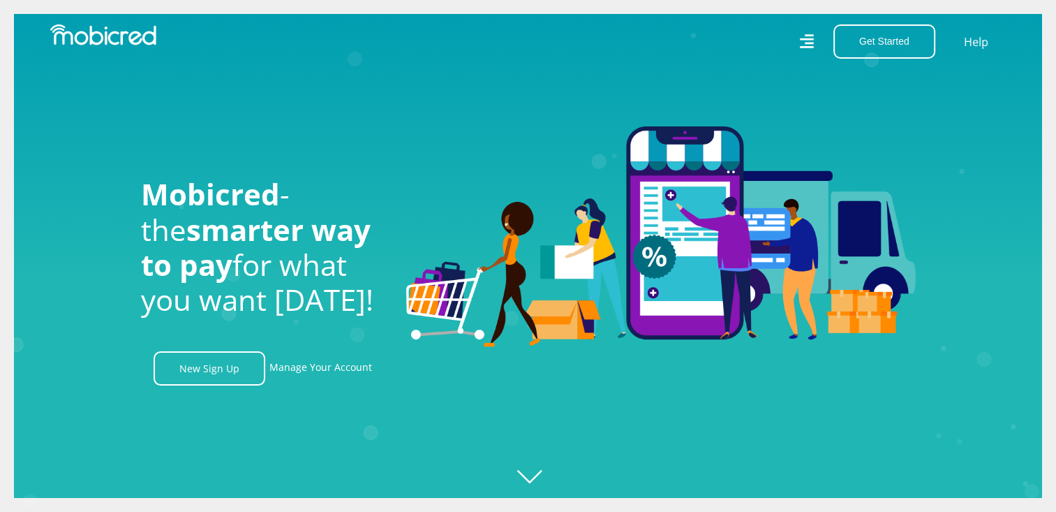
click at [804, 38] on icon at bounding box center [806, 41] width 15 height 15
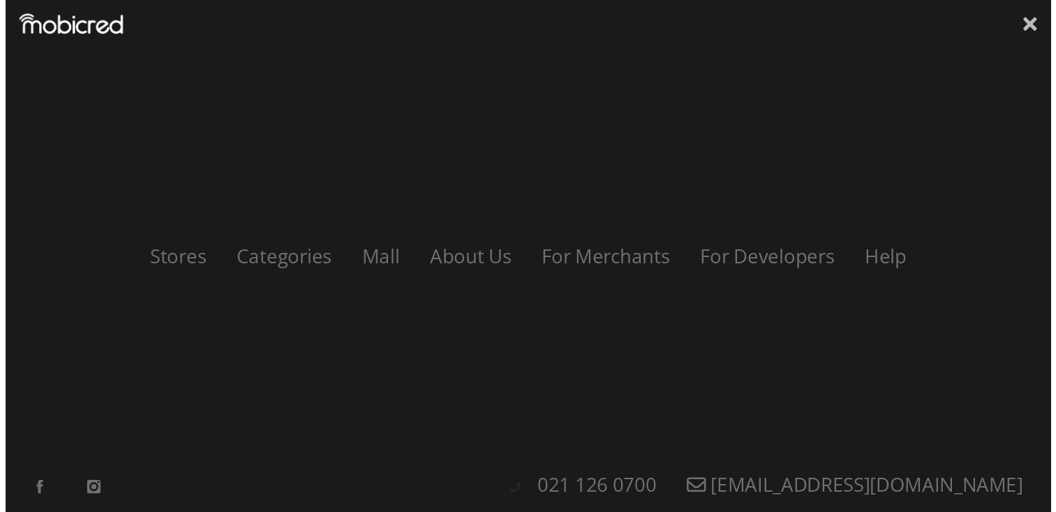
scroll to position [0, 2586]
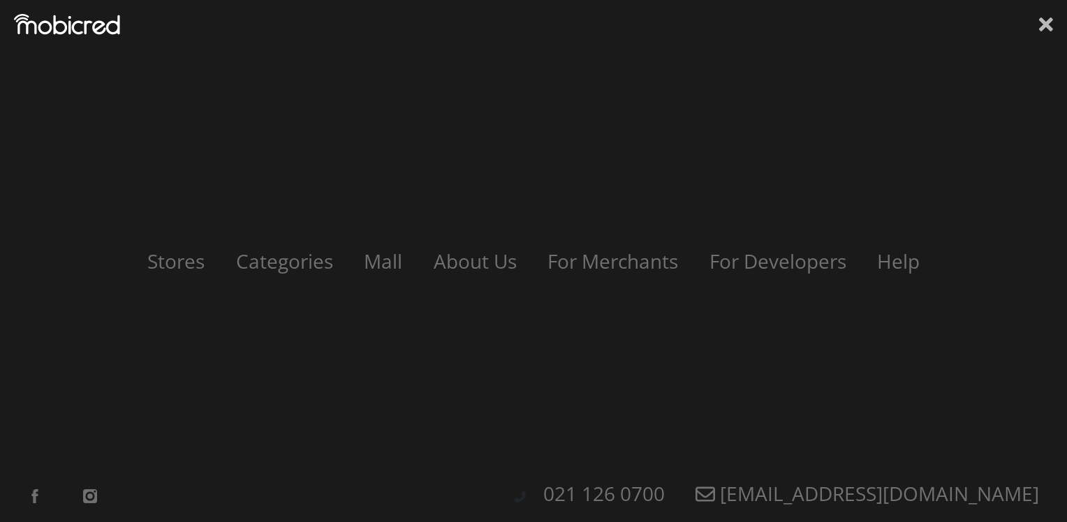
click at [1046, 27] on icon at bounding box center [1046, 24] width 14 height 14
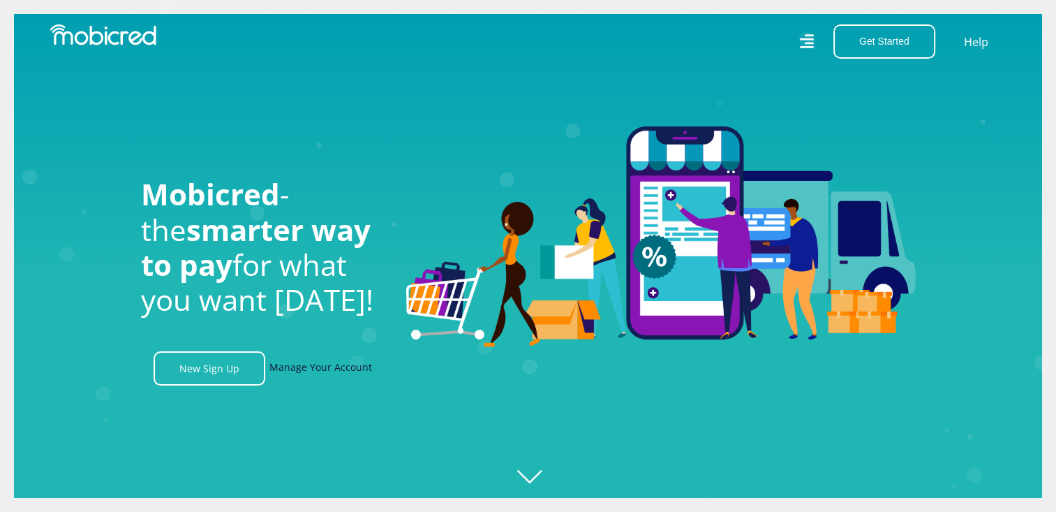
scroll to position [0, 3184]
click at [339, 372] on link "Manage Your Account" at bounding box center [321, 368] width 103 height 34
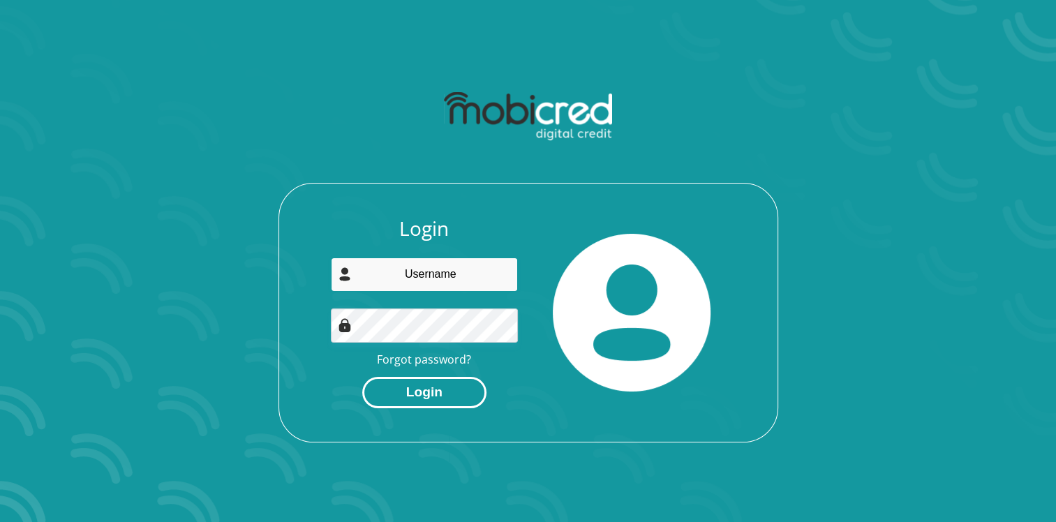
type input "[EMAIL_ADDRESS][DOMAIN_NAME]"
click at [438, 390] on button "Login" at bounding box center [424, 392] width 124 height 31
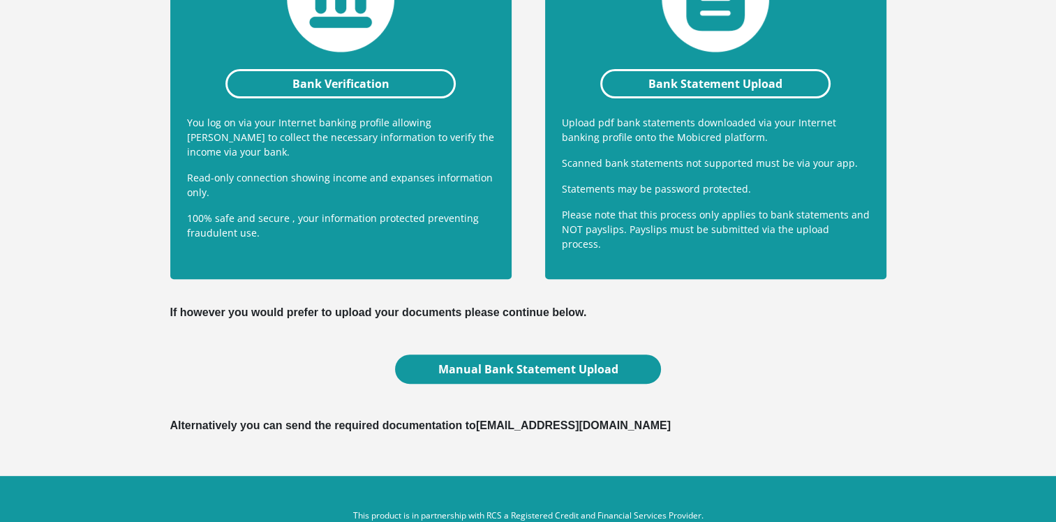
scroll to position [436, 0]
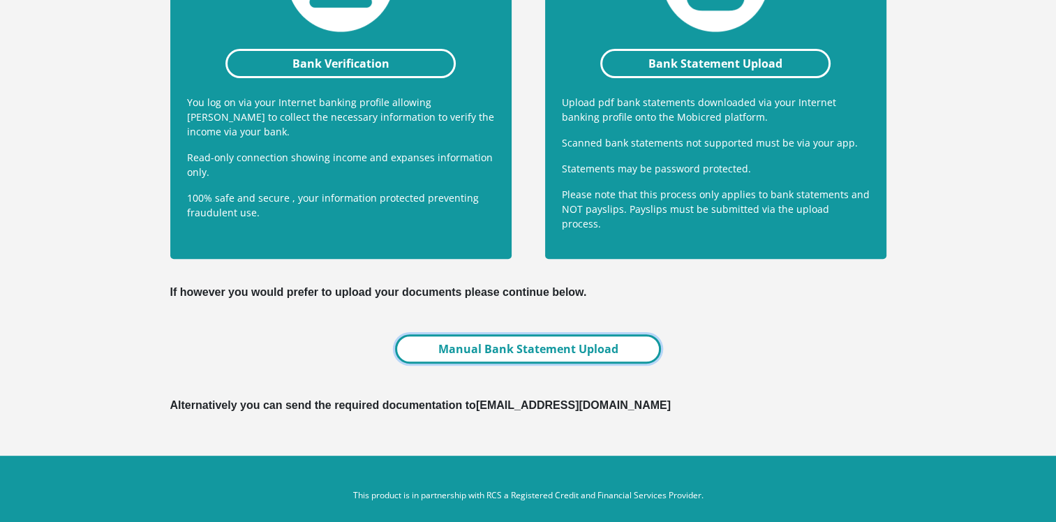
click at [492, 337] on link "Manual Bank Statement Upload" at bounding box center [527, 348] width 265 height 29
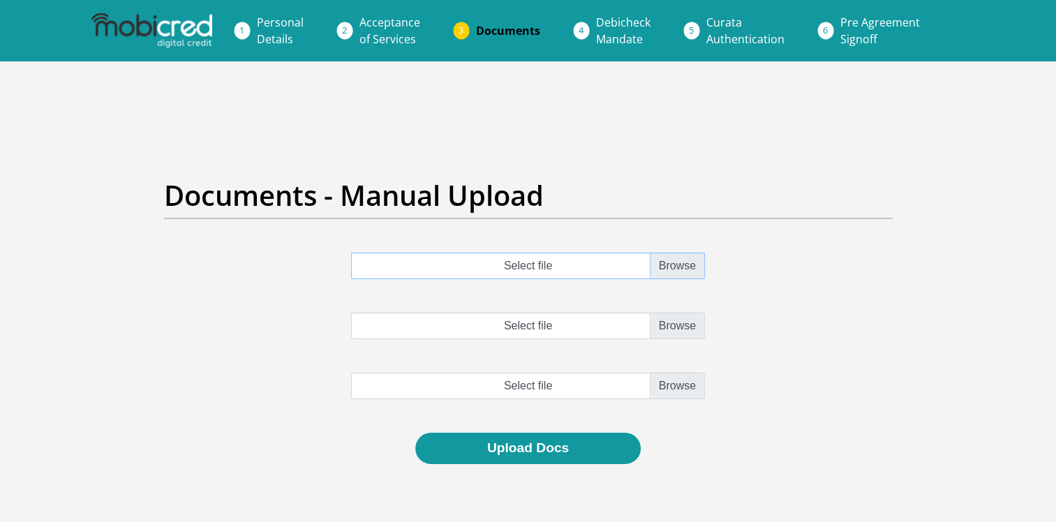
click at [679, 270] on input "Select file" at bounding box center [528, 266] width 354 height 27
type input "C:\fakepath\fnb statement sept.pdf"
click at [678, 322] on input "Select file" at bounding box center [528, 326] width 354 height 27
type input "C:\fakepath\fnb statement jul.pdf"
click at [681, 387] on input "file" at bounding box center [528, 386] width 354 height 27
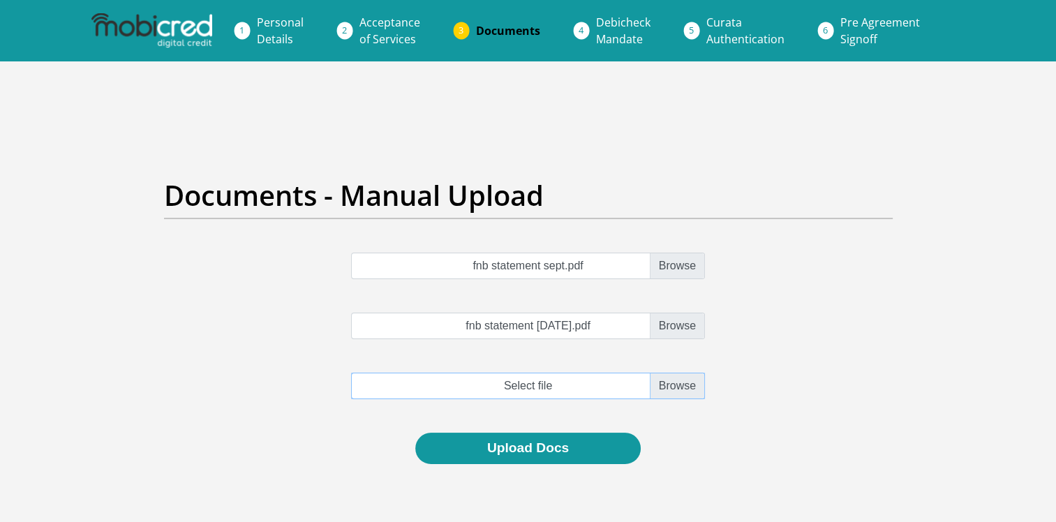
type input "C:\fakepath\fnb statement jun.pdf"
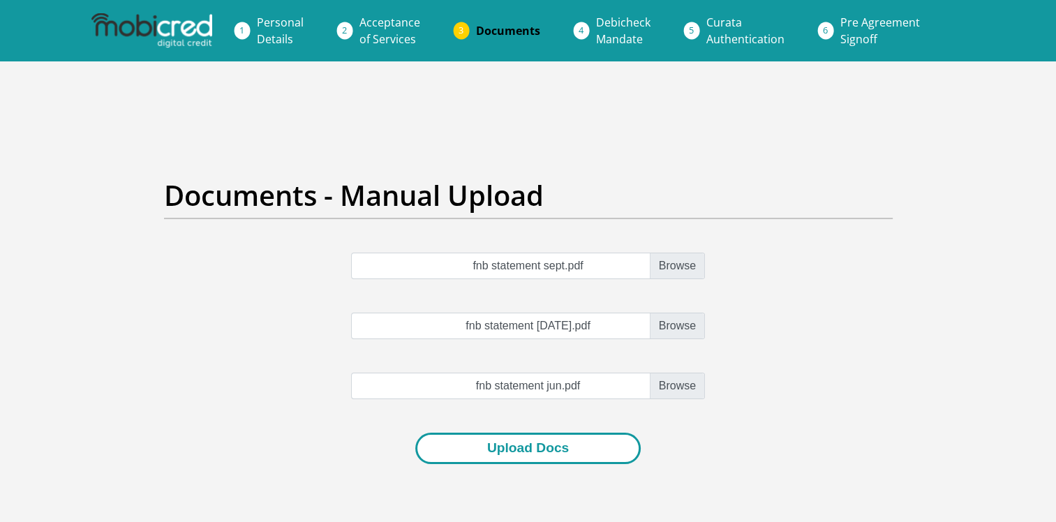
click at [533, 448] on button "Upload Docs" at bounding box center [528, 448] width 226 height 31
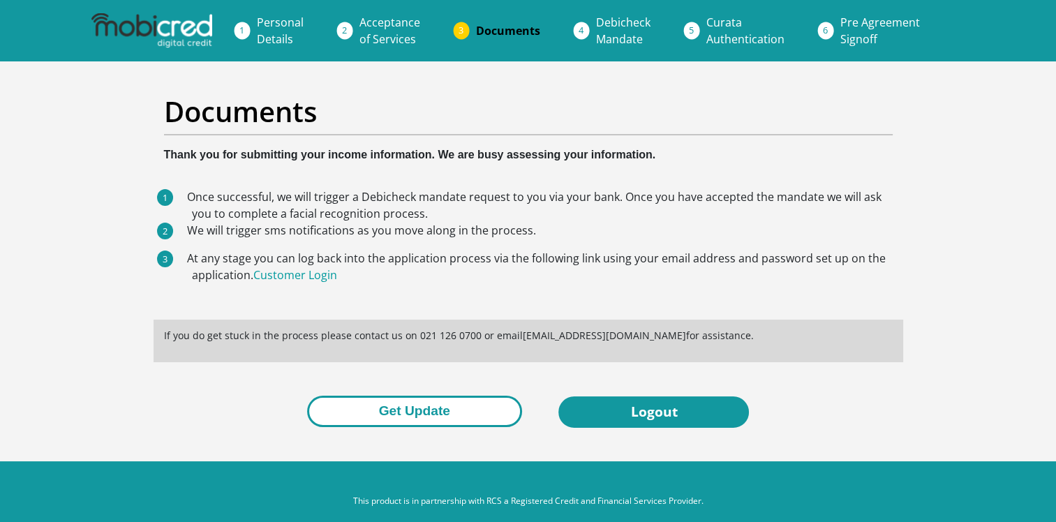
click at [414, 410] on button "Get Update" at bounding box center [414, 411] width 215 height 31
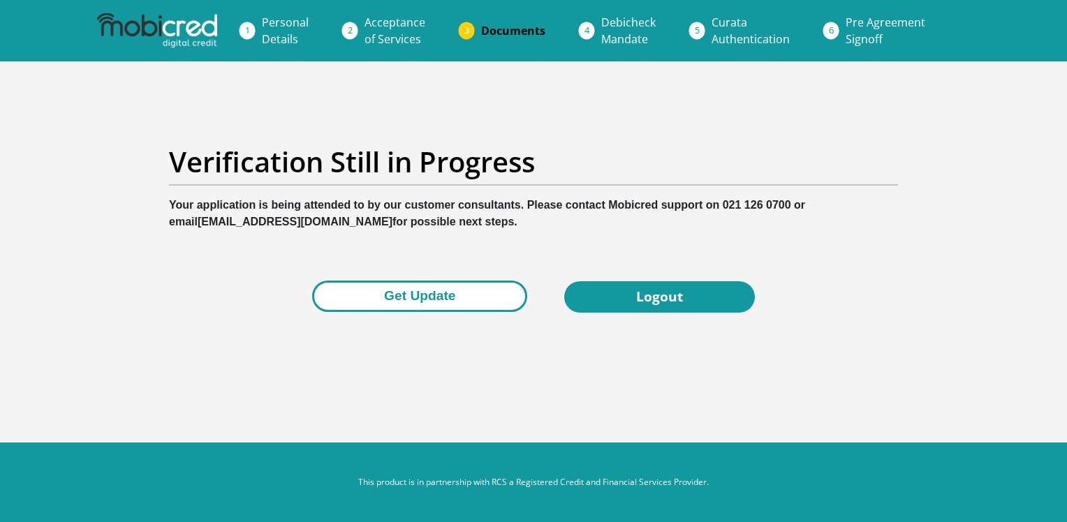
click at [427, 299] on button "Get Update" at bounding box center [419, 296] width 215 height 31
click at [416, 303] on button "Get Update" at bounding box center [419, 296] width 215 height 31
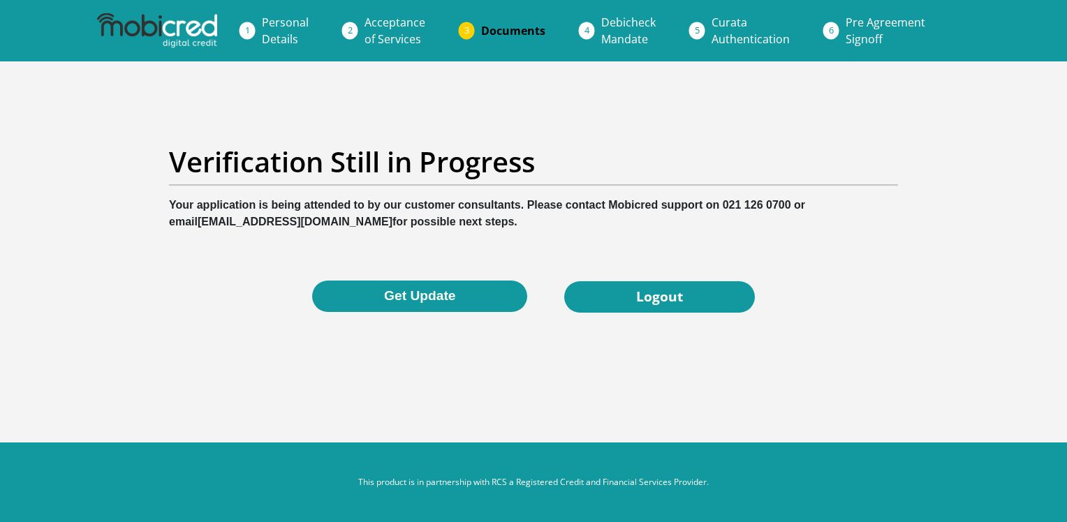
click at [628, 34] on span "Debicheck Mandate" at bounding box center [628, 31] width 54 height 32
click at [590, 34] on li "Debicheck Mandate" at bounding box center [645, 30] width 110 height 45
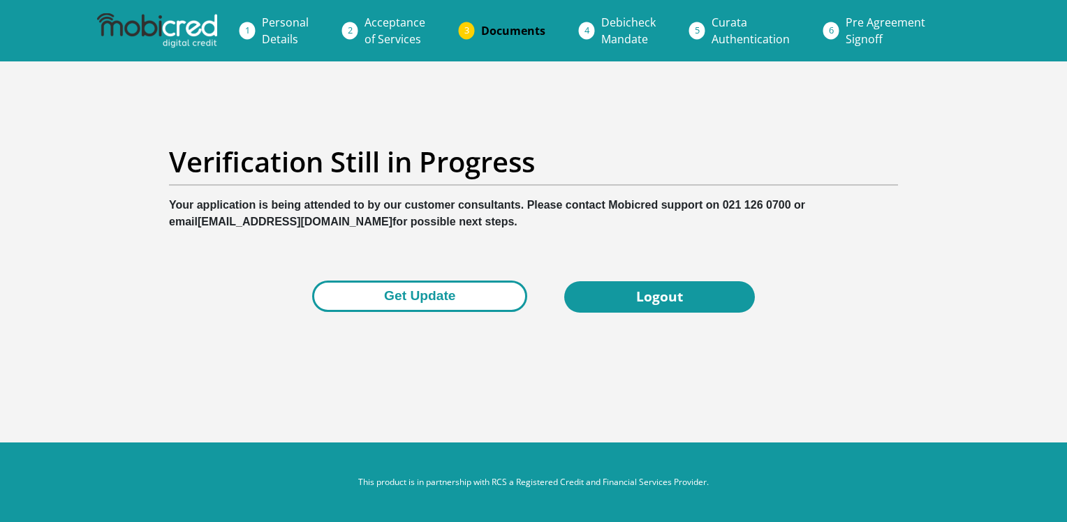
click at [411, 296] on button "Get Update" at bounding box center [419, 296] width 215 height 31
click at [415, 297] on button "Get Update" at bounding box center [419, 296] width 215 height 31
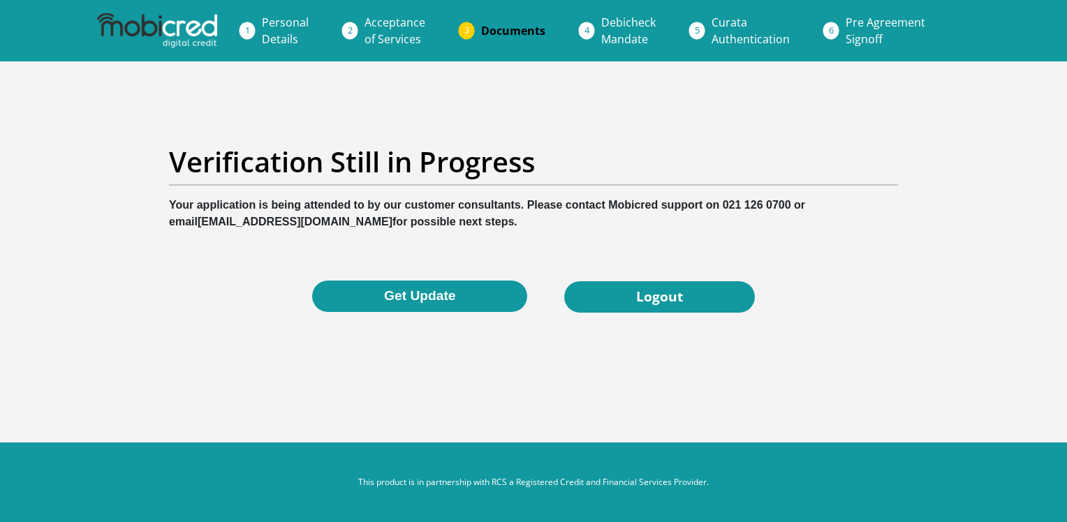
click at [417, 297] on button "Get Update" at bounding box center [419, 296] width 215 height 31
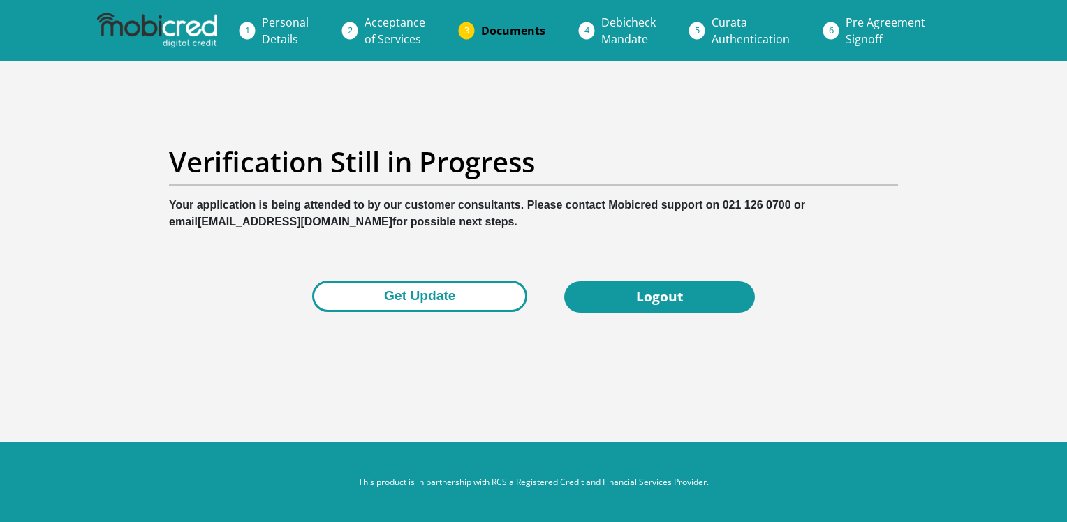
click at [448, 294] on button "Get Update" at bounding box center [419, 296] width 215 height 31
click at [447, 293] on button "Get Update" at bounding box center [419, 296] width 215 height 31
click at [441, 297] on button "Get Update" at bounding box center [419, 296] width 215 height 31
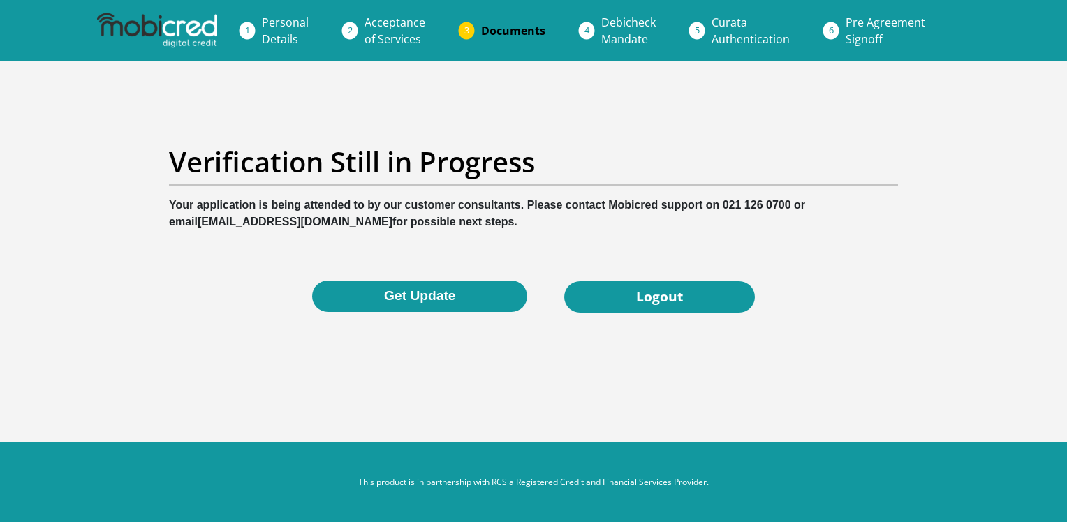
click at [441, 297] on button "Get Update" at bounding box center [419, 296] width 215 height 31
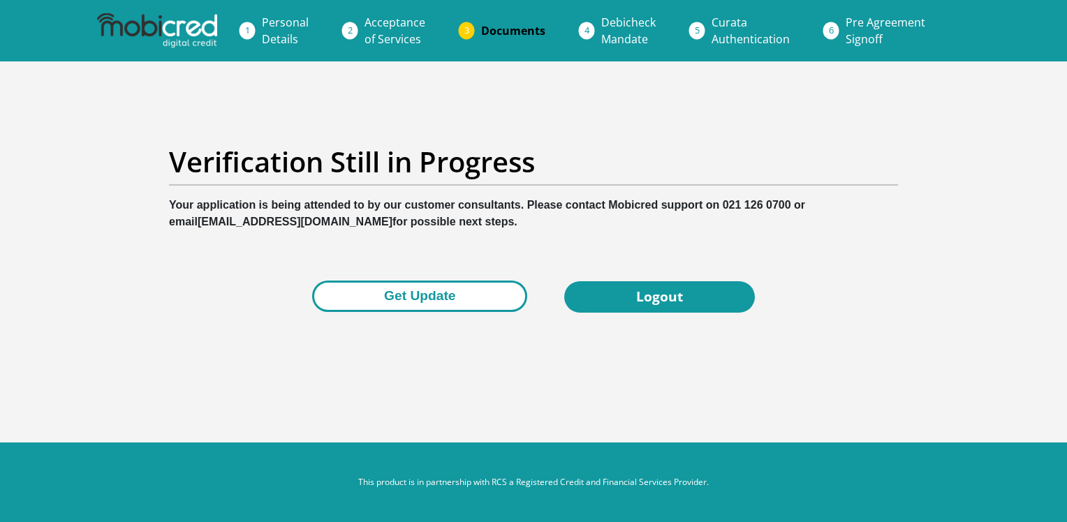
click at [422, 289] on button "Get Update" at bounding box center [419, 296] width 215 height 31
click at [438, 292] on button "Get Update" at bounding box center [419, 296] width 215 height 31
click at [437, 300] on button "Get Update" at bounding box center [419, 296] width 215 height 31
click at [402, 293] on button "Get Update" at bounding box center [419, 296] width 215 height 31
drag, startPoint x: 0, startPoint y: 0, endPoint x: 404, endPoint y: 293, distance: 499.4
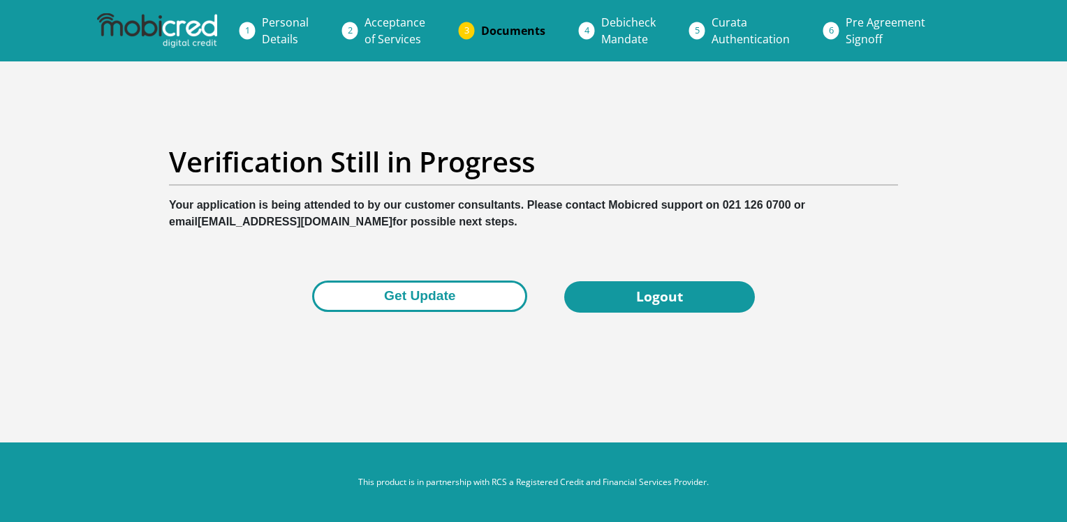
click at [404, 293] on button "Get Update" at bounding box center [419, 296] width 215 height 31
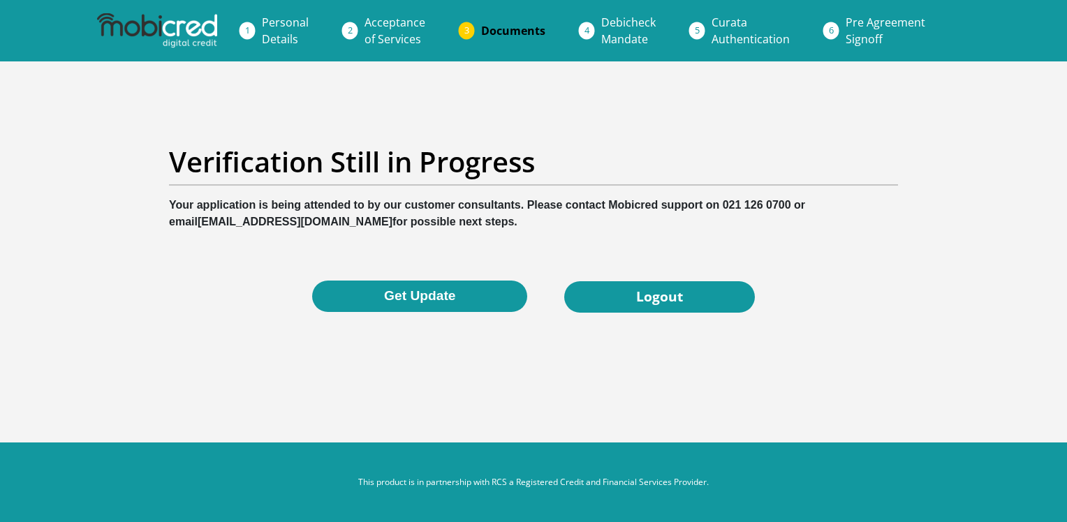
click at [404, 293] on button "Get Update" at bounding box center [419, 296] width 215 height 31
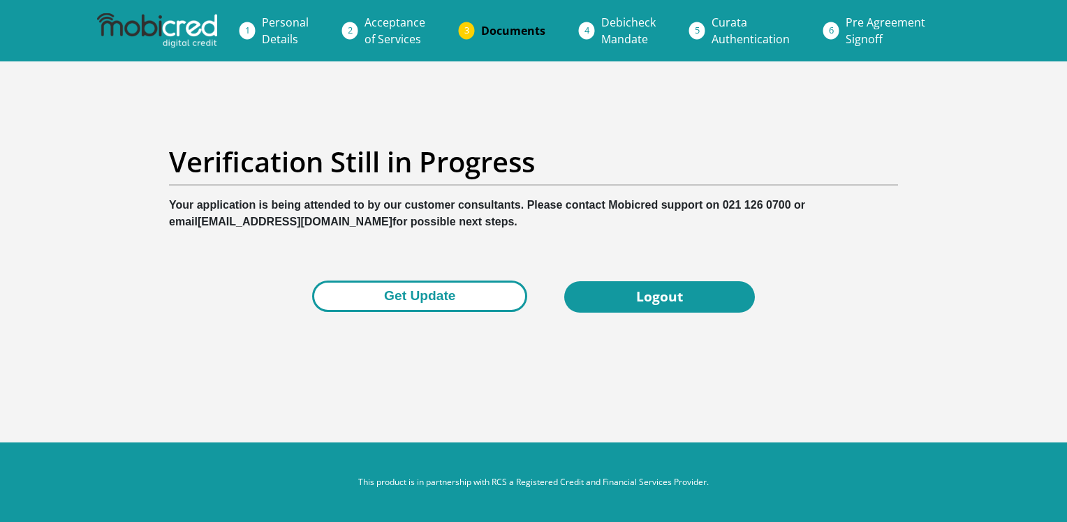
drag, startPoint x: 0, startPoint y: 0, endPoint x: 405, endPoint y: 294, distance: 500.4
click at [404, 293] on button "Get Update" at bounding box center [419, 296] width 215 height 31
click at [404, 307] on button "Get Update" at bounding box center [419, 296] width 215 height 31
click at [450, 295] on button "Get Update" at bounding box center [419, 296] width 215 height 31
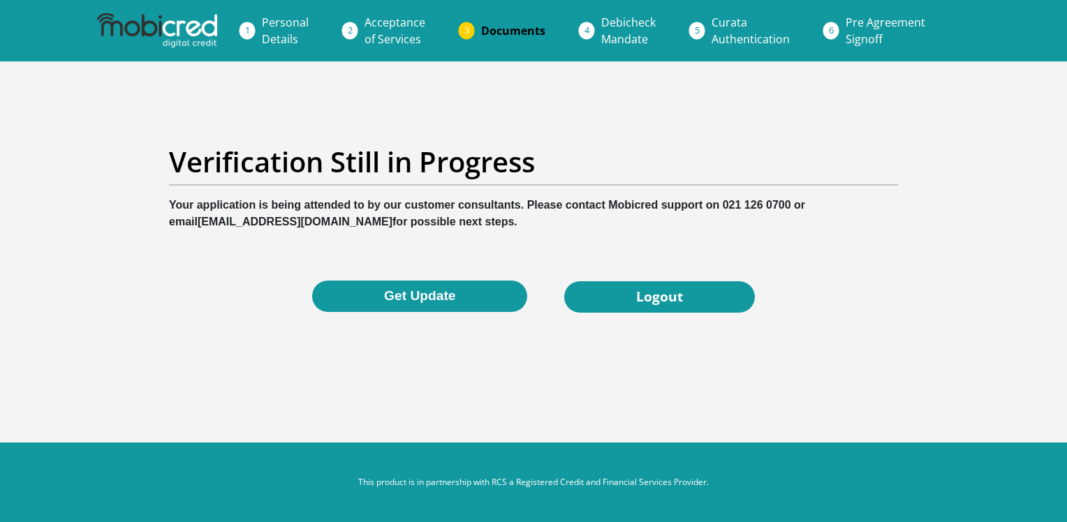
click at [450, 295] on button "Get Update" at bounding box center [419, 296] width 215 height 31
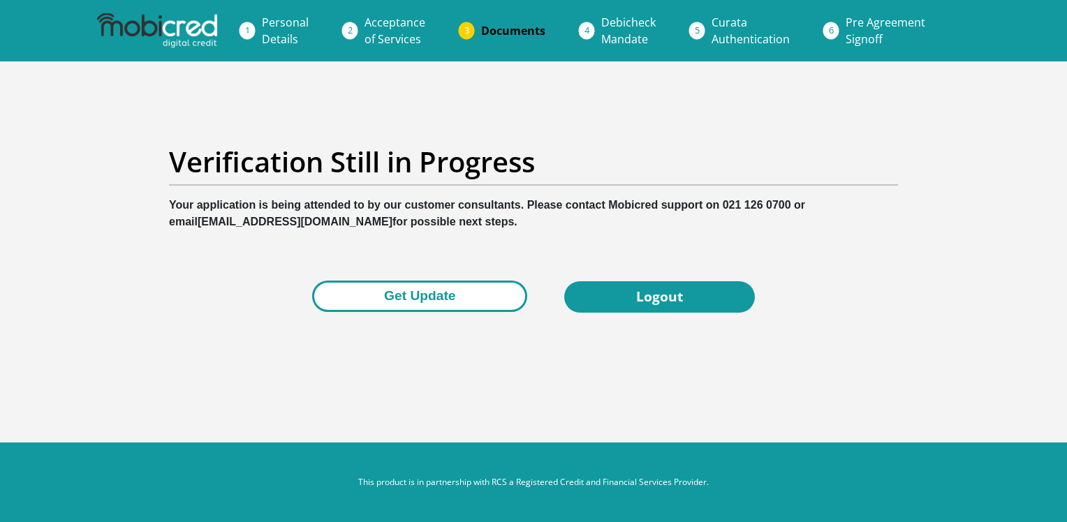
click at [401, 290] on button "Get Update" at bounding box center [419, 296] width 215 height 31
click at [436, 292] on button "Get Update" at bounding box center [419, 296] width 215 height 31
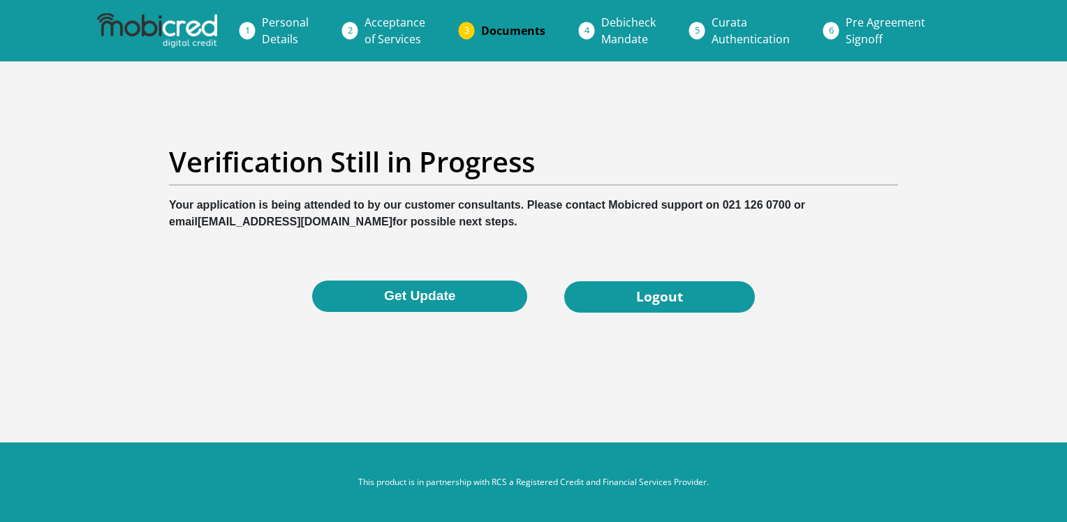
click at [436, 294] on button "Get Update" at bounding box center [419, 296] width 215 height 31
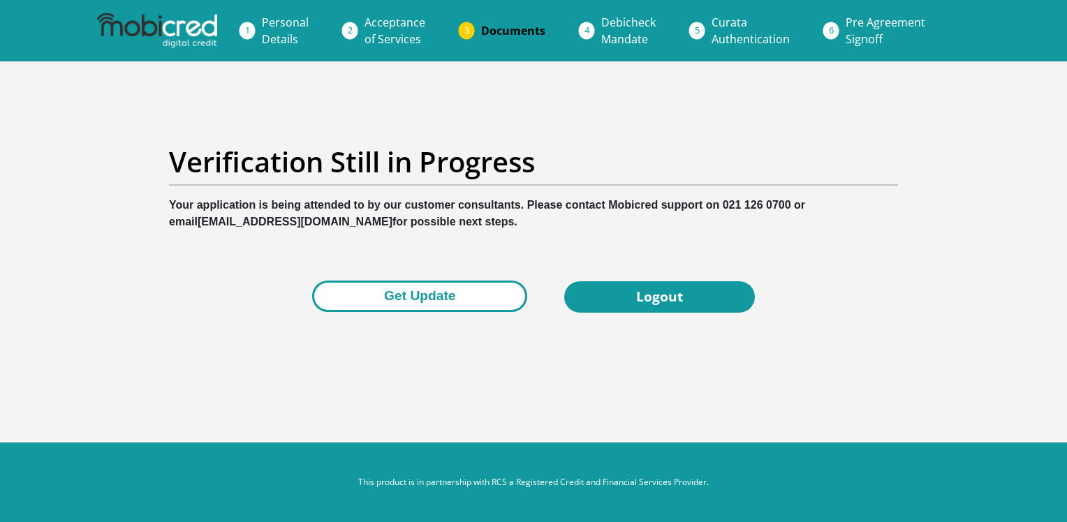
click at [455, 297] on button "Get Update" at bounding box center [419, 296] width 215 height 31
click at [436, 293] on button "Get Update" at bounding box center [419, 296] width 215 height 31
click at [430, 295] on button "Get Update" at bounding box center [419, 296] width 215 height 31
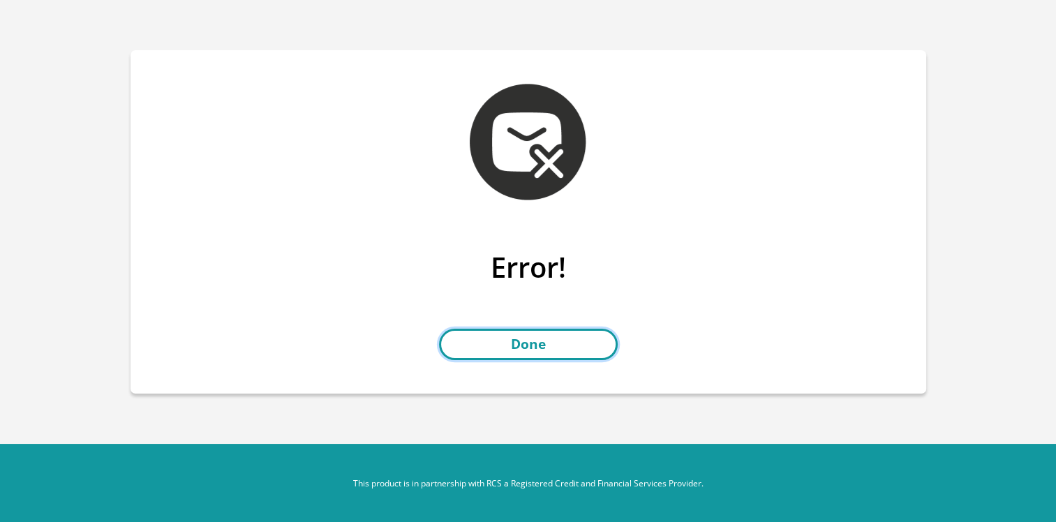
click at [485, 342] on link "Done" at bounding box center [528, 344] width 179 height 31
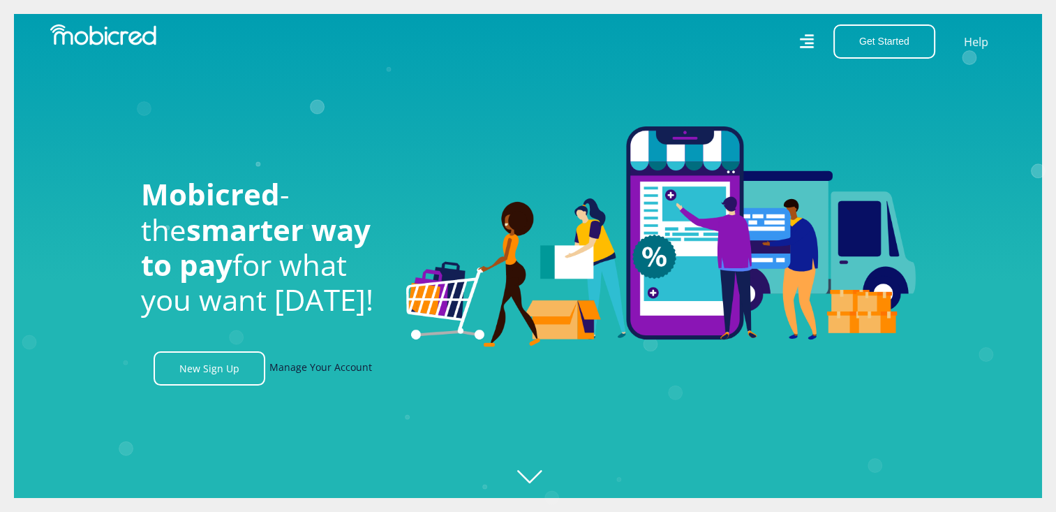
scroll to position [0, 994]
click at [295, 374] on link "Manage Your Account" at bounding box center [321, 368] width 103 height 34
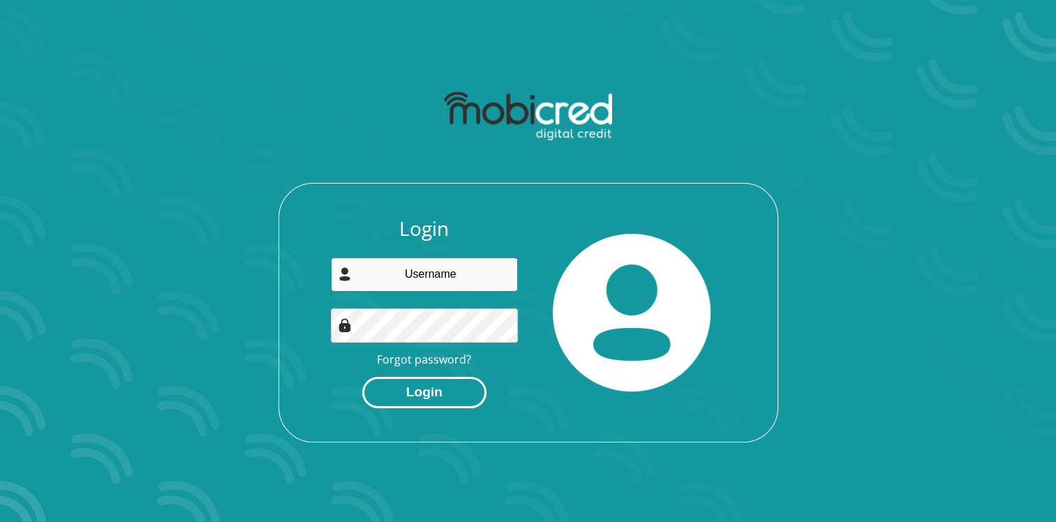
type input "ADMIN1@PIENCO.CO.ZA"
click at [422, 392] on button "Login" at bounding box center [424, 392] width 124 height 31
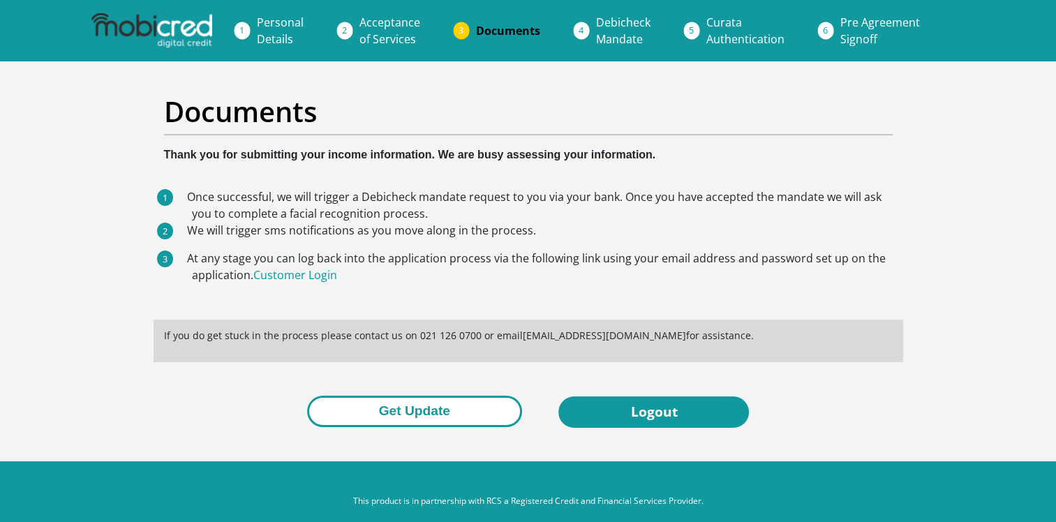
click at [402, 406] on button "Get Update" at bounding box center [414, 411] width 215 height 31
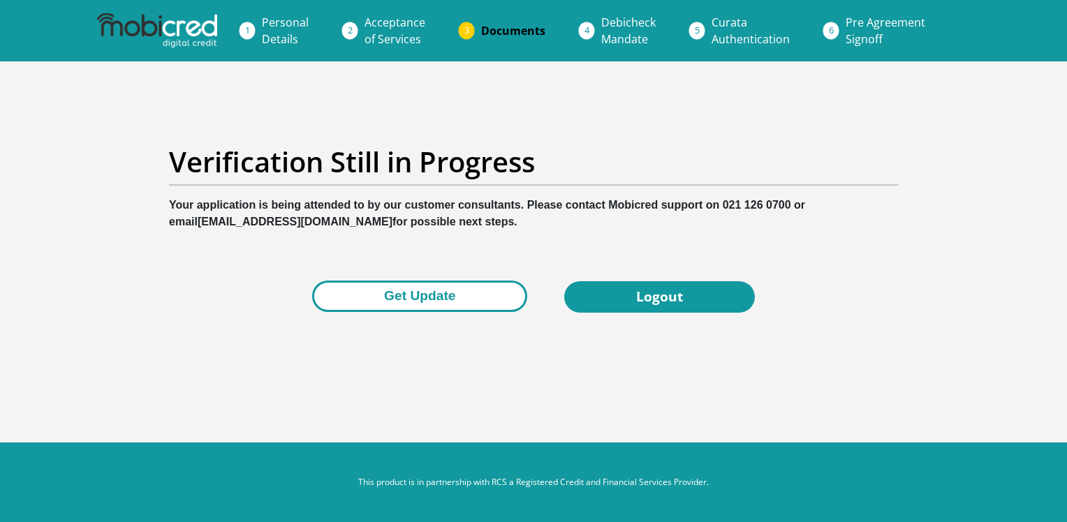
click at [457, 299] on button "Get Update" at bounding box center [419, 296] width 215 height 31
click at [415, 291] on button "Get Update" at bounding box center [419, 296] width 215 height 31
click at [425, 299] on button "Get Update" at bounding box center [419, 296] width 215 height 31
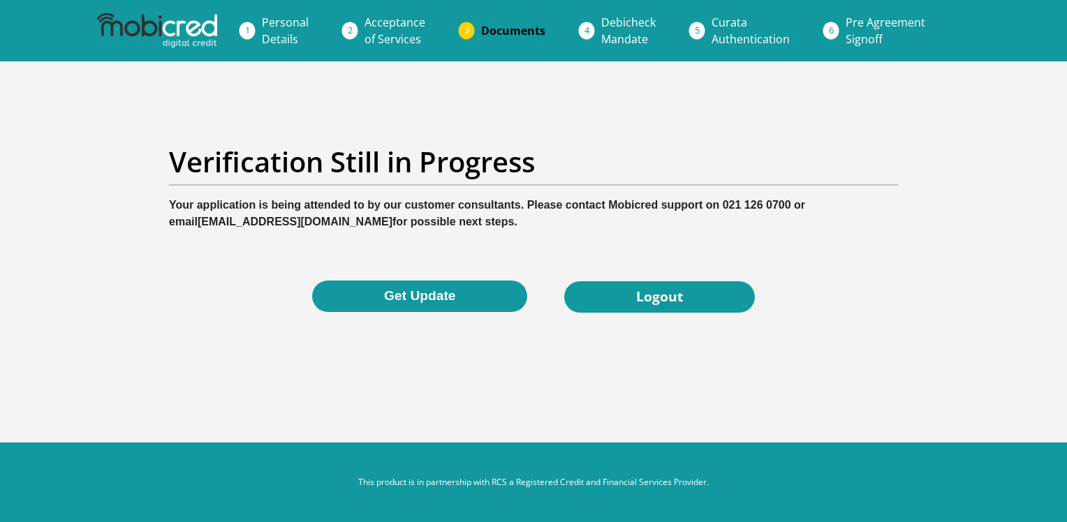
drag, startPoint x: 0, startPoint y: 0, endPoint x: 503, endPoint y: 27, distance: 503.4
click at [503, 27] on span "Documents" at bounding box center [513, 30] width 64 height 15
click at [399, 149] on h2 "Verification Still in Progress" at bounding box center [533, 162] width 729 height 34
click at [504, 32] on span "Documents" at bounding box center [513, 30] width 64 height 15
click at [508, 29] on span "Documents" at bounding box center [513, 30] width 64 height 15
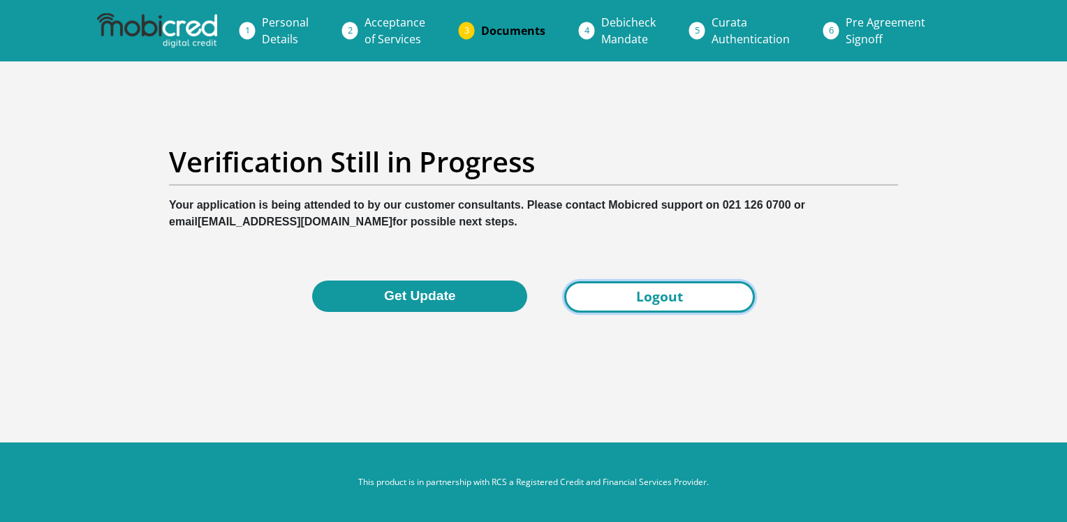
click at [693, 290] on link "Logout" at bounding box center [659, 296] width 191 height 31
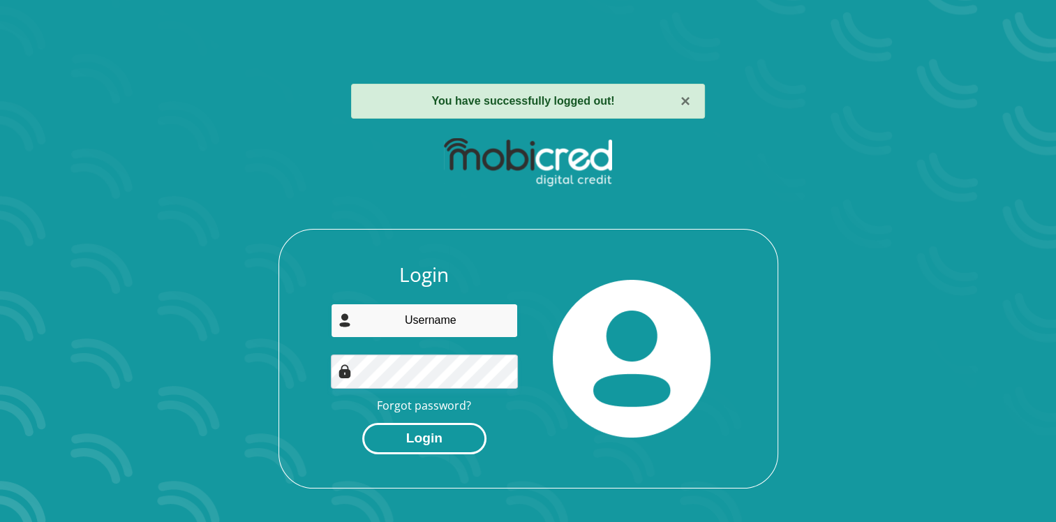
type input "[EMAIL_ADDRESS][DOMAIN_NAME]"
click at [452, 438] on button "Login" at bounding box center [424, 438] width 124 height 31
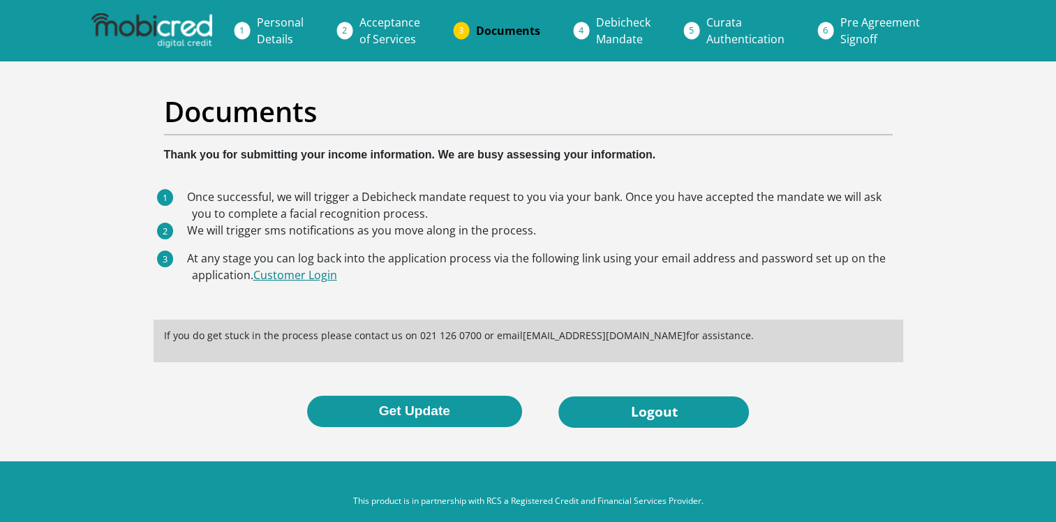
click at [296, 274] on link "Customer Login" at bounding box center [295, 274] width 84 height 15
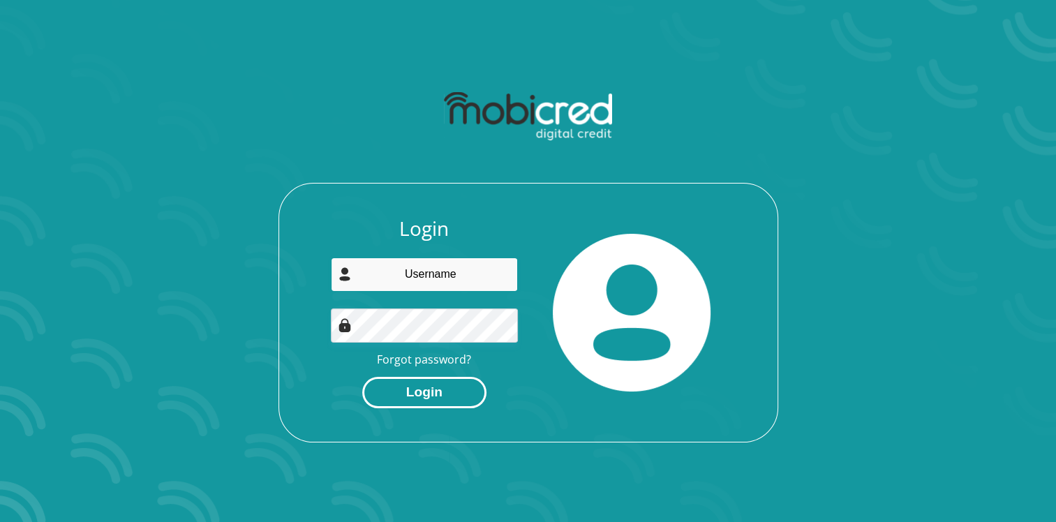
type input "[EMAIL_ADDRESS][DOMAIN_NAME]"
click at [432, 390] on button "Login" at bounding box center [424, 392] width 124 height 31
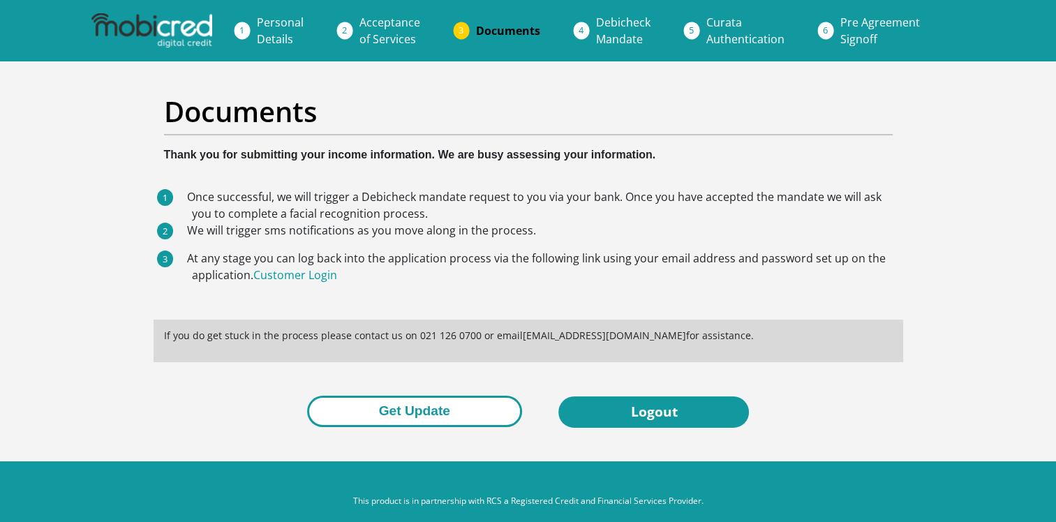
click at [421, 414] on button "Get Update" at bounding box center [414, 411] width 215 height 31
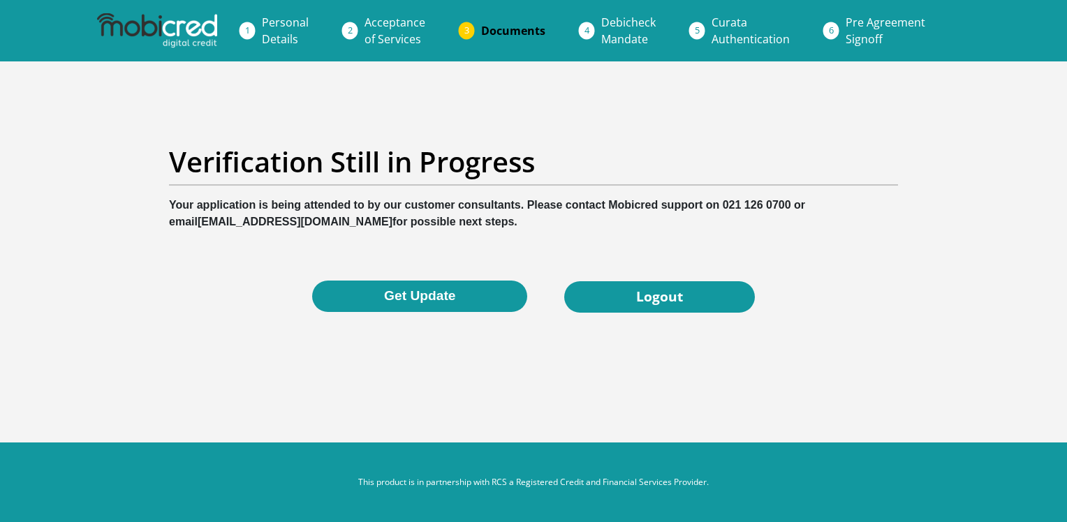
click at [630, 38] on span "Debicheck Mandate" at bounding box center [628, 31] width 54 height 32
